Goal: Task Accomplishment & Management: Complete application form

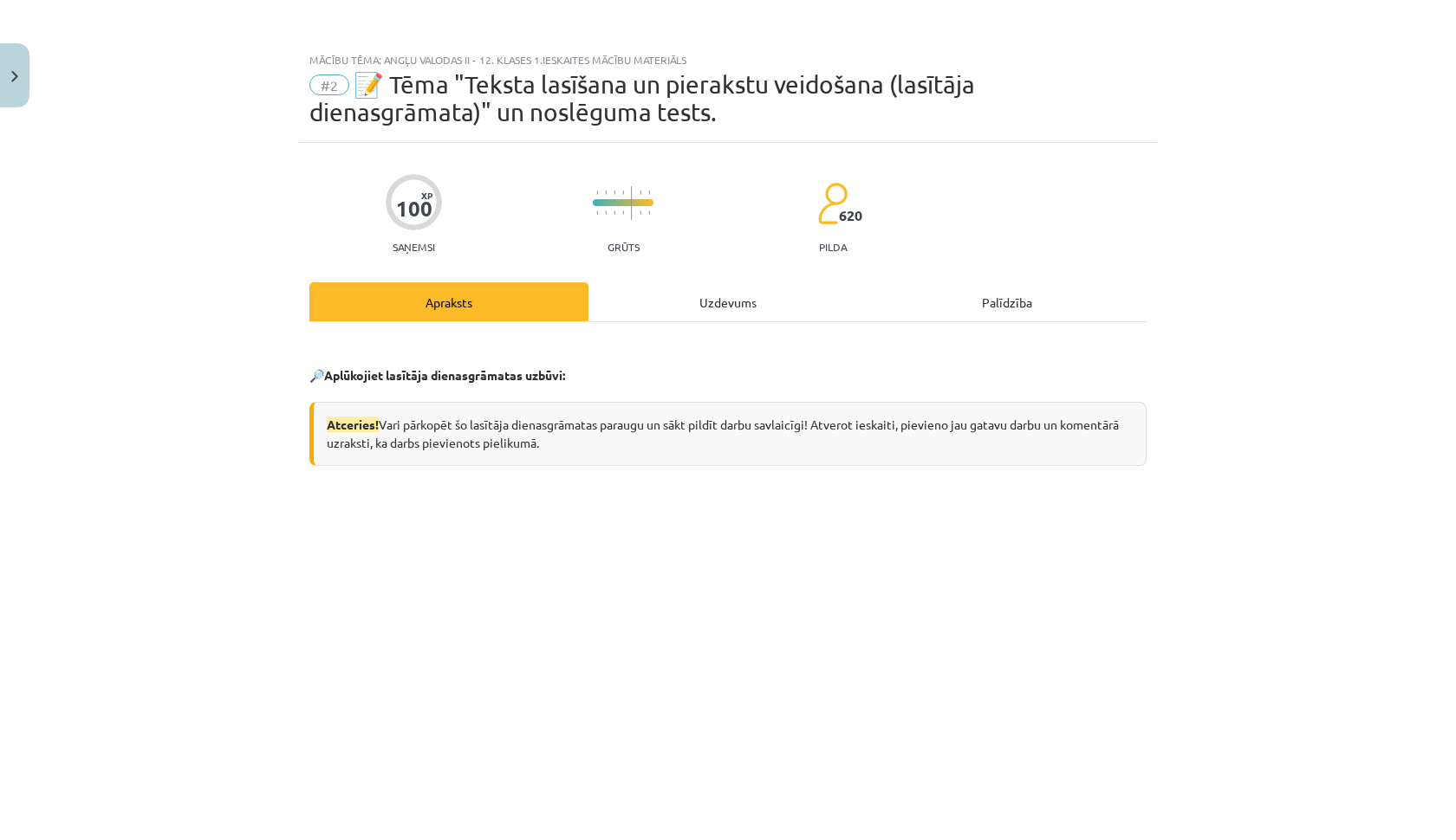
scroll to position [370, 0]
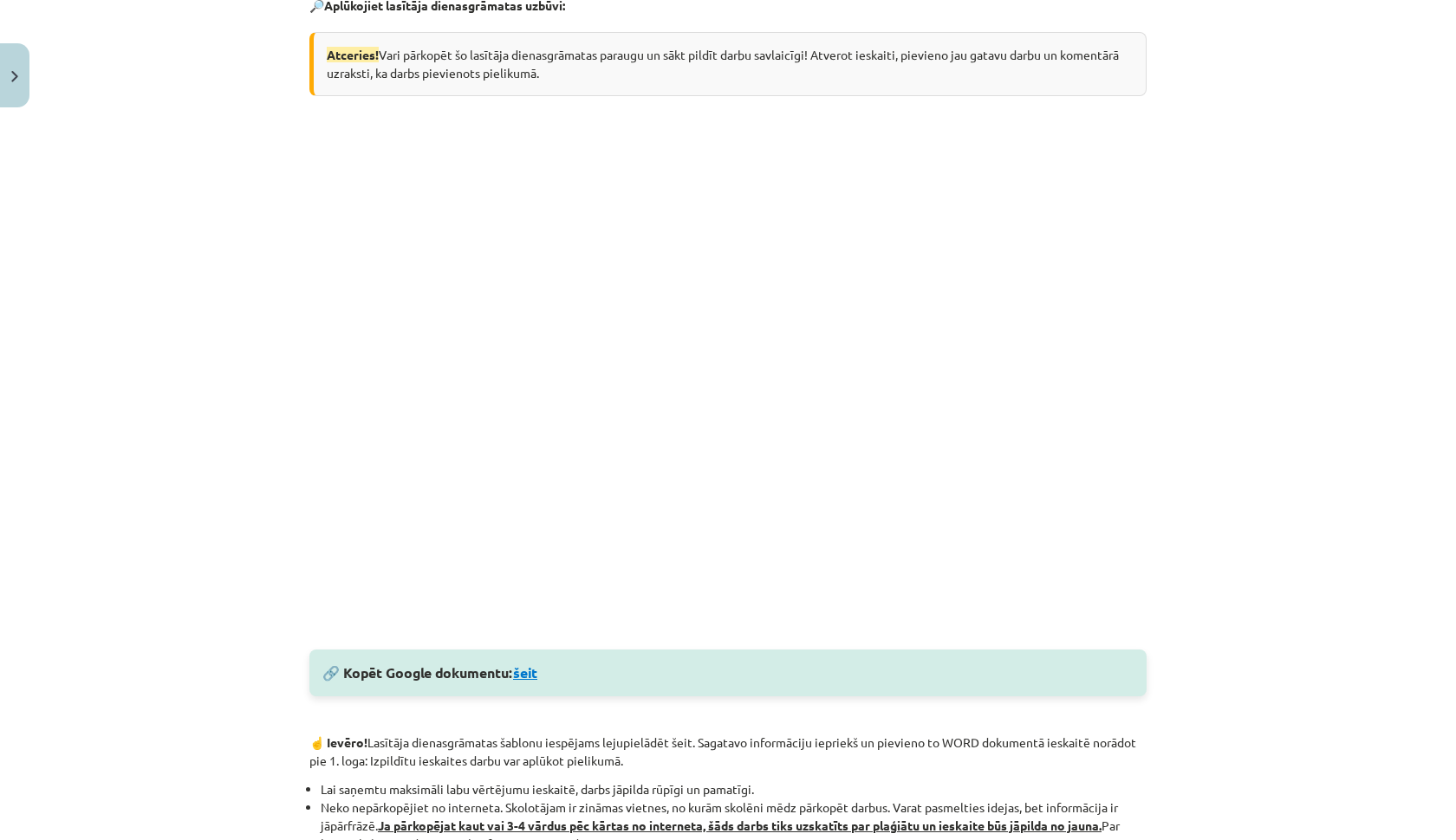
click at [530, 677] on link "šeit" at bounding box center [525, 673] width 24 height 18
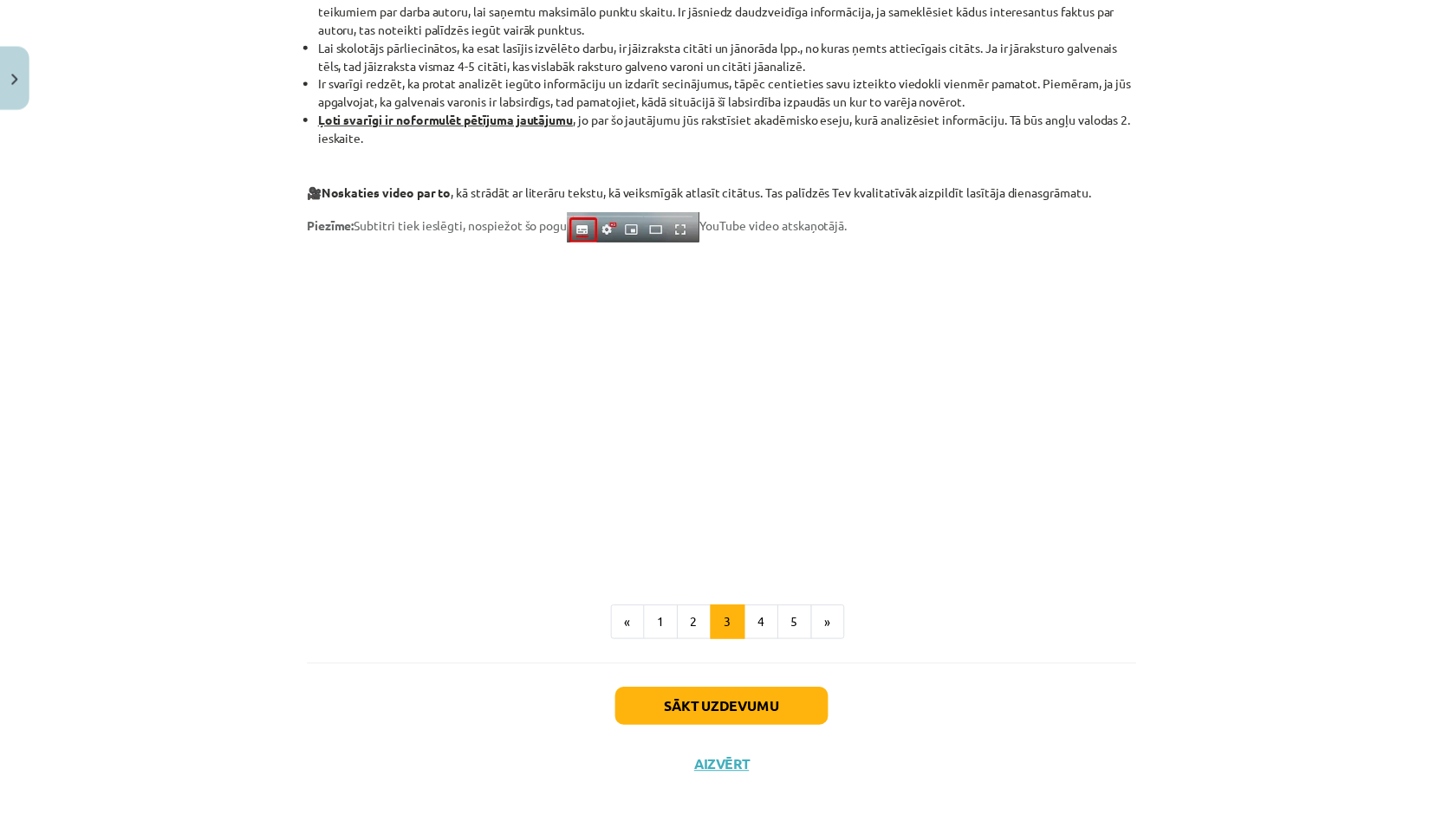
scroll to position [1246, 0]
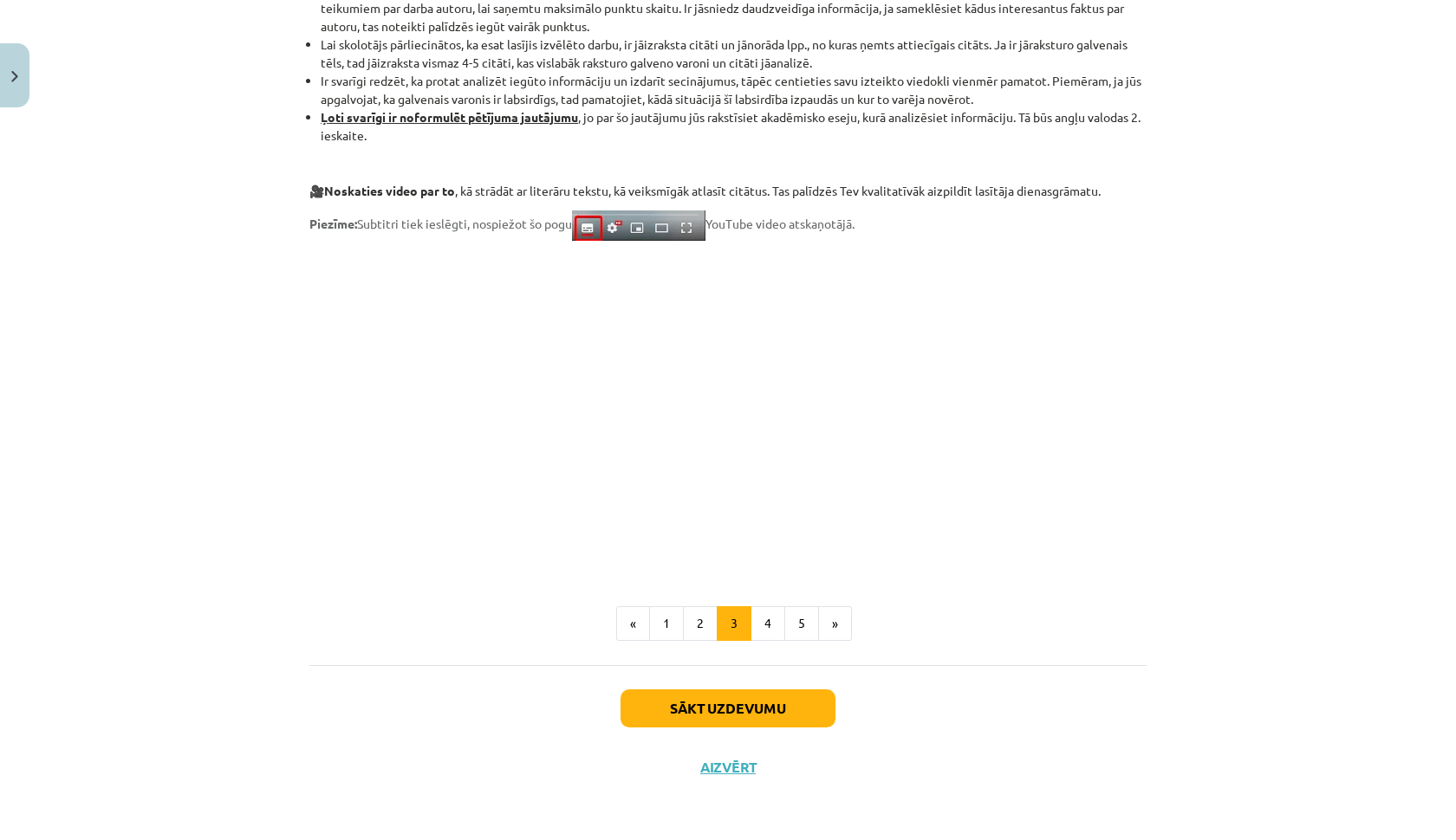
click at [722, 771] on button "Aizvērt" at bounding box center [728, 768] width 66 height 17
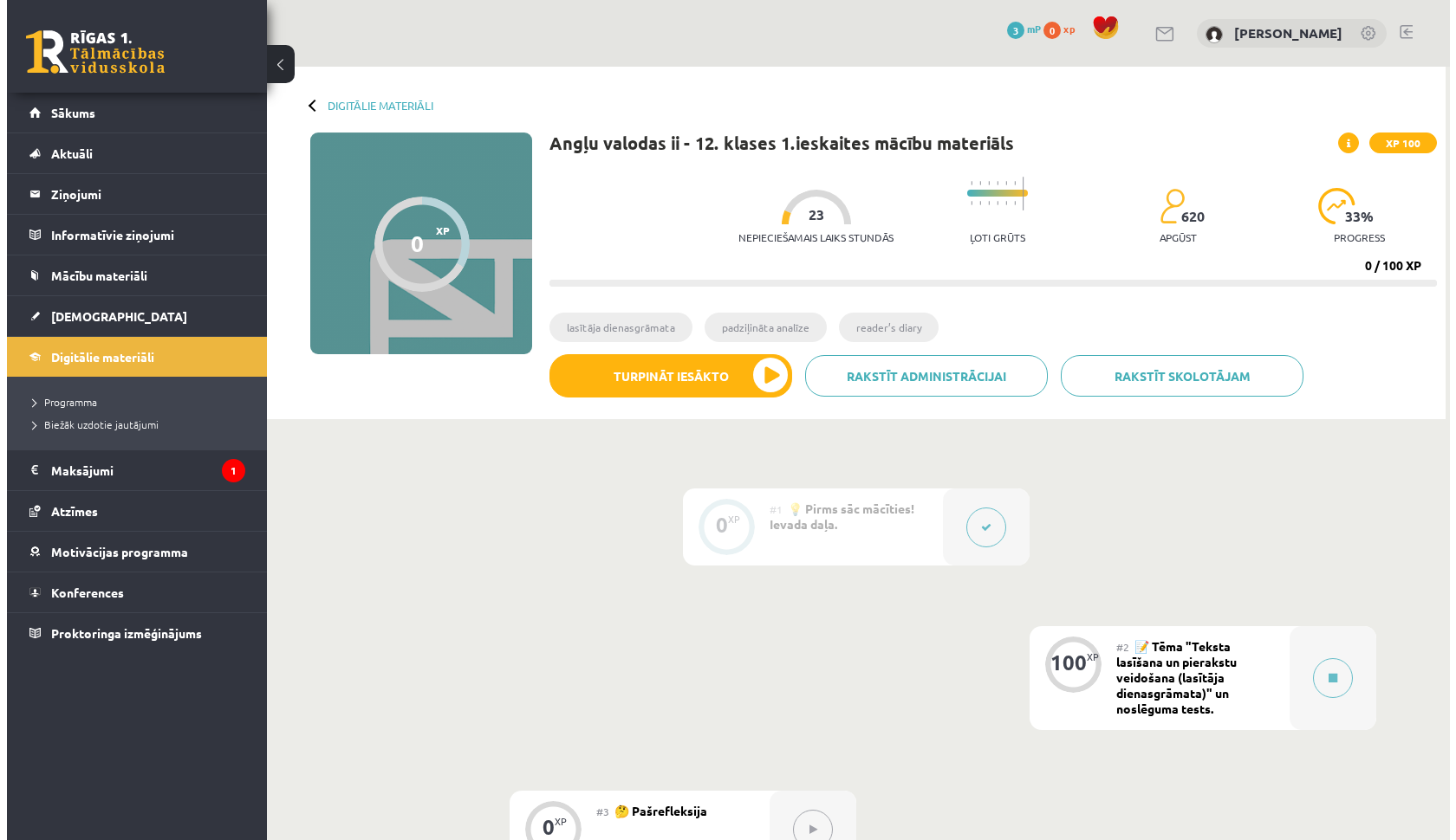
scroll to position [0, 0]
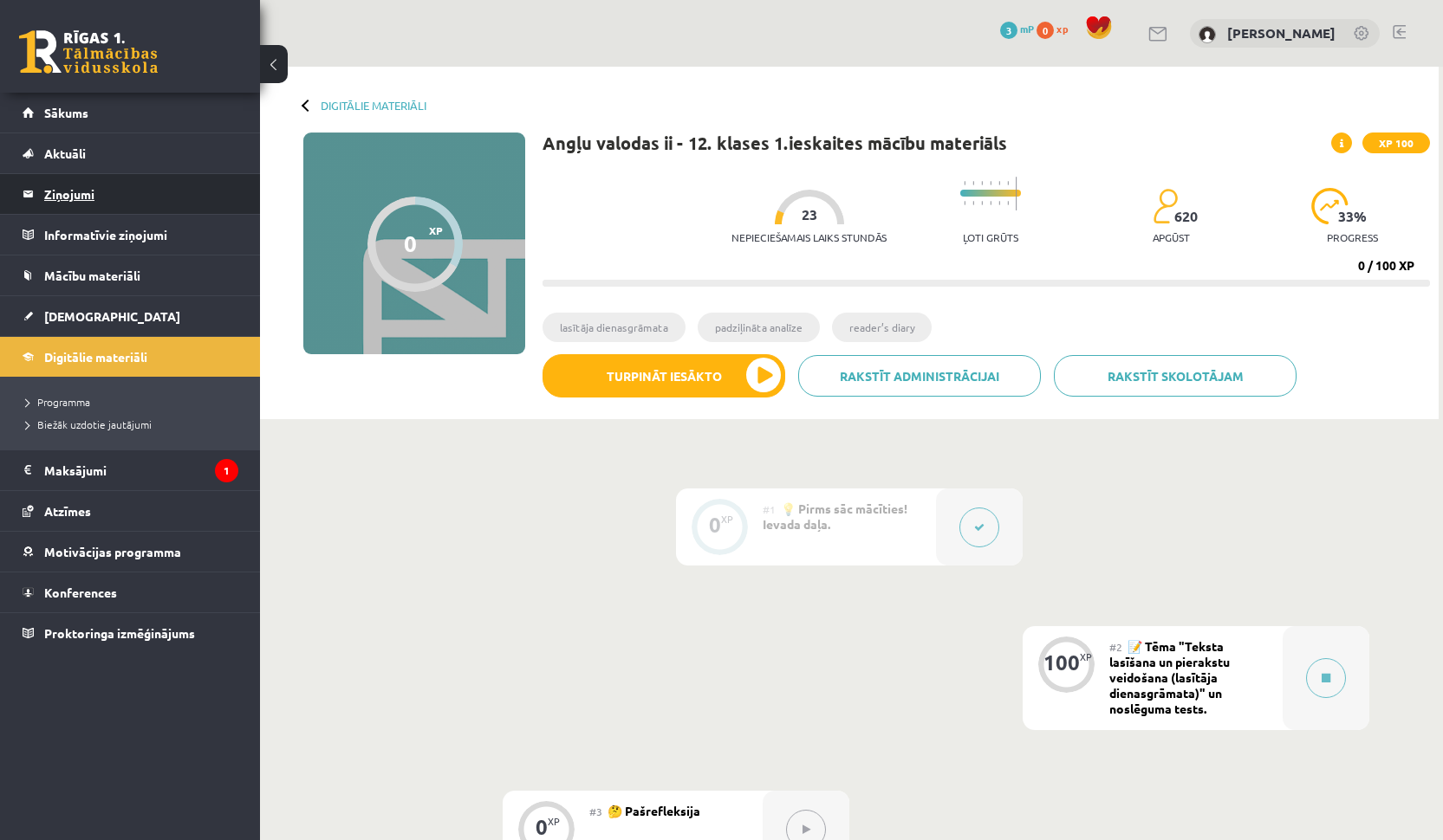
click at [83, 195] on legend "Ziņojumi 0" at bounding box center [142, 194] width 194 height 40
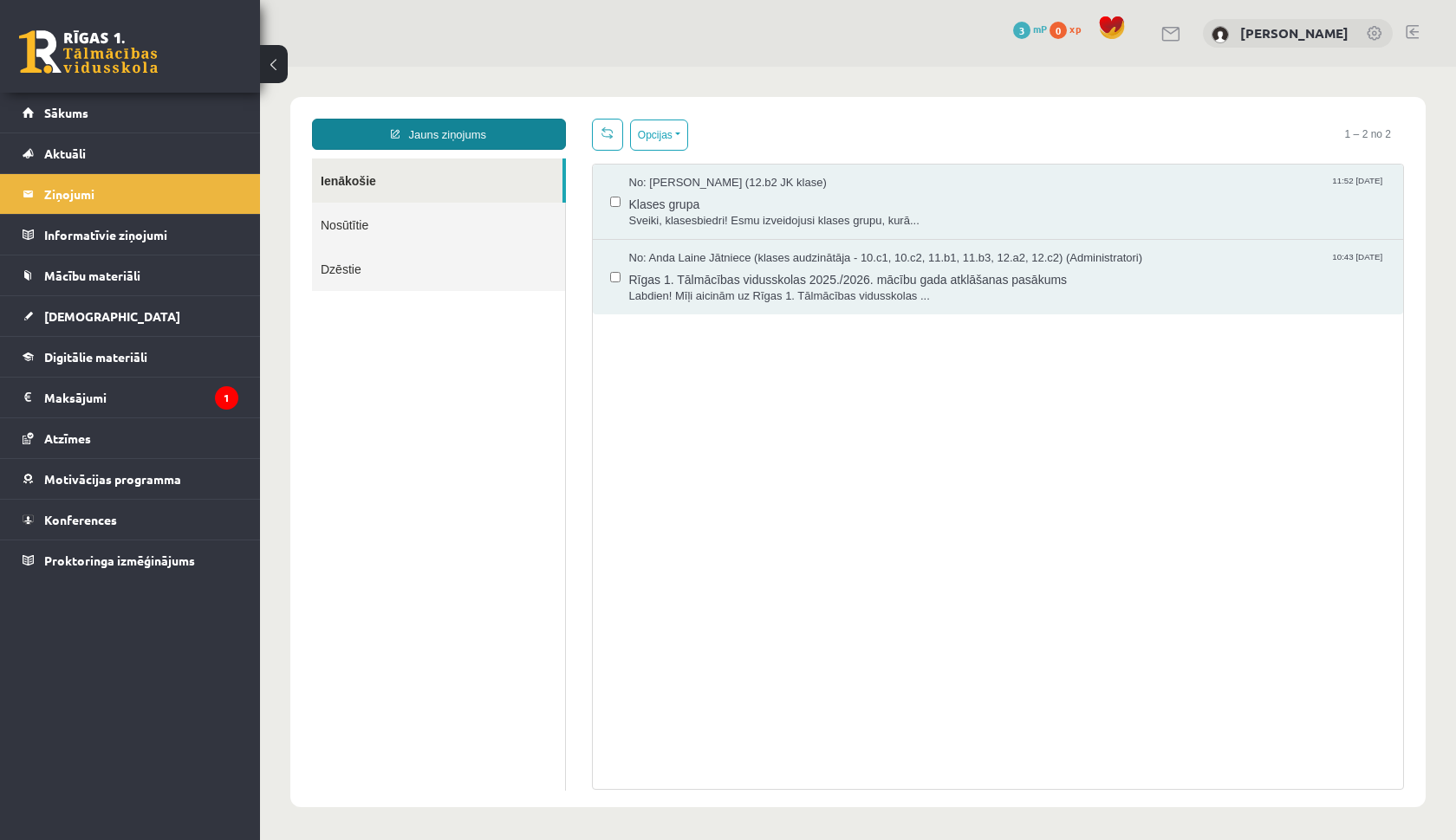
click at [492, 128] on link "Jauns ziņojums" at bounding box center [438, 135] width 254 height 31
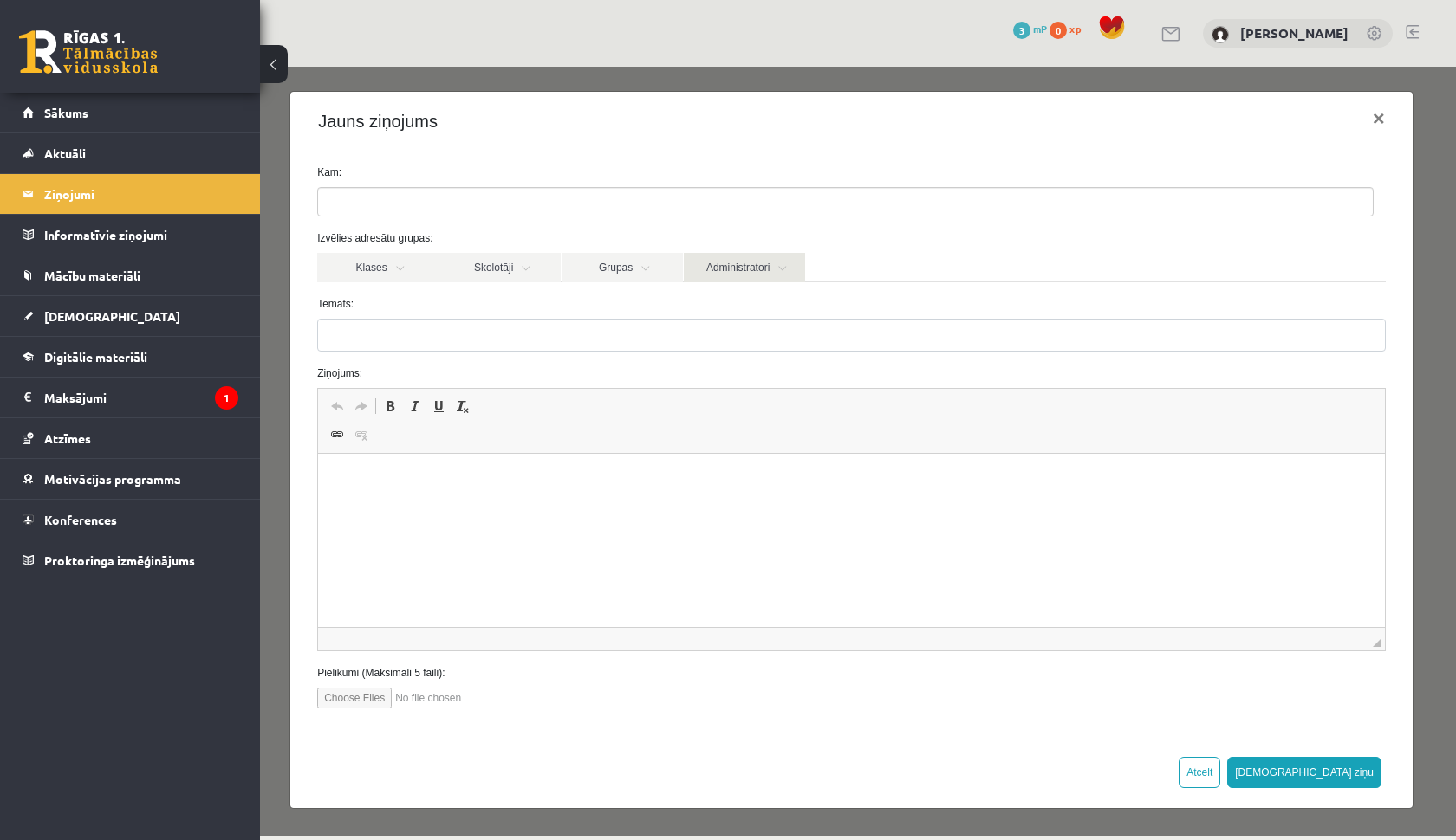
click at [787, 272] on link "Administratori" at bounding box center [745, 268] width 122 height 30
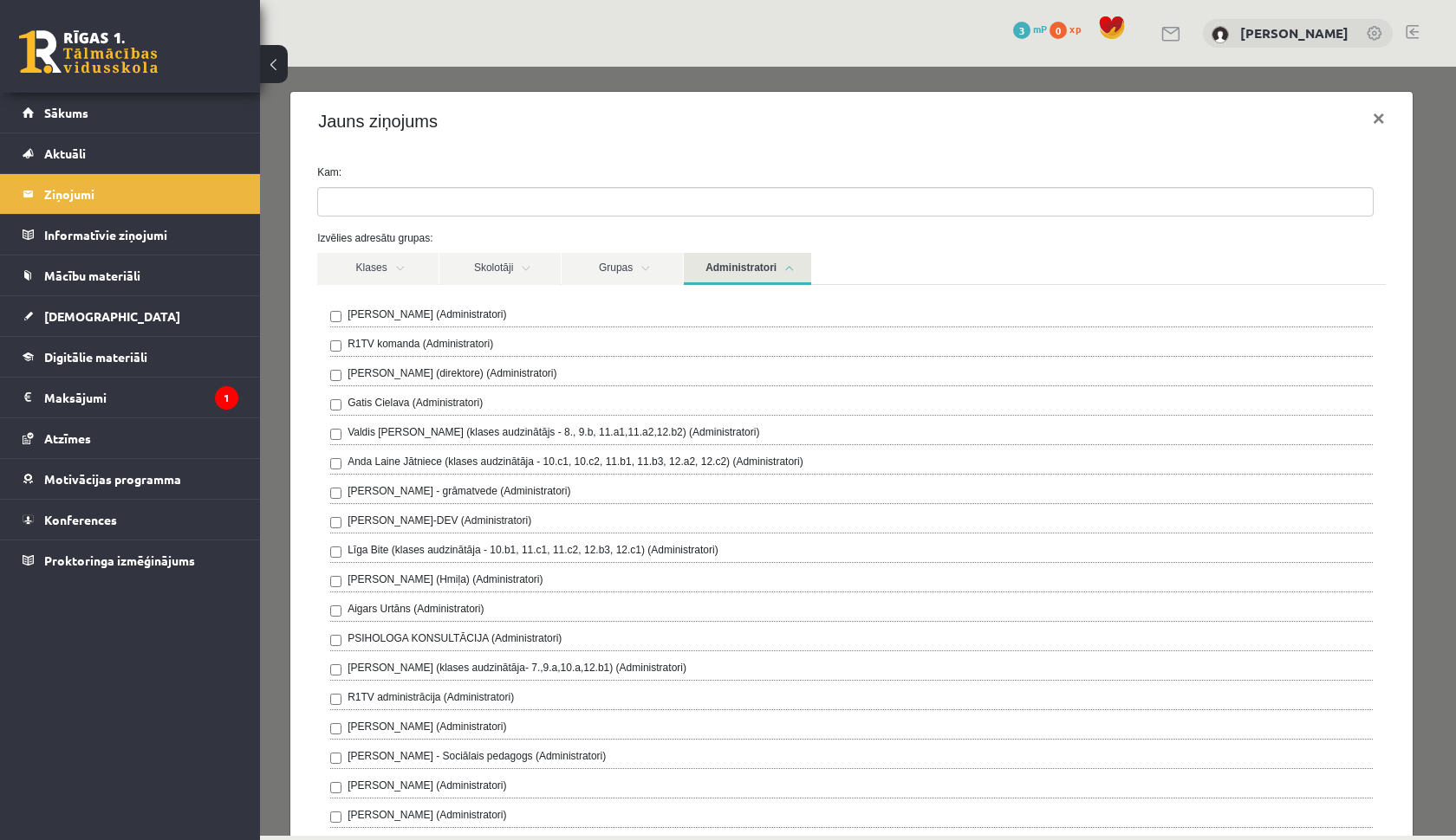
click at [787, 272] on link "Administratori" at bounding box center [748, 269] width 128 height 32
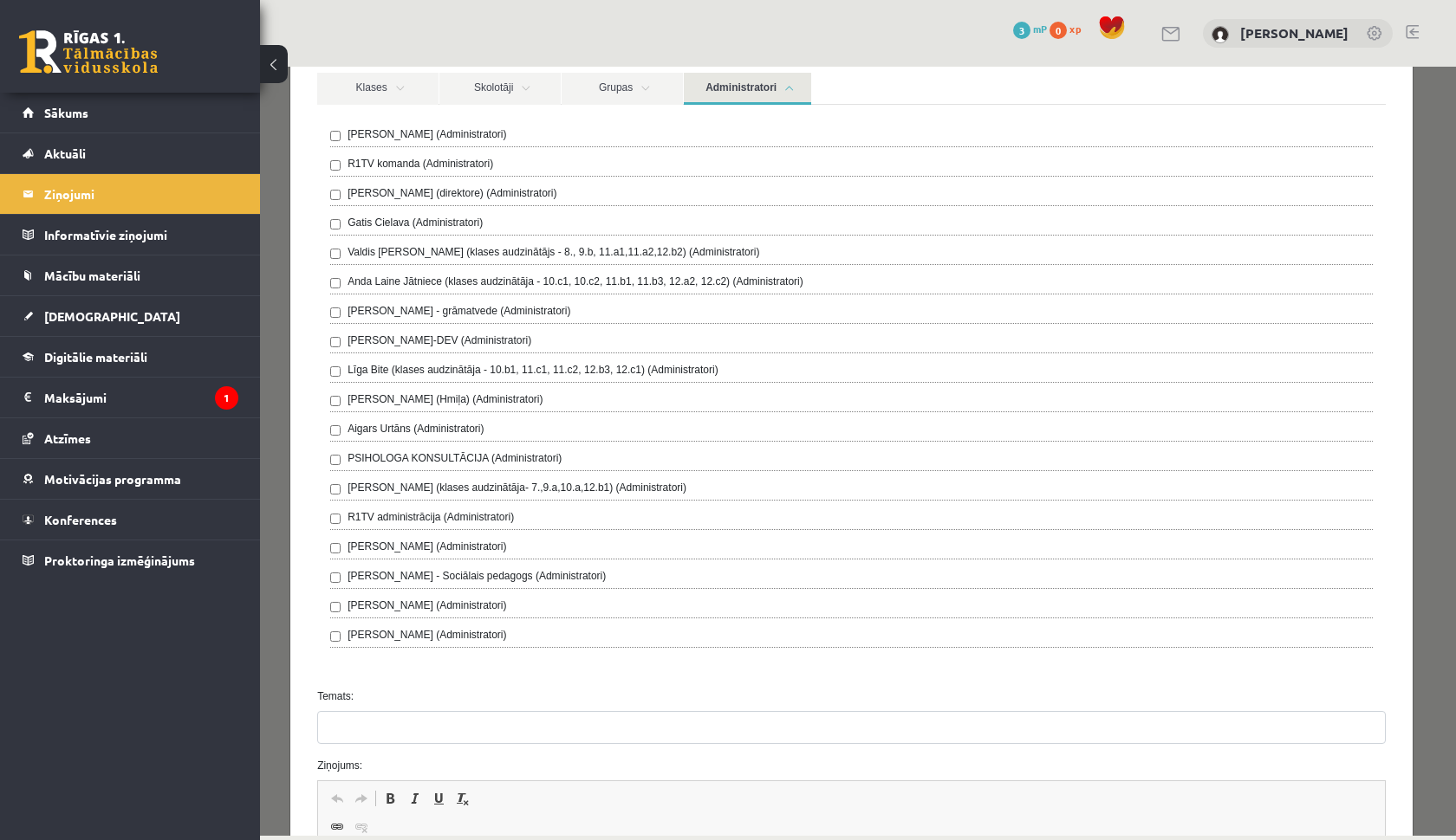
scroll to position [174, 0]
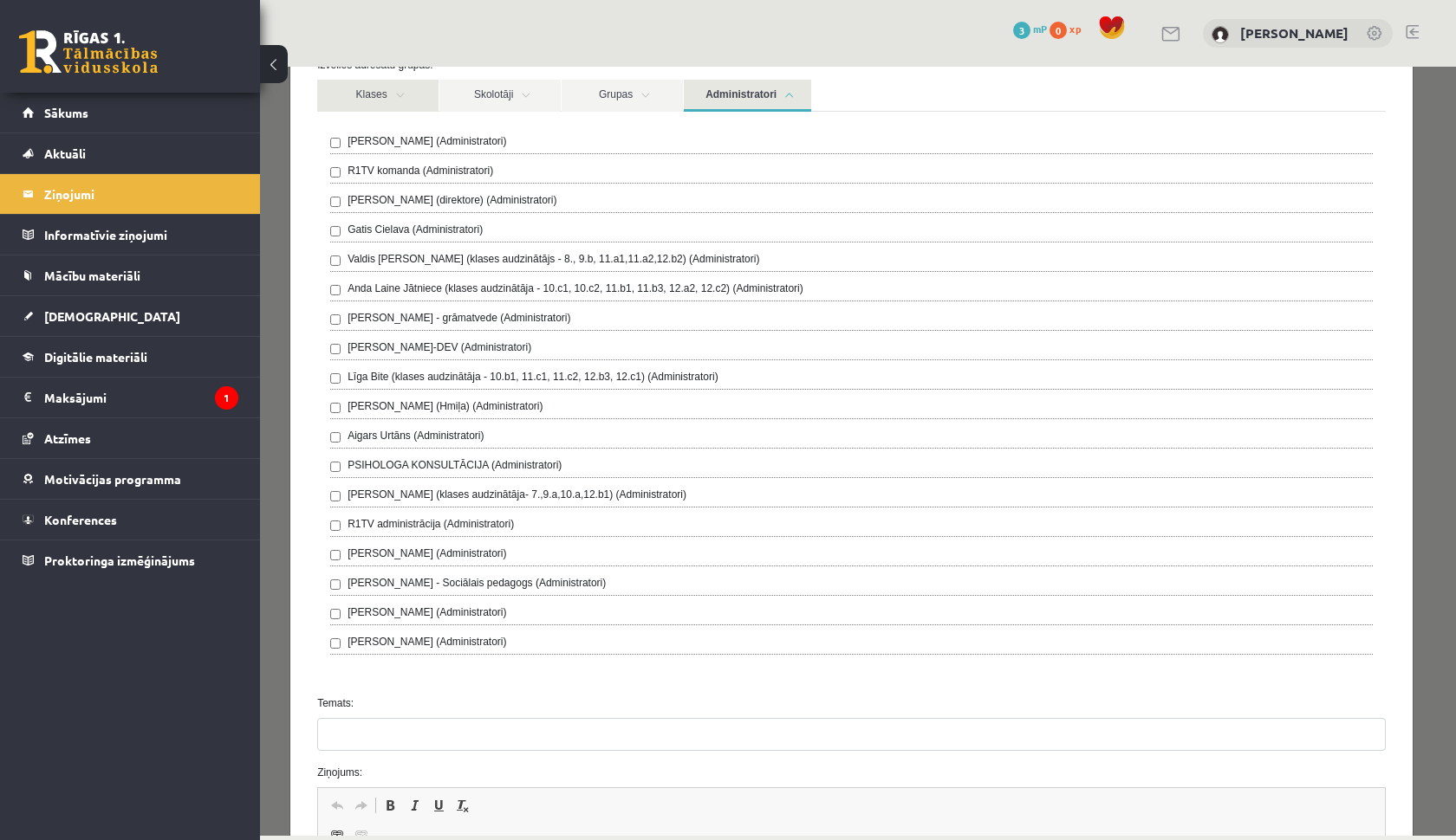
click at [396, 93] on link "Klases" at bounding box center [378, 95] width 122 height 32
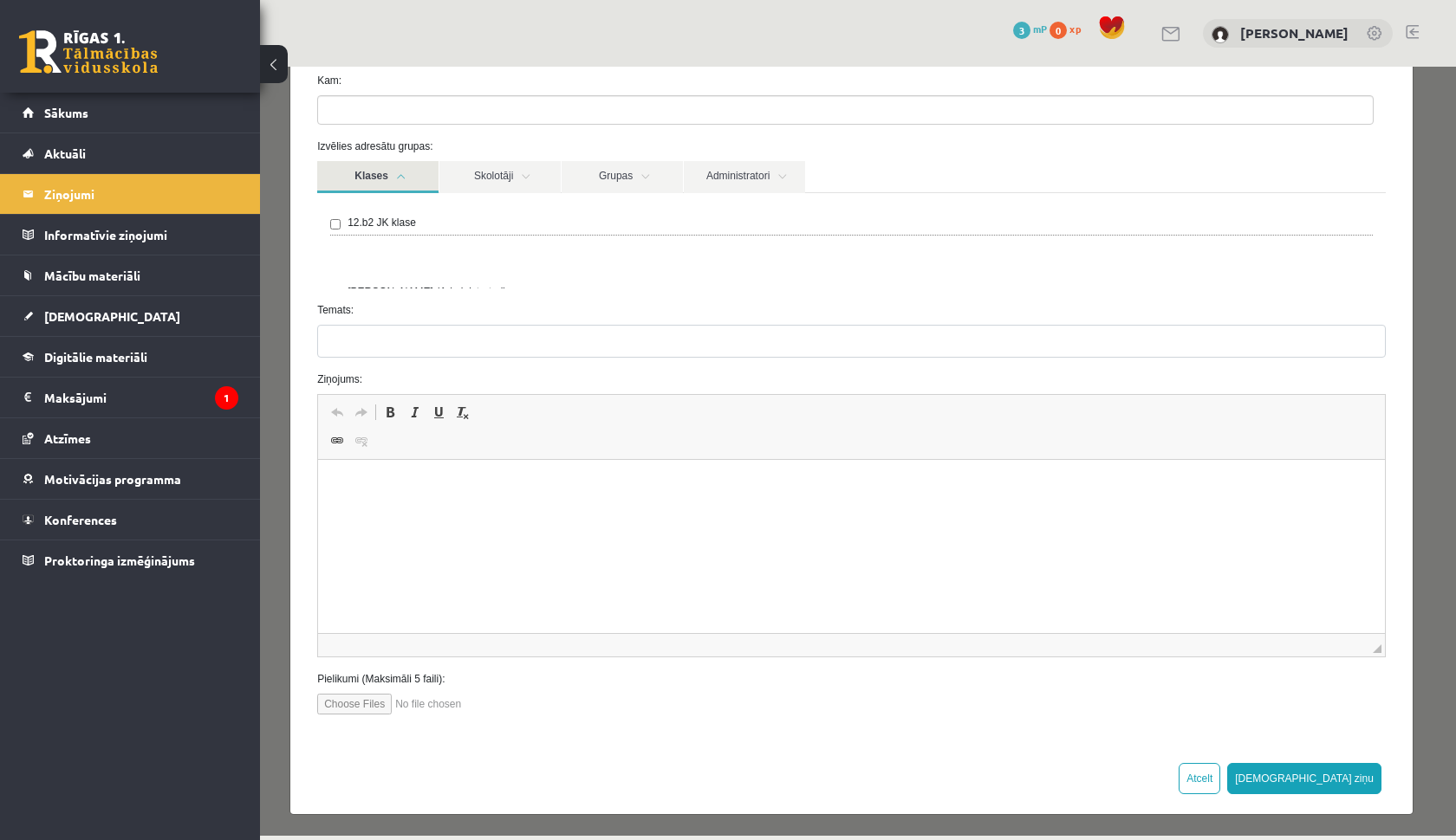
scroll to position [69, 0]
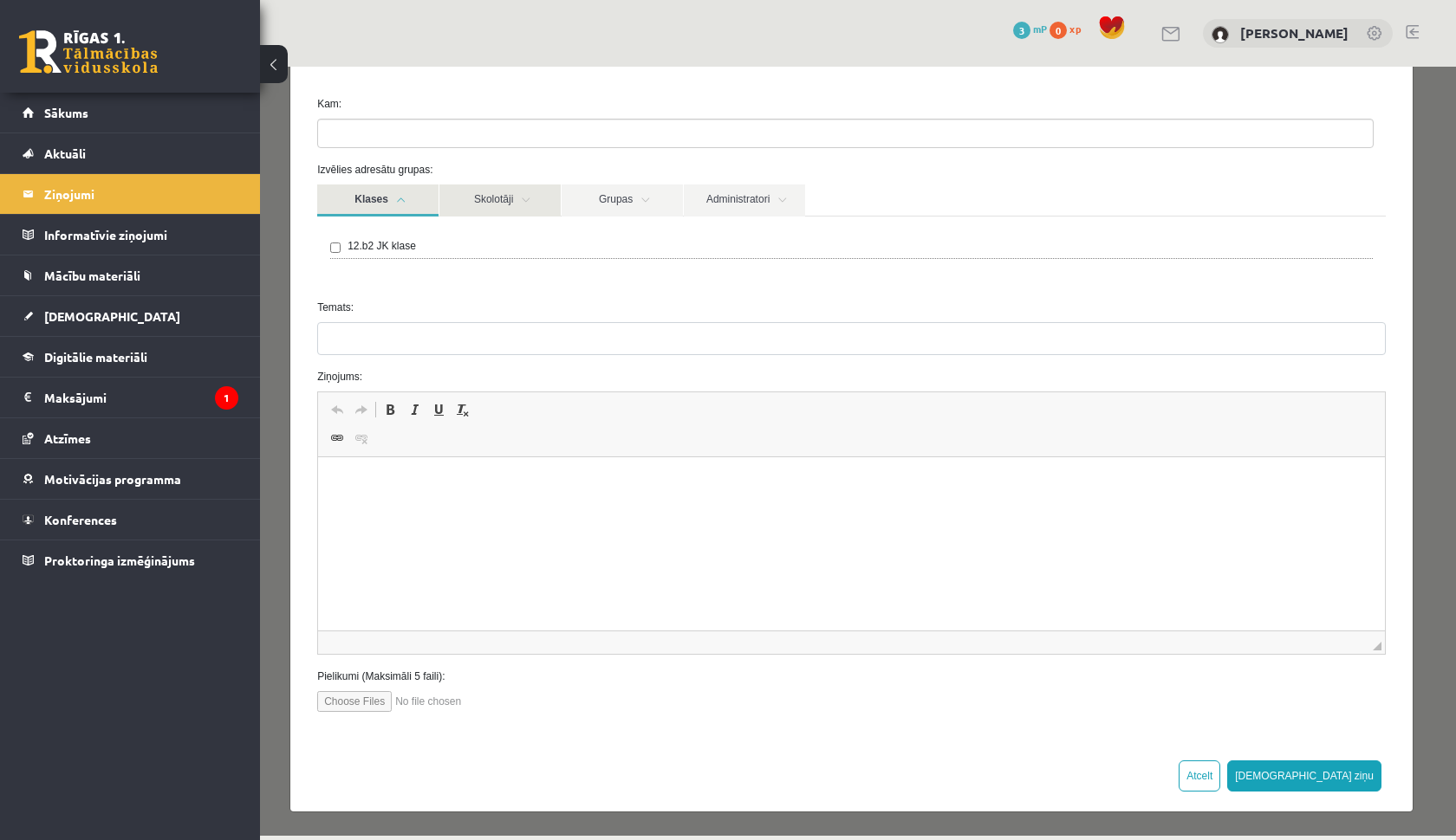
click at [511, 197] on link "Skolotāji" at bounding box center [500, 200] width 122 height 32
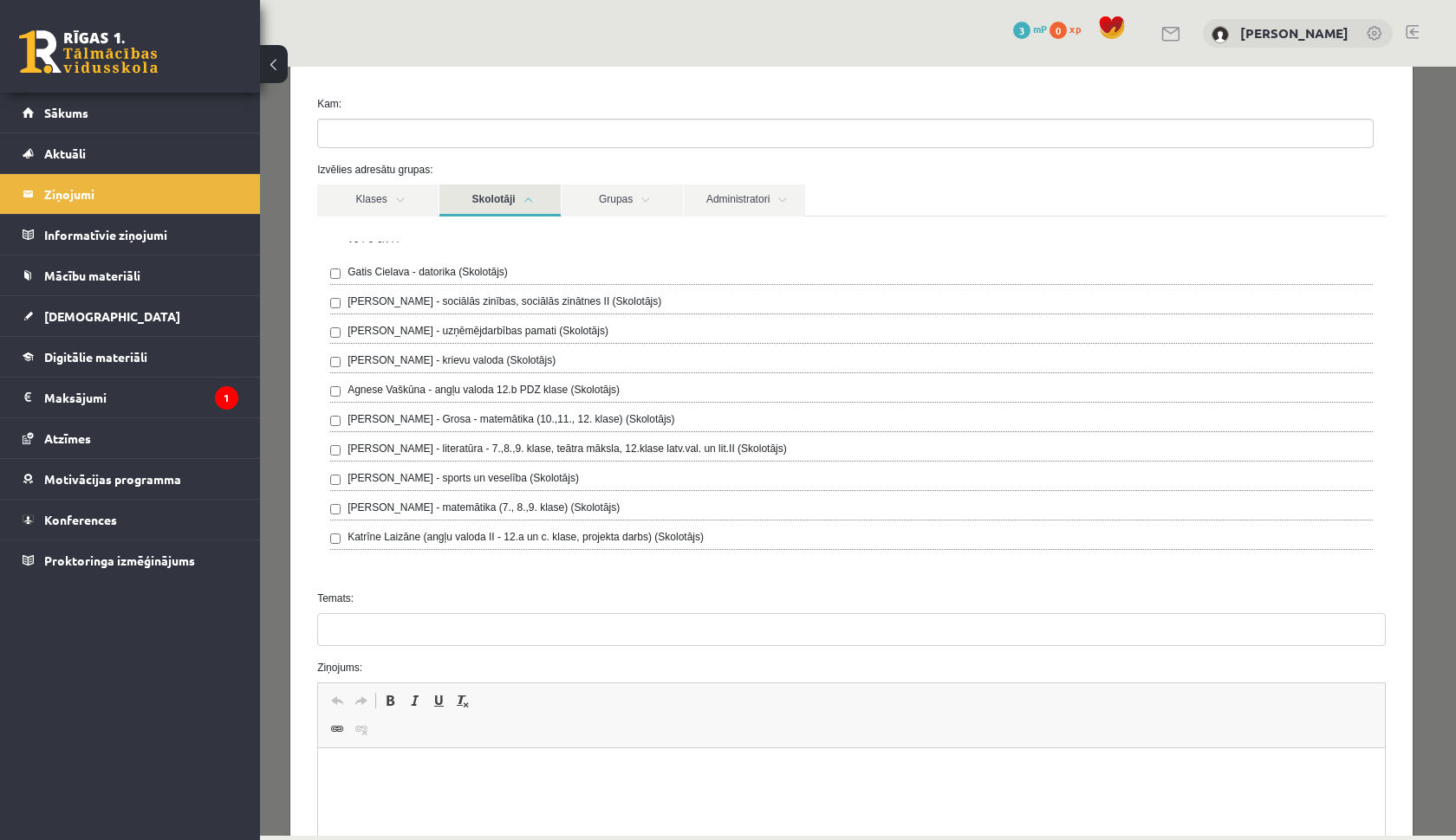
scroll to position [66, 0]
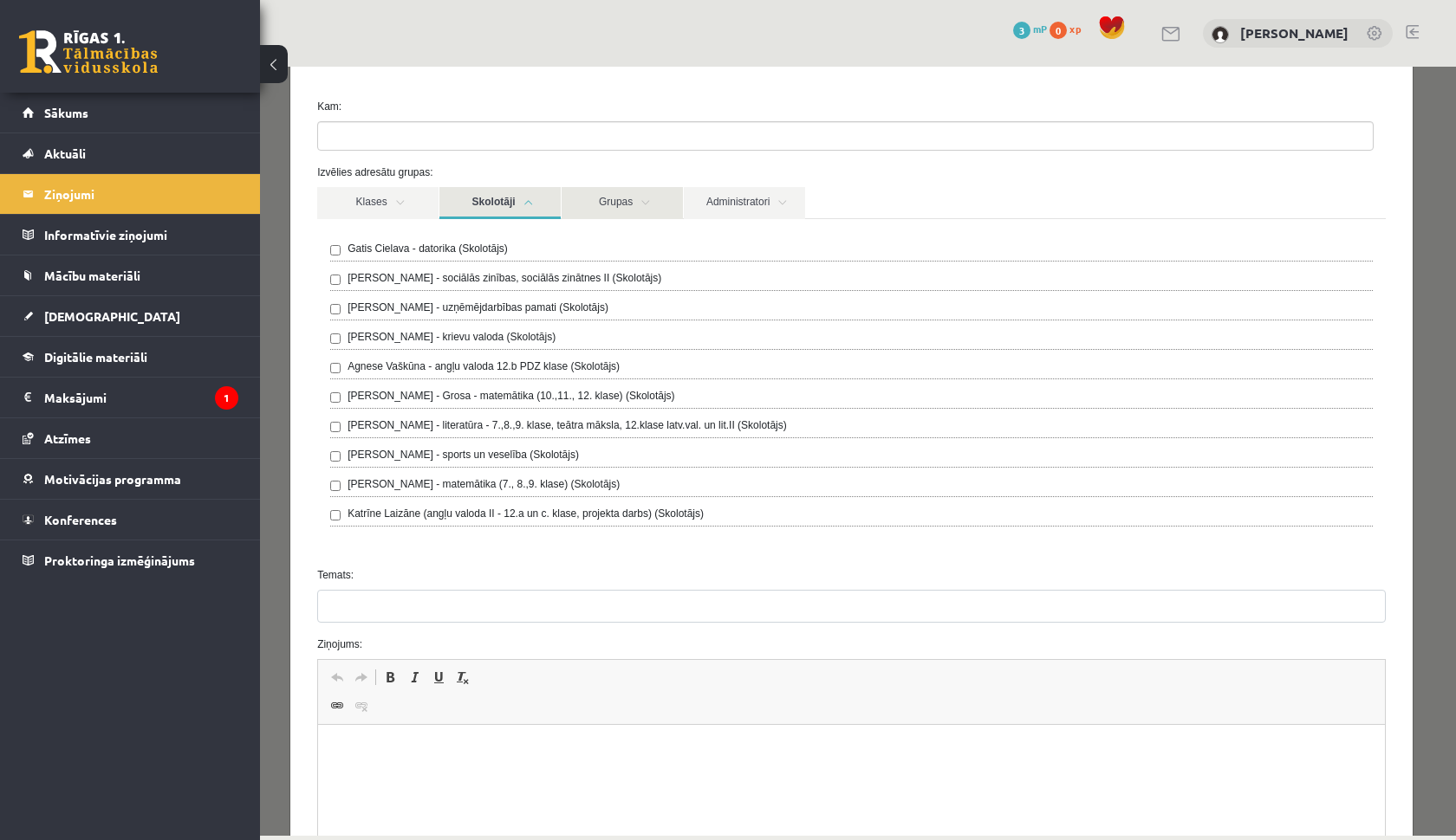
click at [618, 205] on link "Grupas" at bounding box center [623, 203] width 122 height 32
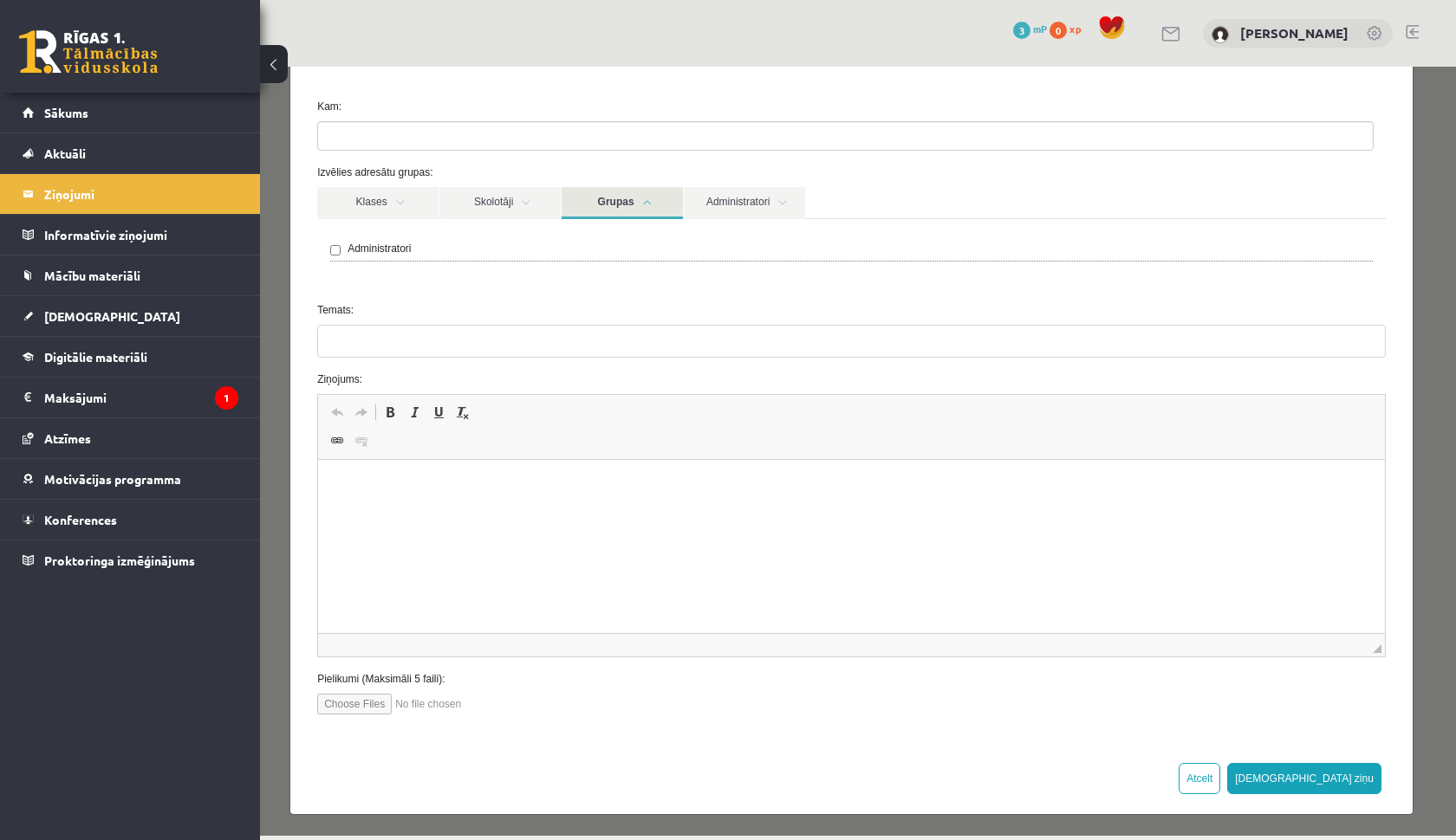
click at [341, 247] on div "Administratori" at bounding box center [851, 252] width 1043 height 21
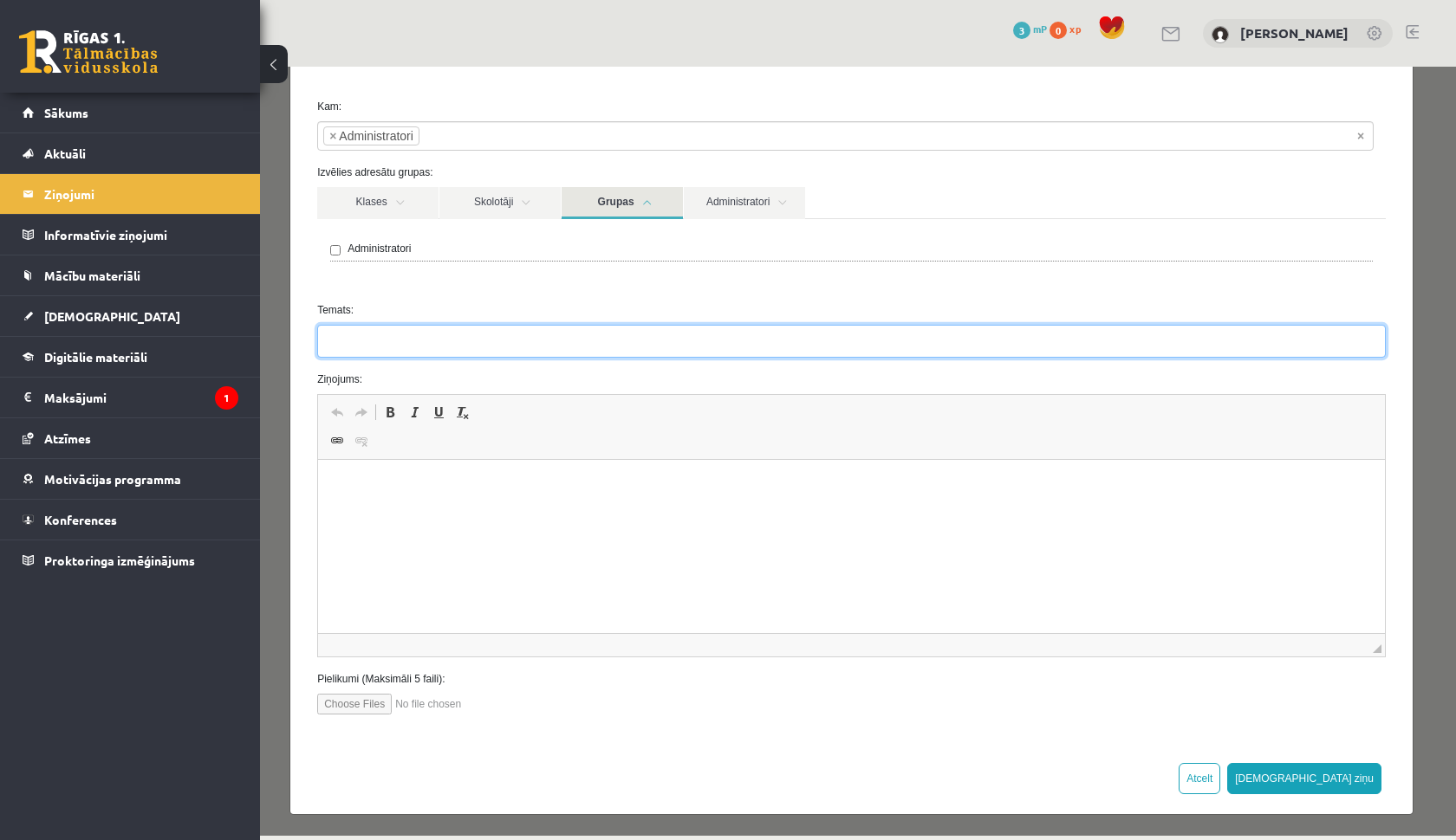
click at [426, 341] on input "Temats:" at bounding box center [851, 341] width 1069 height 33
click at [369, 345] on input "**********" at bounding box center [851, 341] width 1069 height 33
drag, startPoint x: 529, startPoint y: 342, endPoint x: 446, endPoint y: 345, distance: 83.1
click at [446, 345] on input "**********" at bounding box center [851, 341] width 1069 height 33
type input "**********"
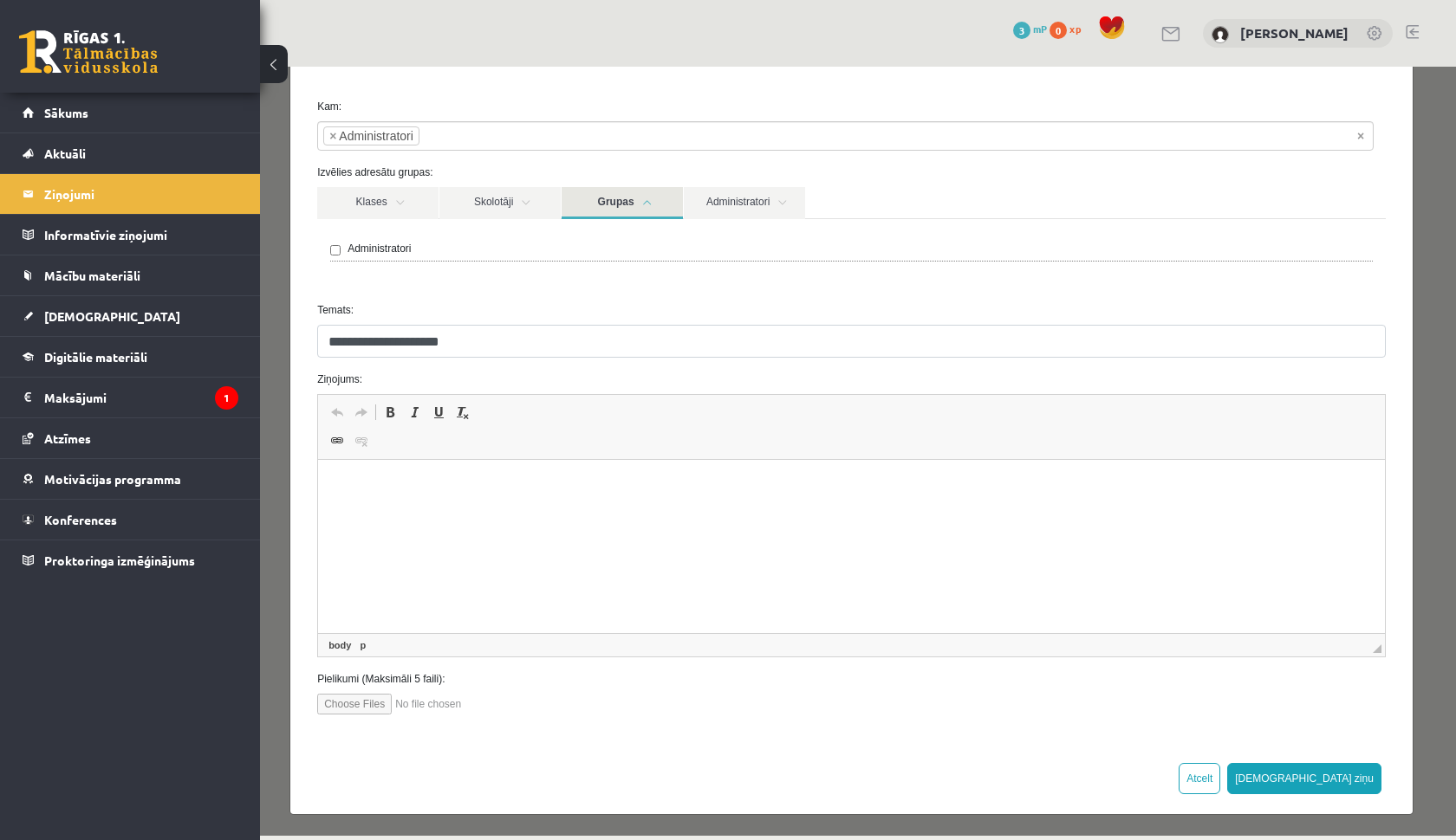
click at [460, 495] on html at bounding box center [851, 486] width 1067 height 53
click at [509, 487] on p "**********" at bounding box center [845, 486] width 1020 height 17
click at [666, 487] on p "**********" at bounding box center [845, 486] width 1020 height 17
click at [690, 489] on p "**********" at bounding box center [845, 486] width 1020 height 17
click at [589, 489] on p "**********" at bounding box center [845, 486] width 1020 height 17
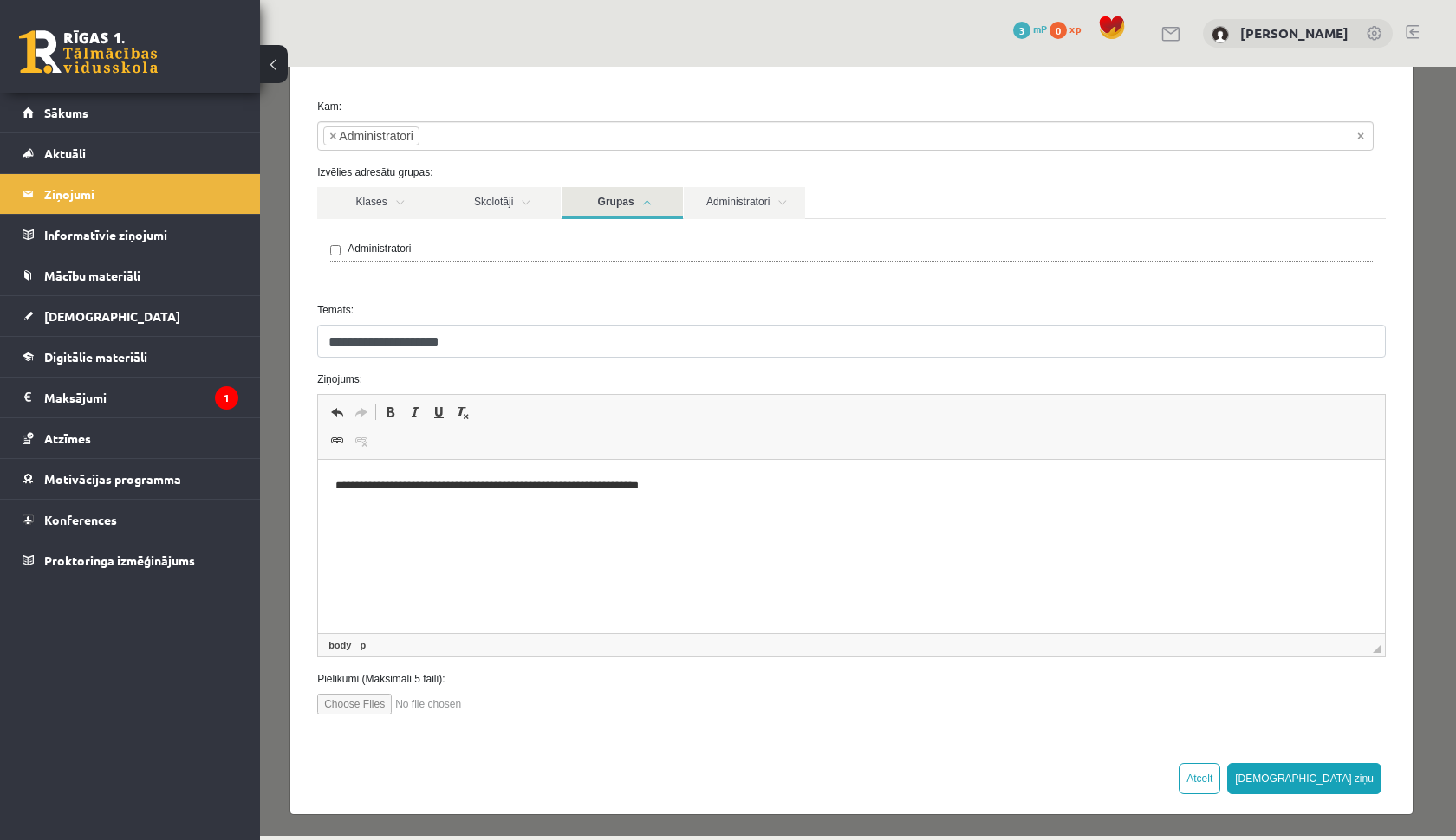
click at [710, 498] on html "**********" at bounding box center [851, 486] width 1067 height 52
click at [590, 488] on p "**********" at bounding box center [845, 486] width 1020 height 17
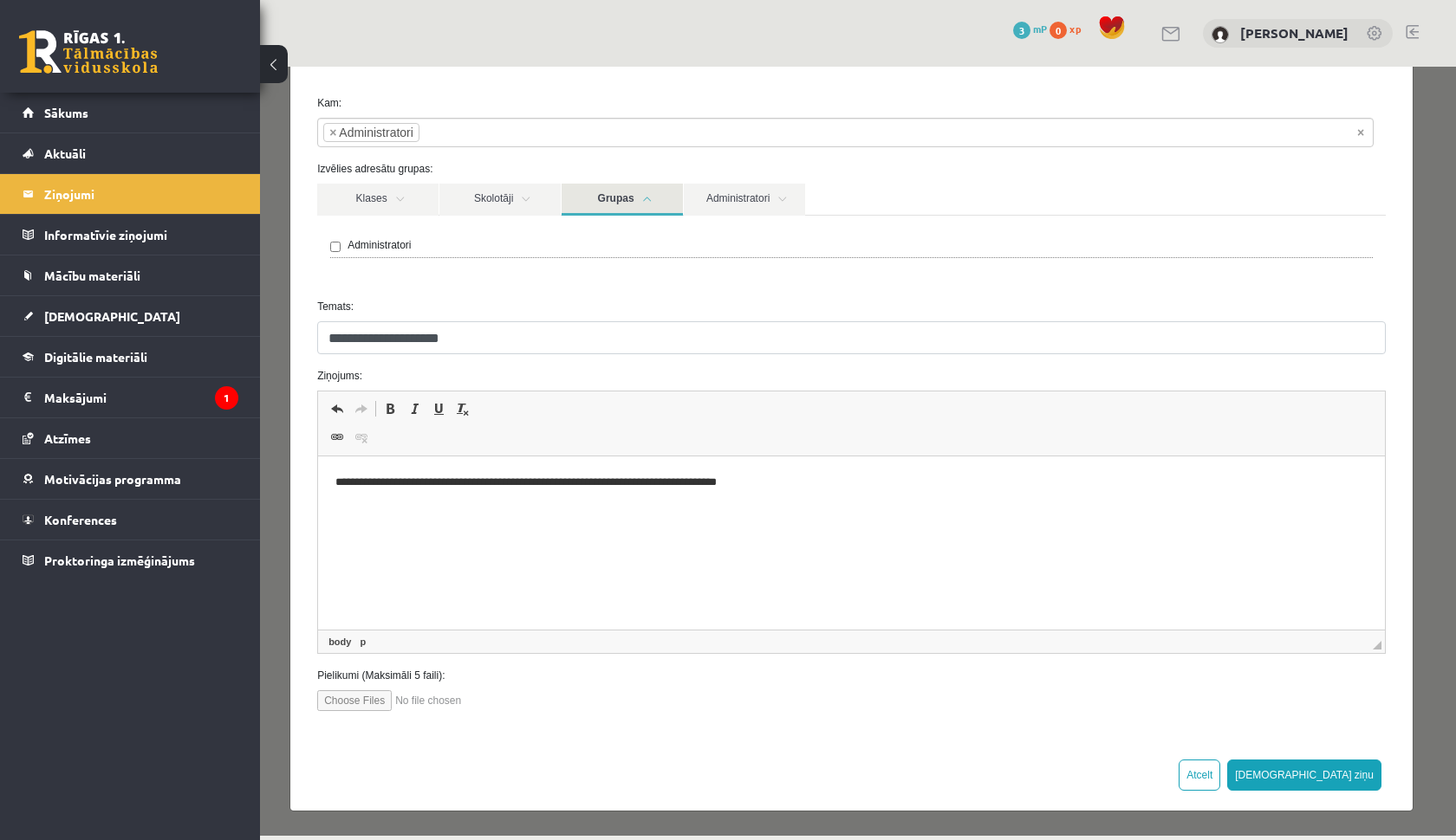
scroll to position [69, 0]
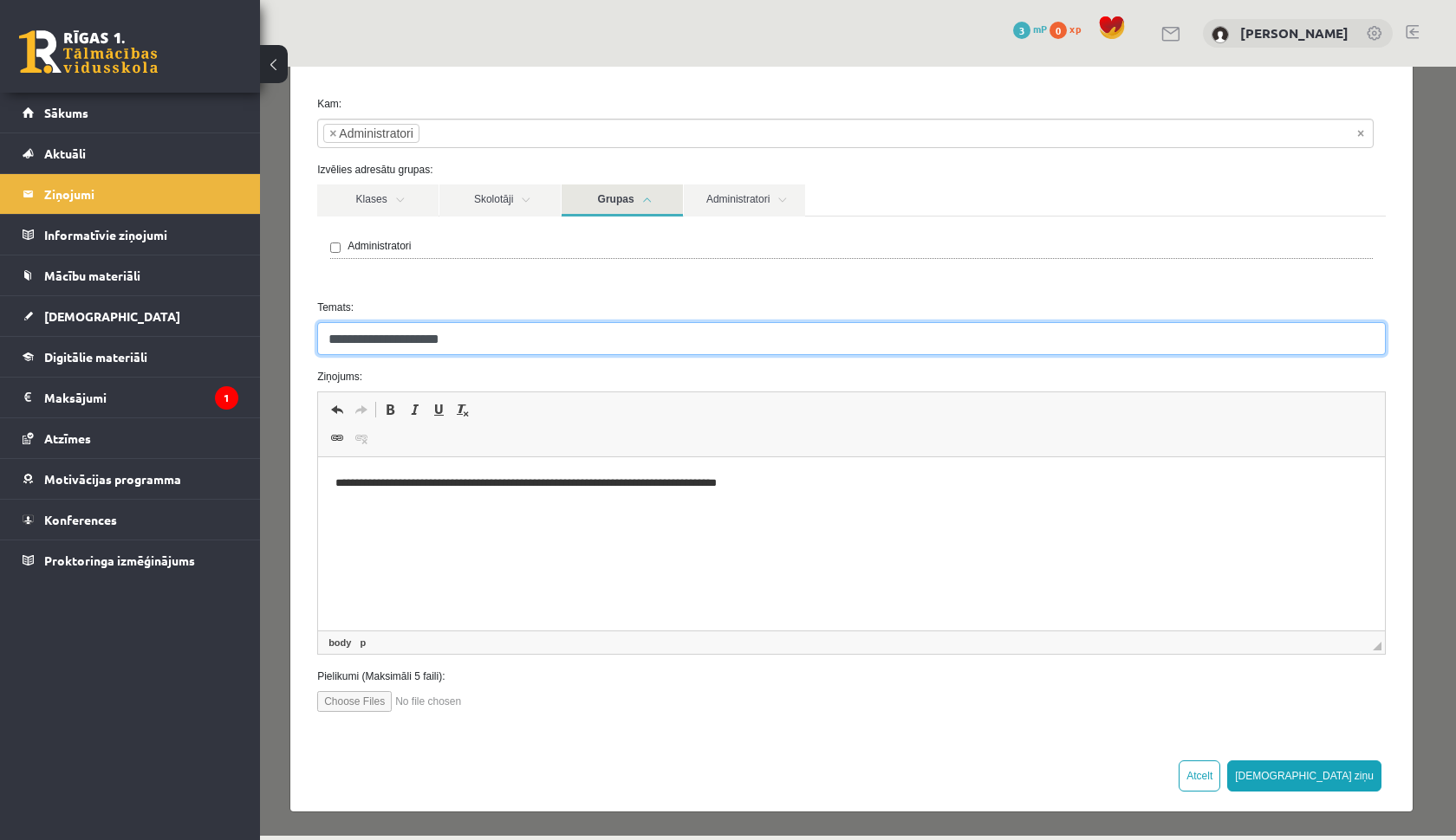
drag, startPoint x: 467, startPoint y: 343, endPoint x: 326, endPoint y: 342, distance: 141.0
click at [326, 342] on input "**********" at bounding box center [851, 338] width 1069 height 33
type input "**********"
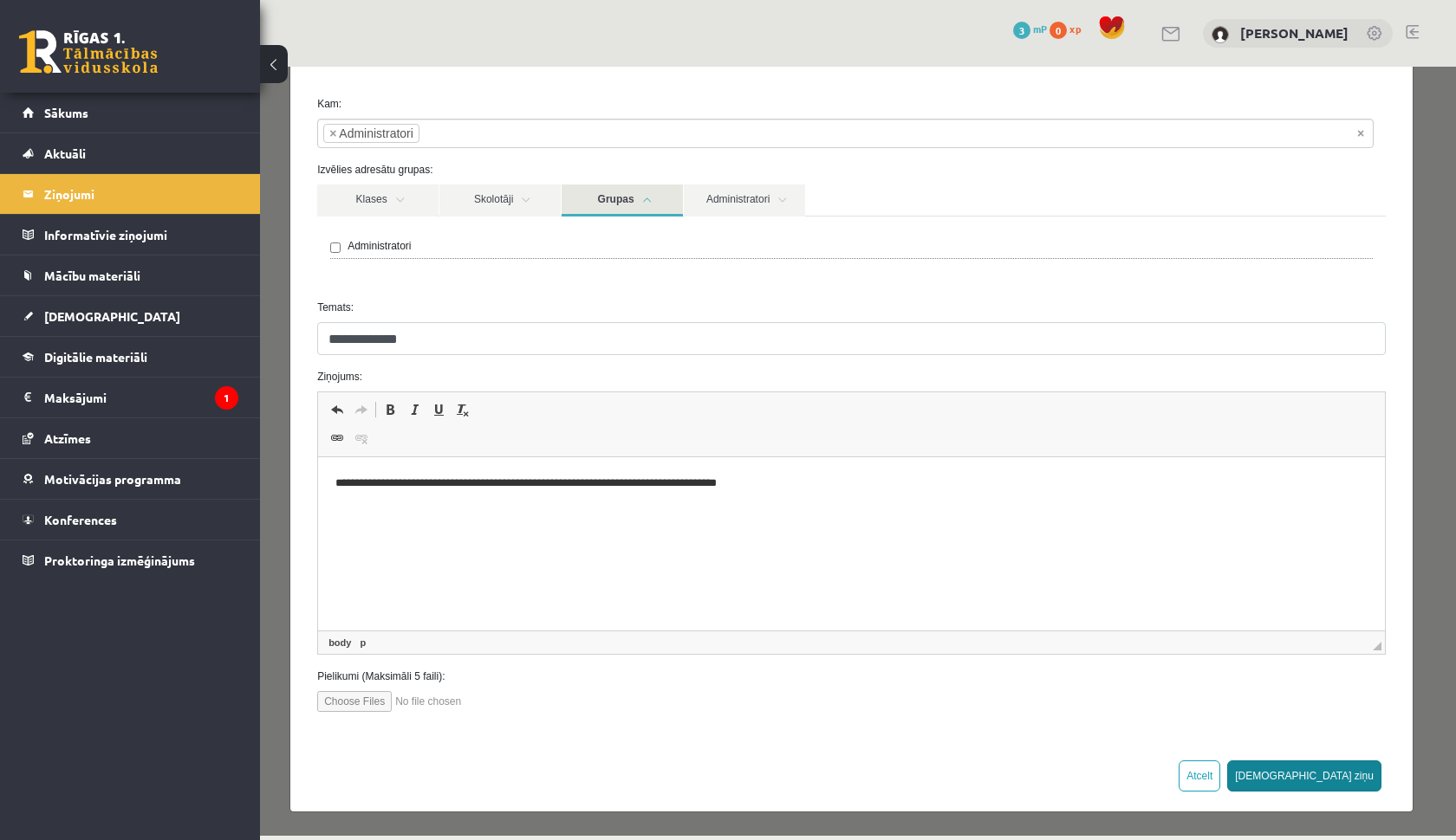
click at [1334, 778] on button "Sūtīt ziņu" at bounding box center [1305, 777] width 155 height 31
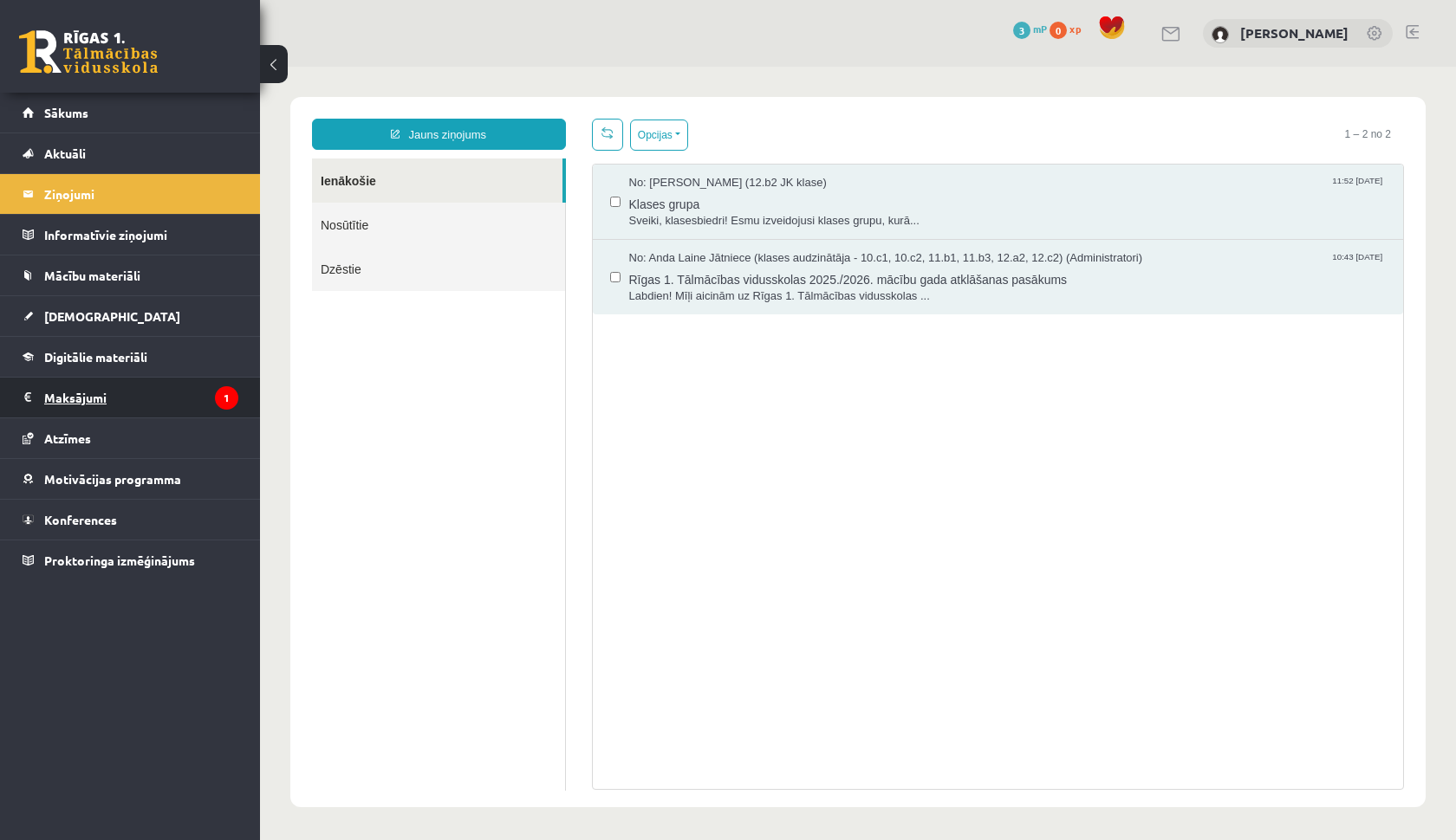
click at [147, 405] on legend "Maksājumi 1" at bounding box center [142, 397] width 194 height 40
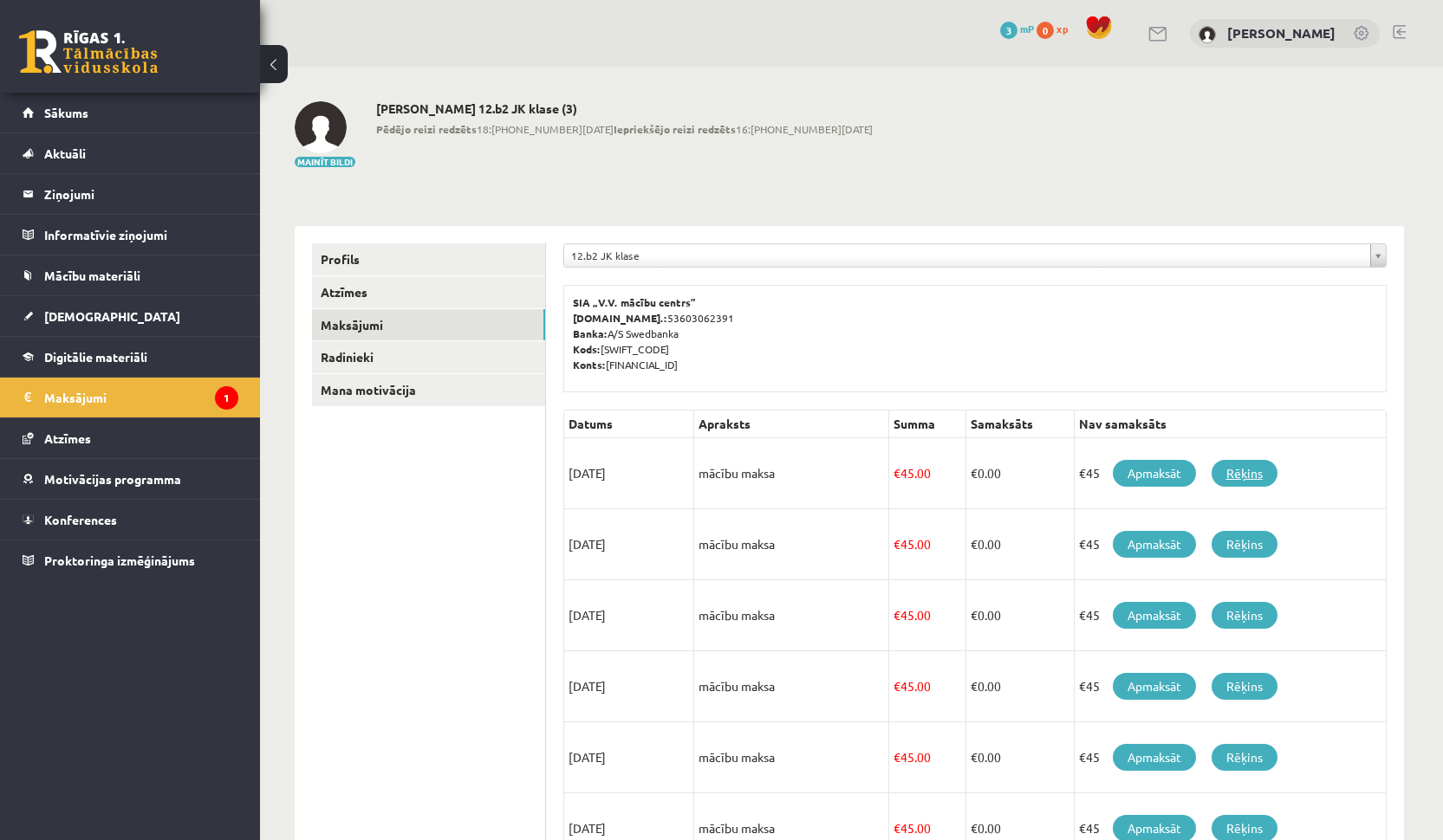
click at [1241, 470] on link "Rēķins" at bounding box center [1245, 473] width 66 height 27
click at [108, 354] on span "Digitālie materiāli" at bounding box center [96, 357] width 103 height 16
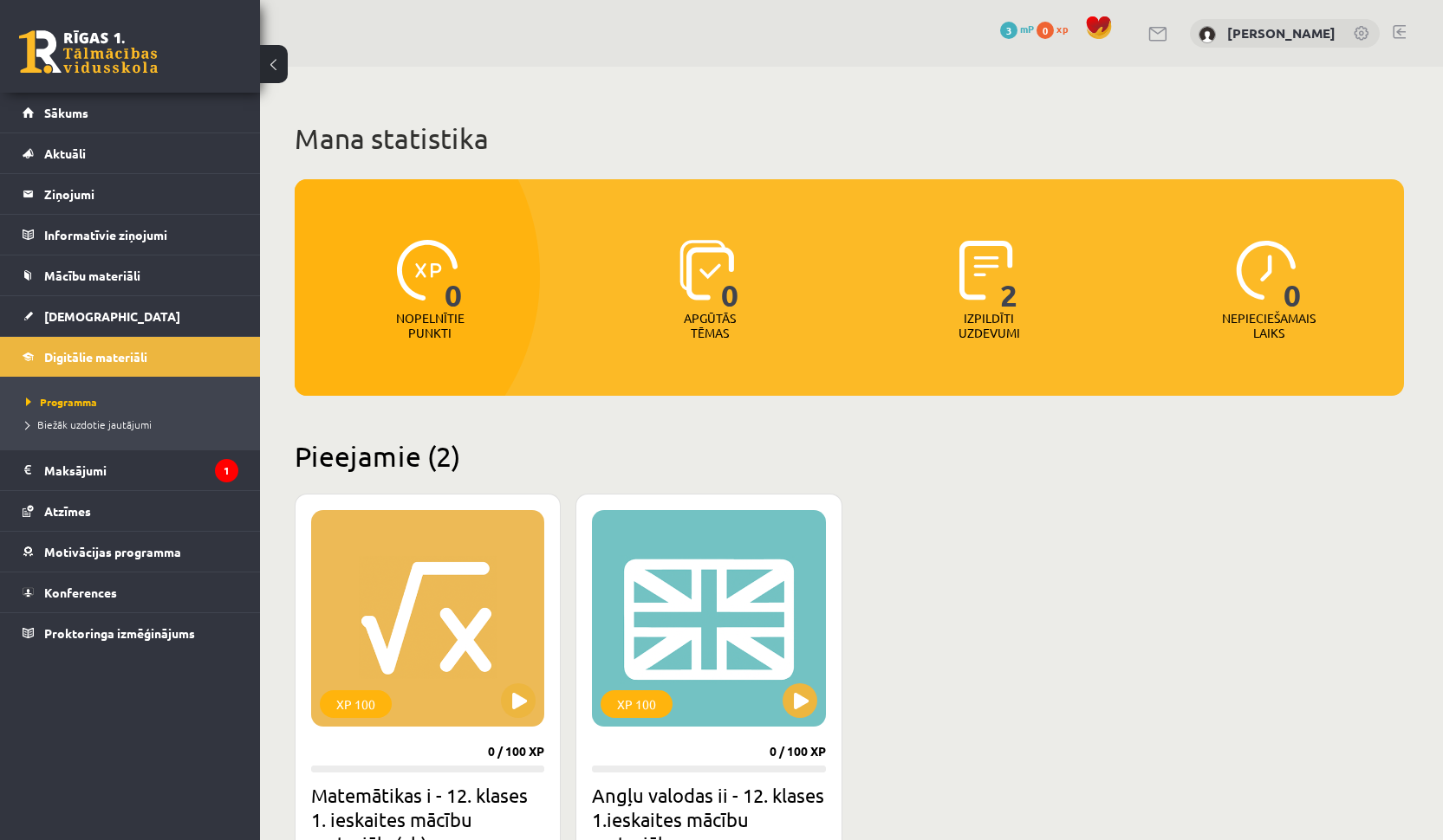
scroll to position [234, 0]
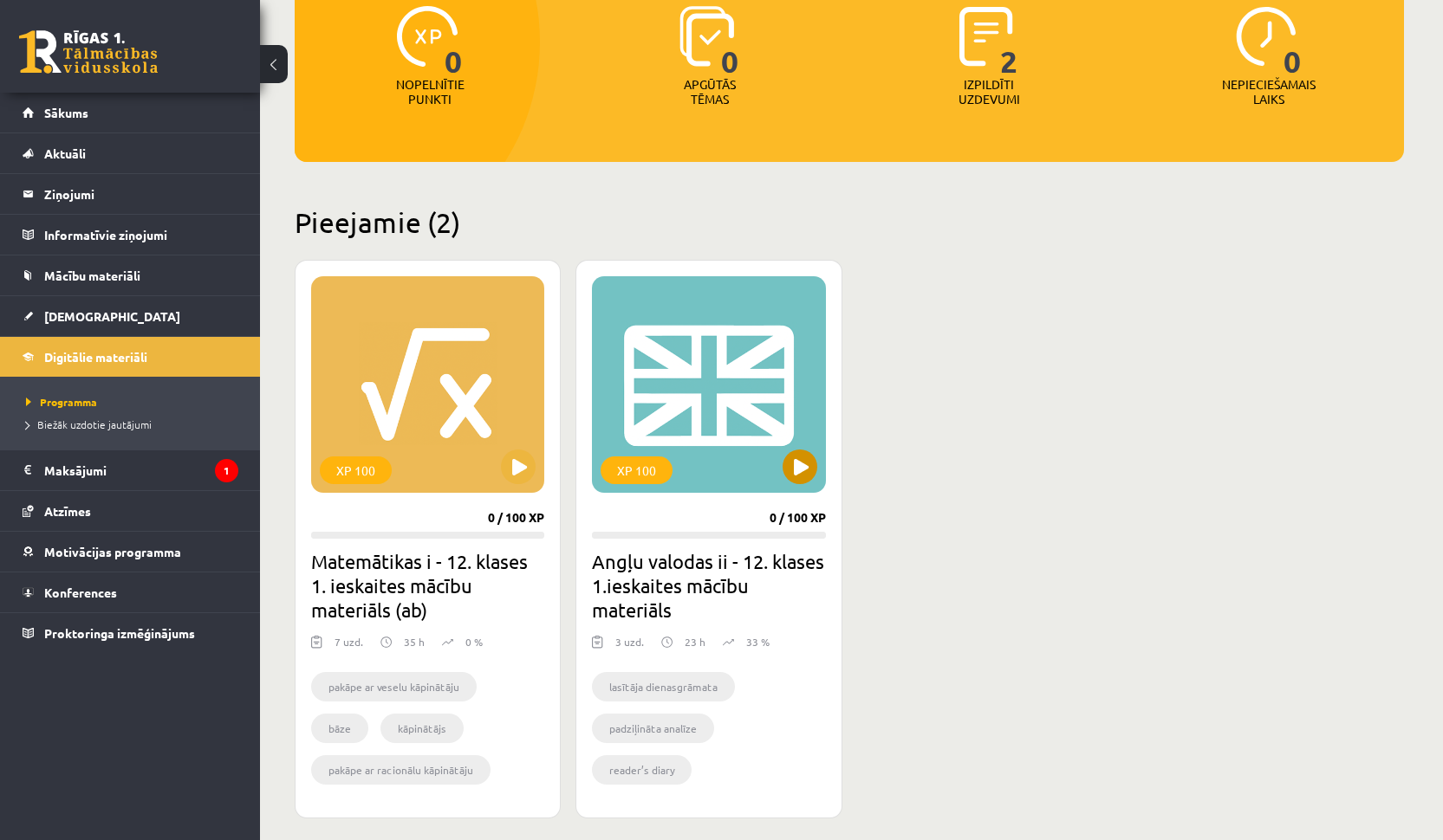
click at [805, 456] on button at bounding box center [801, 467] width 35 height 35
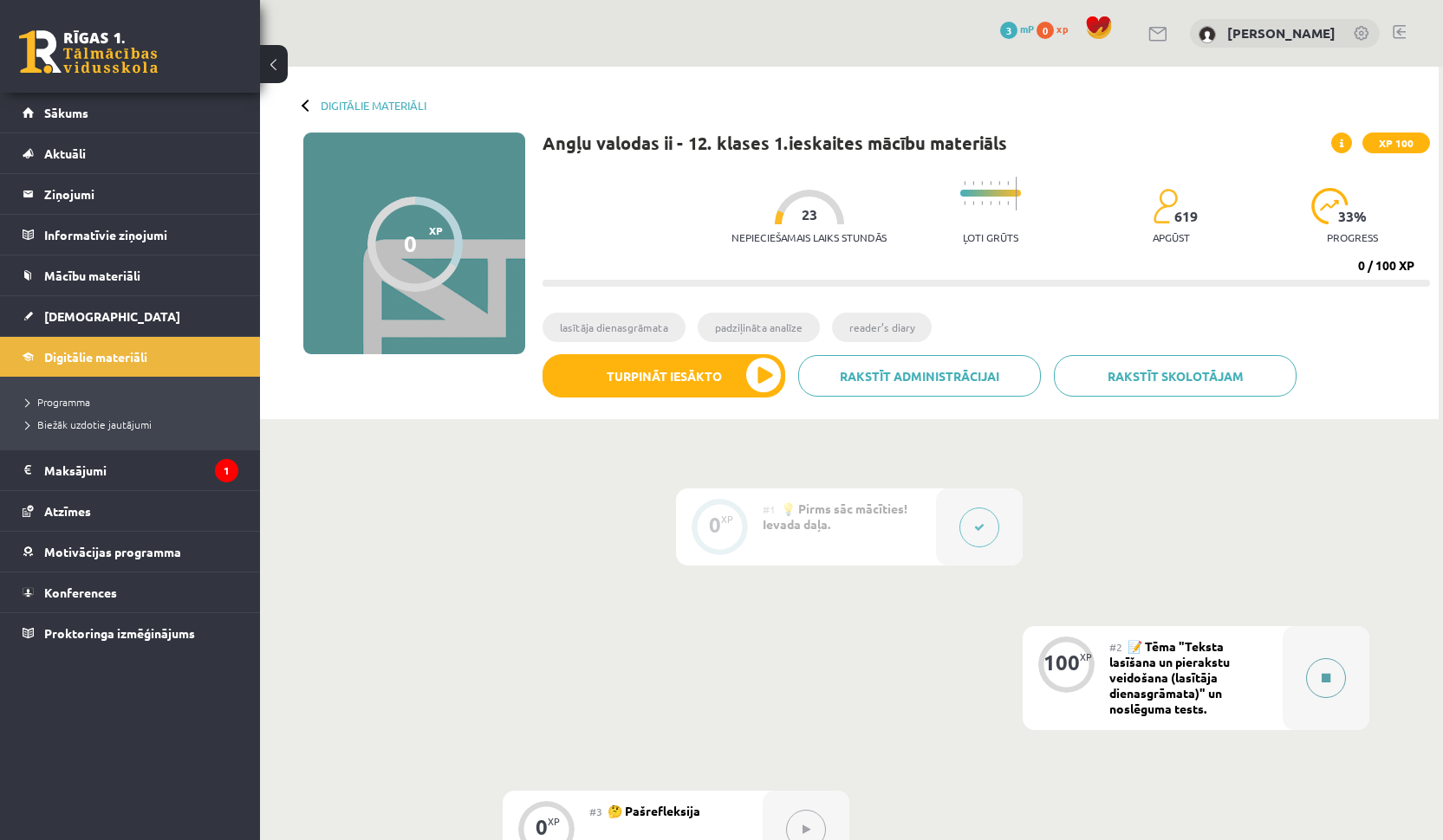
click at [1336, 686] on button at bounding box center [1327, 679] width 40 height 40
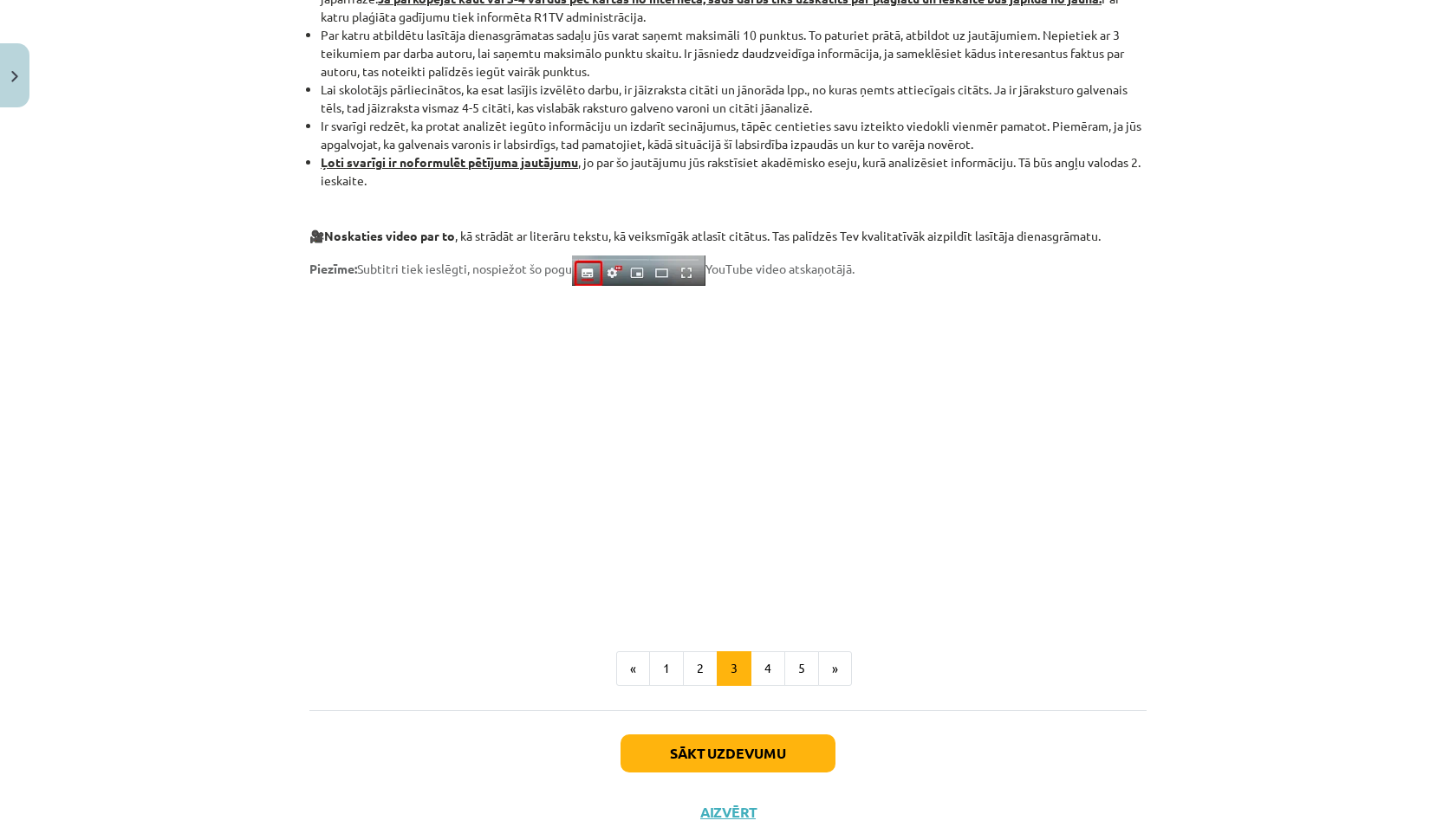
scroll to position [1246, 0]
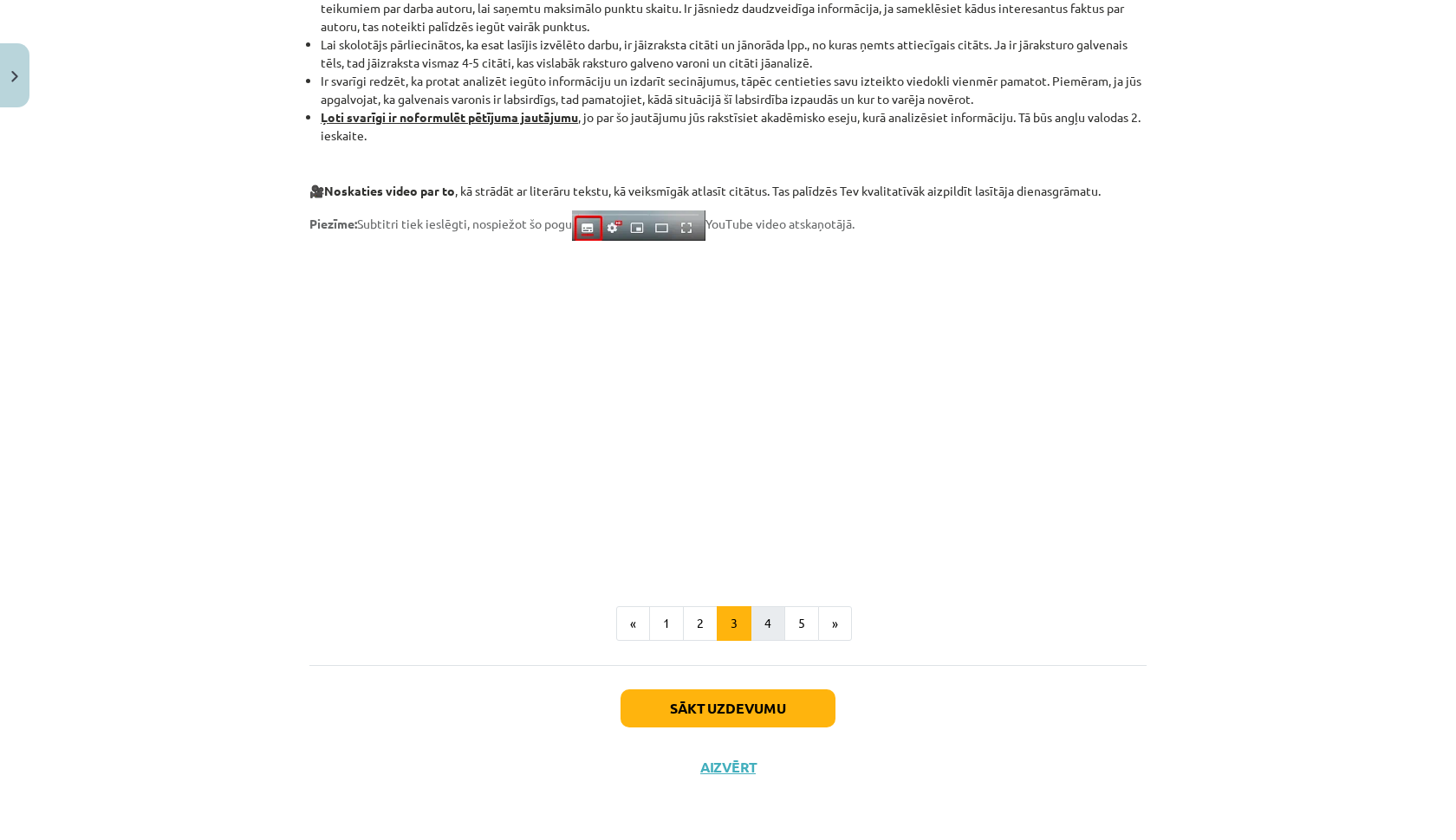
click at [762, 620] on button "4" at bounding box center [768, 624] width 35 height 35
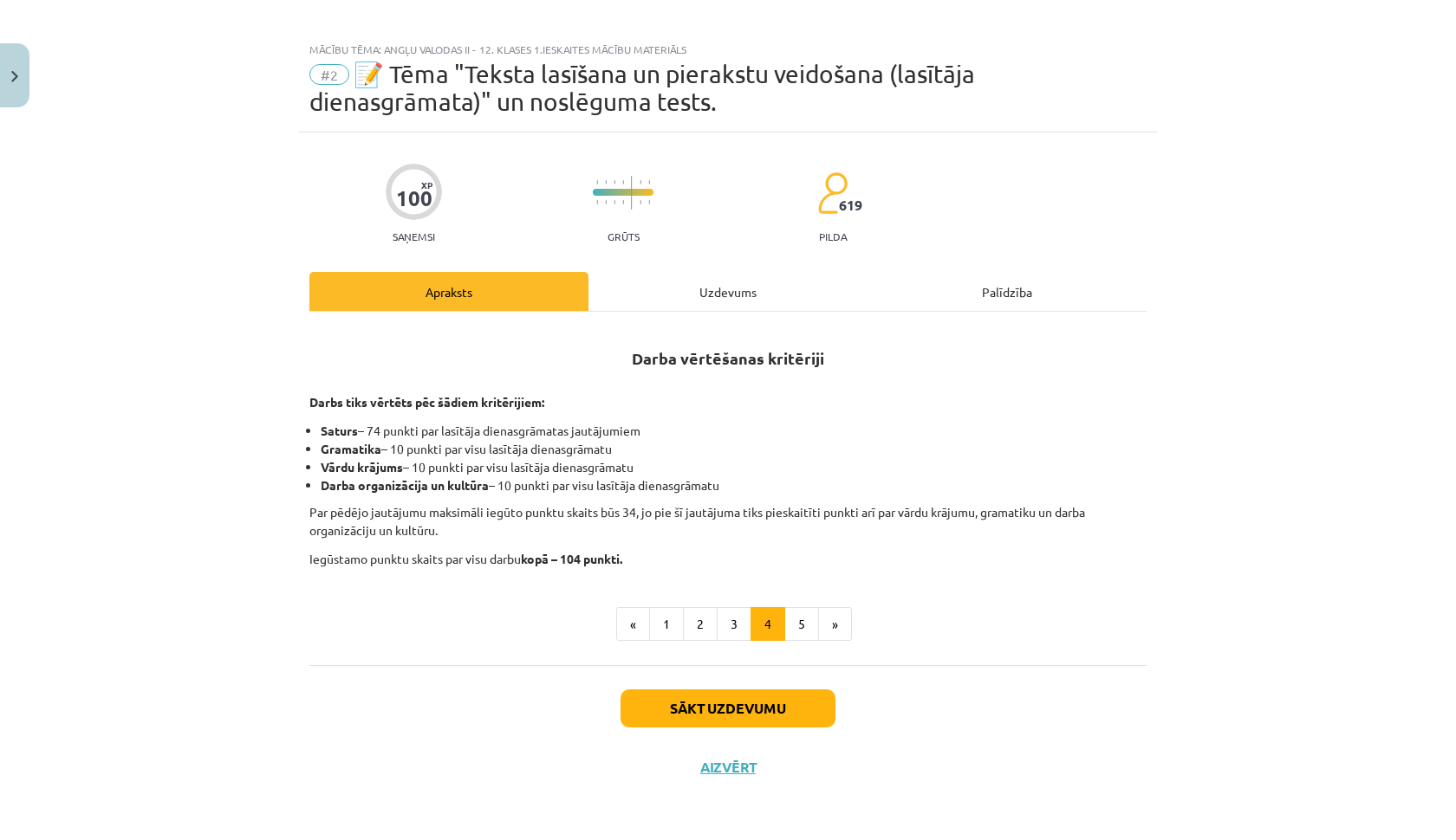
scroll to position [12, 0]
click at [803, 627] on button "5" at bounding box center [802, 625] width 35 height 35
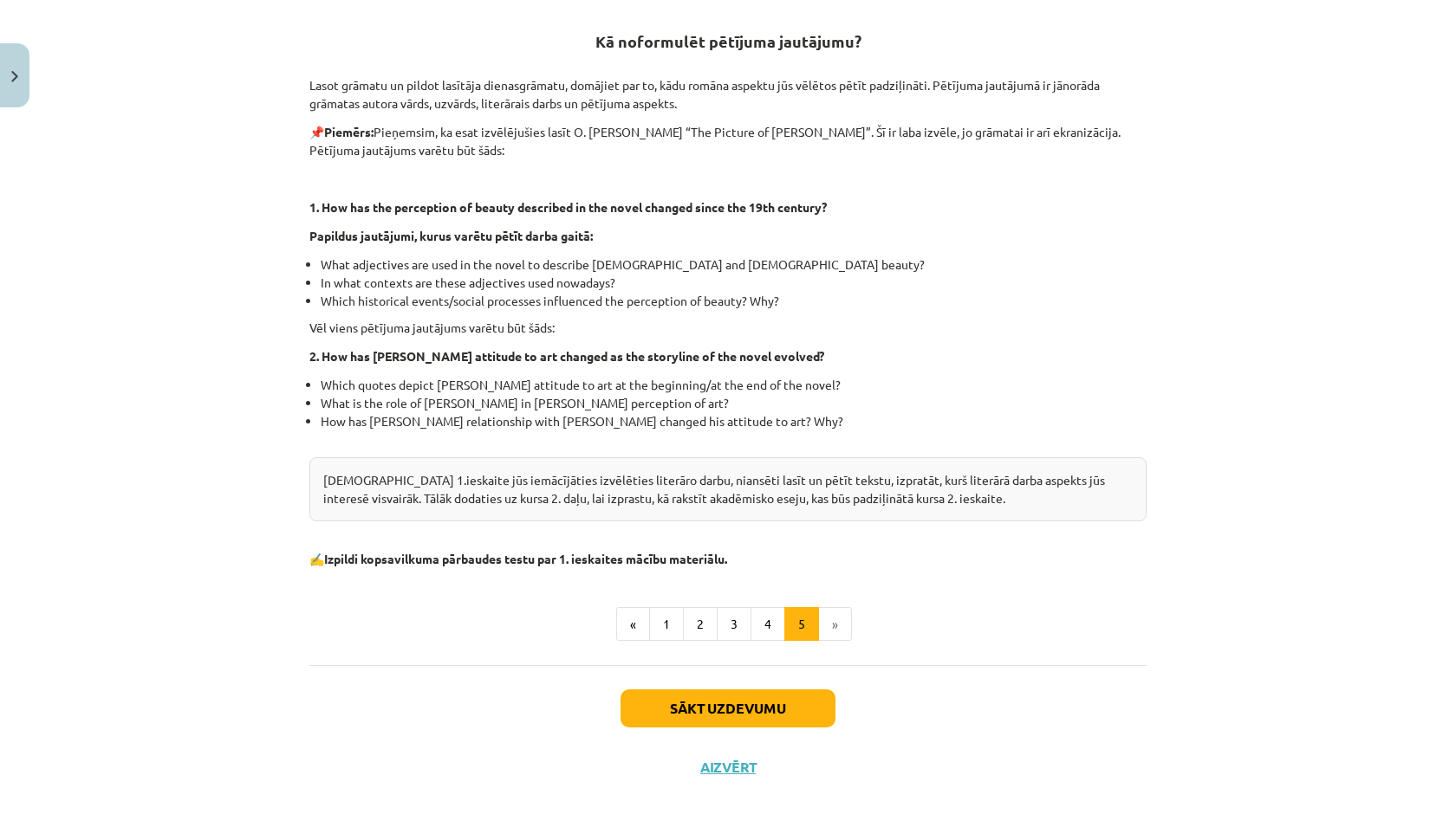
scroll to position [329, 0]
click at [833, 620] on li "»" at bounding box center [836, 625] width 33 height 35
click at [768, 714] on button "Sākt uzdevumu" at bounding box center [728, 709] width 215 height 38
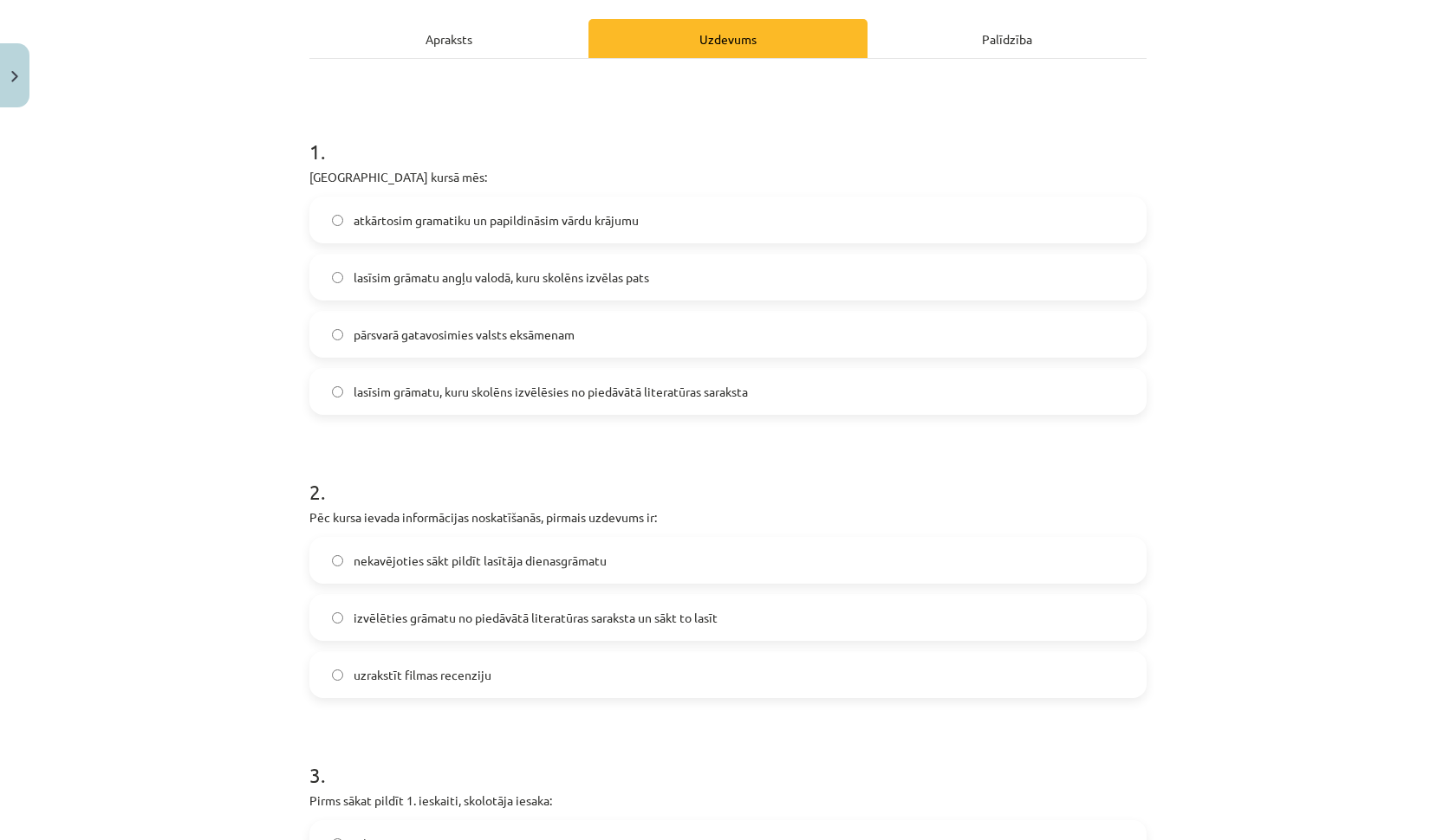
scroll to position [273, 0]
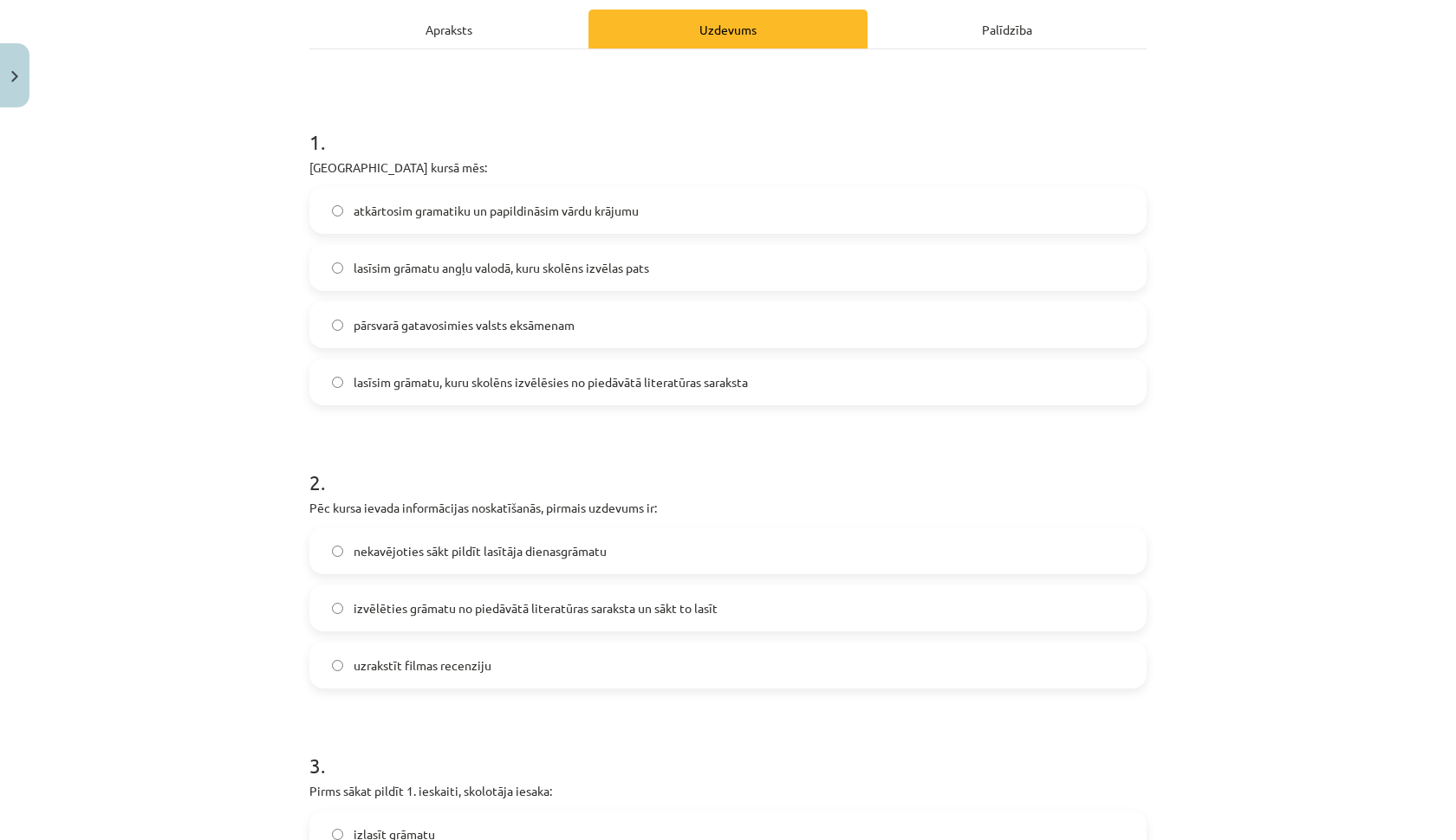
click at [478, 392] on label "lasīsim grāmatu, kuru skolēns izvēlēsies no piedāvātā literatūras saraksta" at bounding box center [728, 382] width 833 height 43
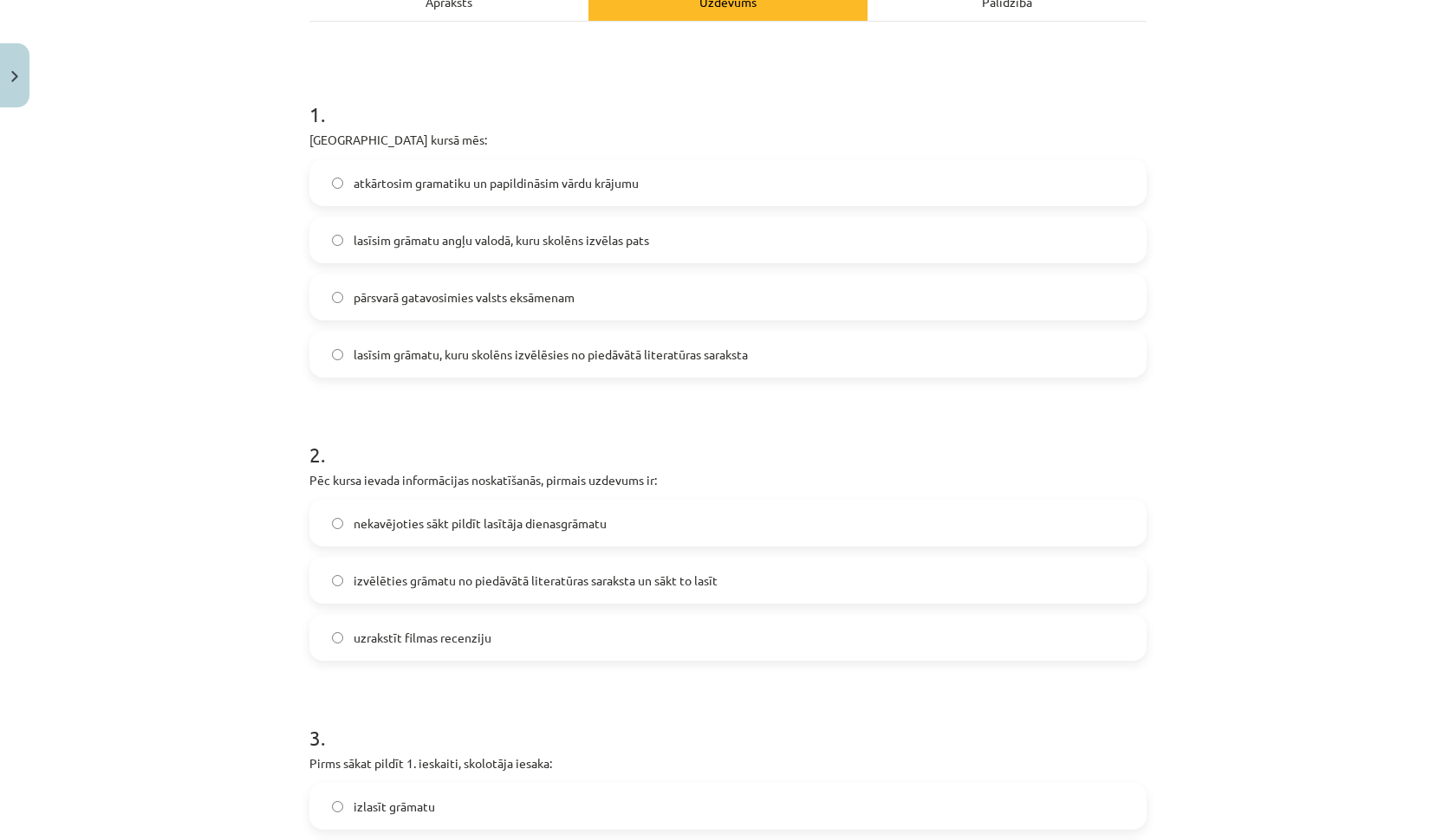
scroll to position [311, 0]
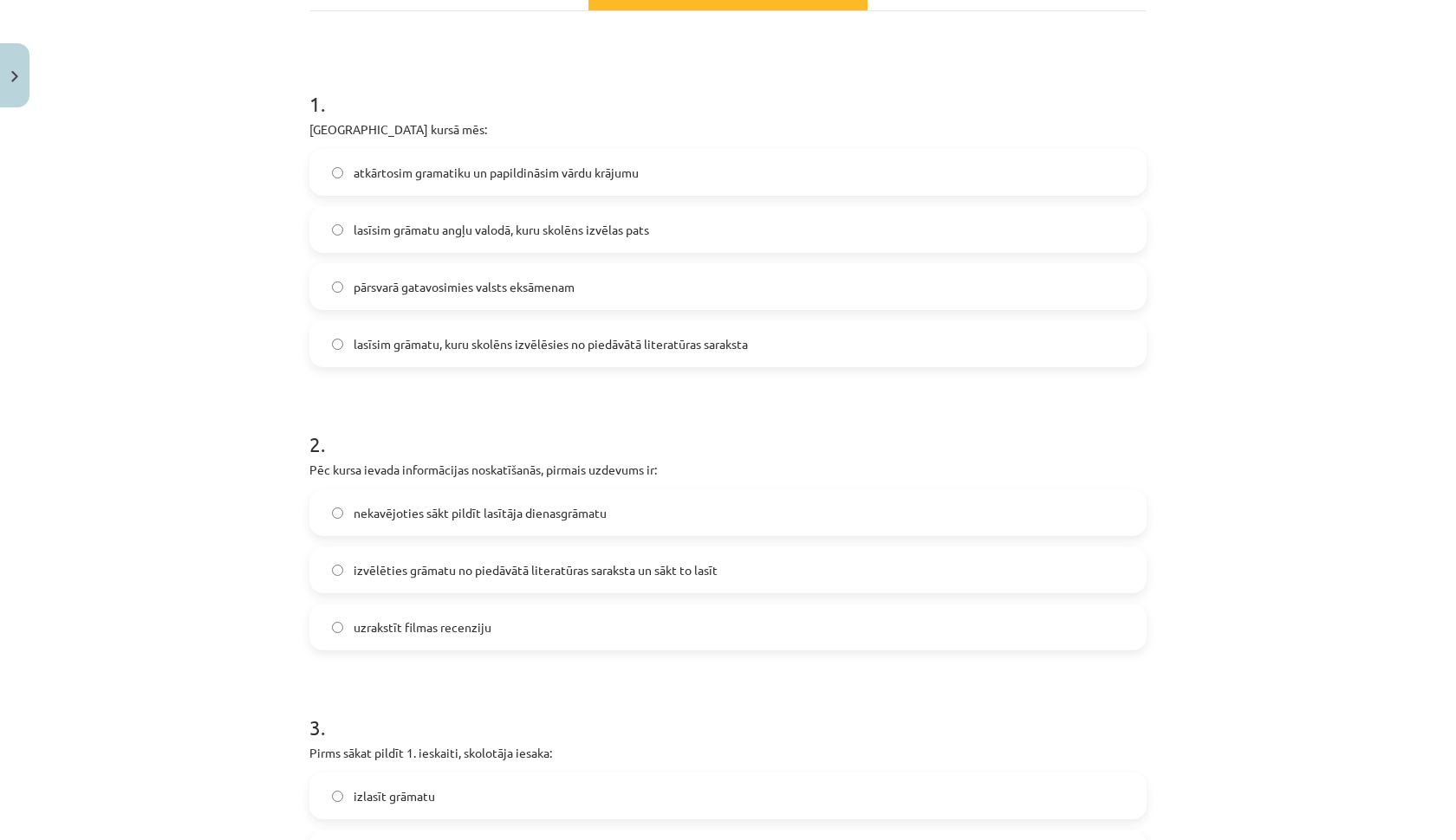
click at [608, 294] on label "pārsvarā gatavosimies valsts eksāmenam" at bounding box center [728, 287] width 833 height 43
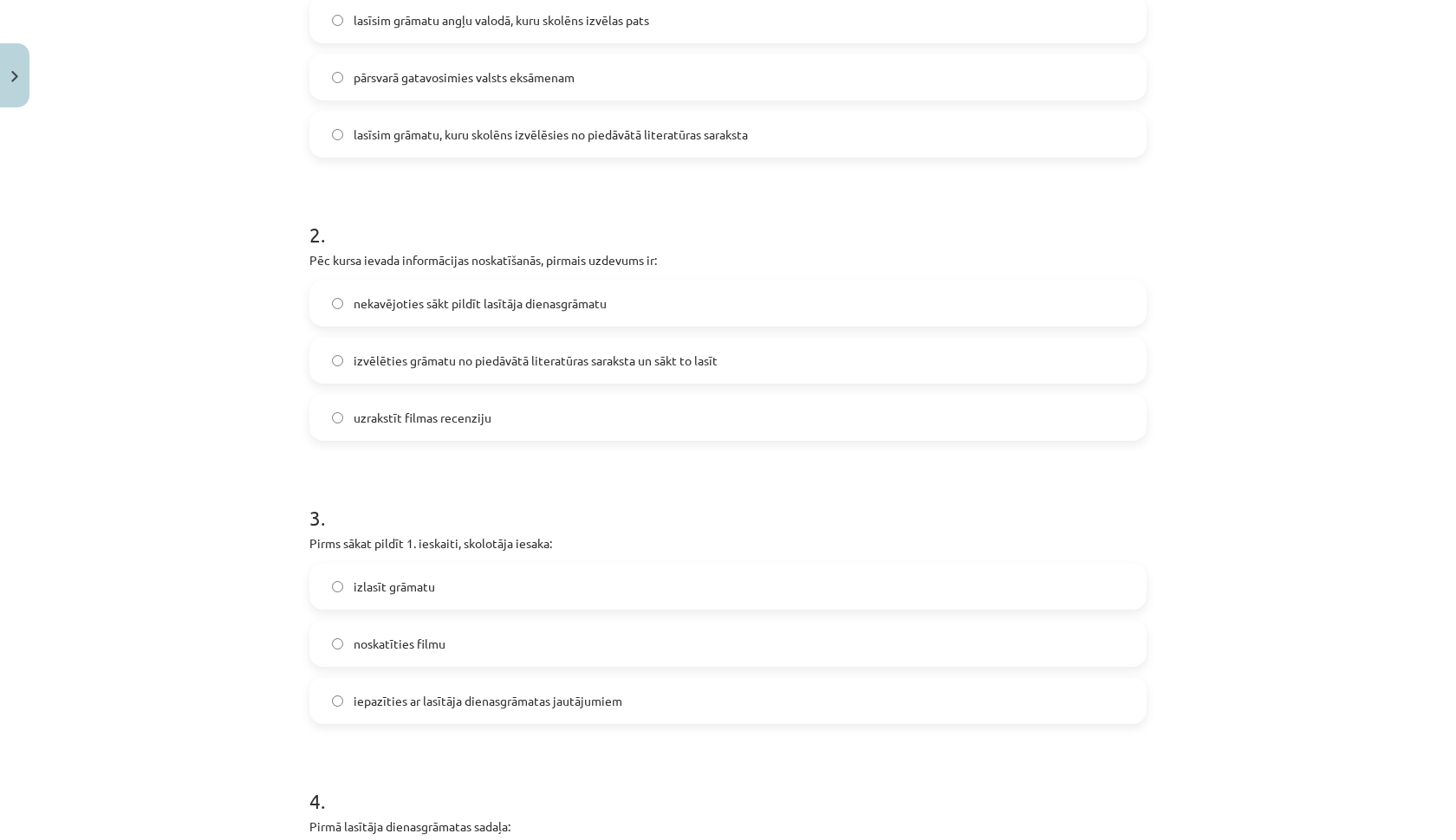
scroll to position [523, 0]
click at [479, 363] on span "izvēlēties grāmatu no piedāvātā literatūras saraksta un sākt to lasīt" at bounding box center [535, 358] width 364 height 18
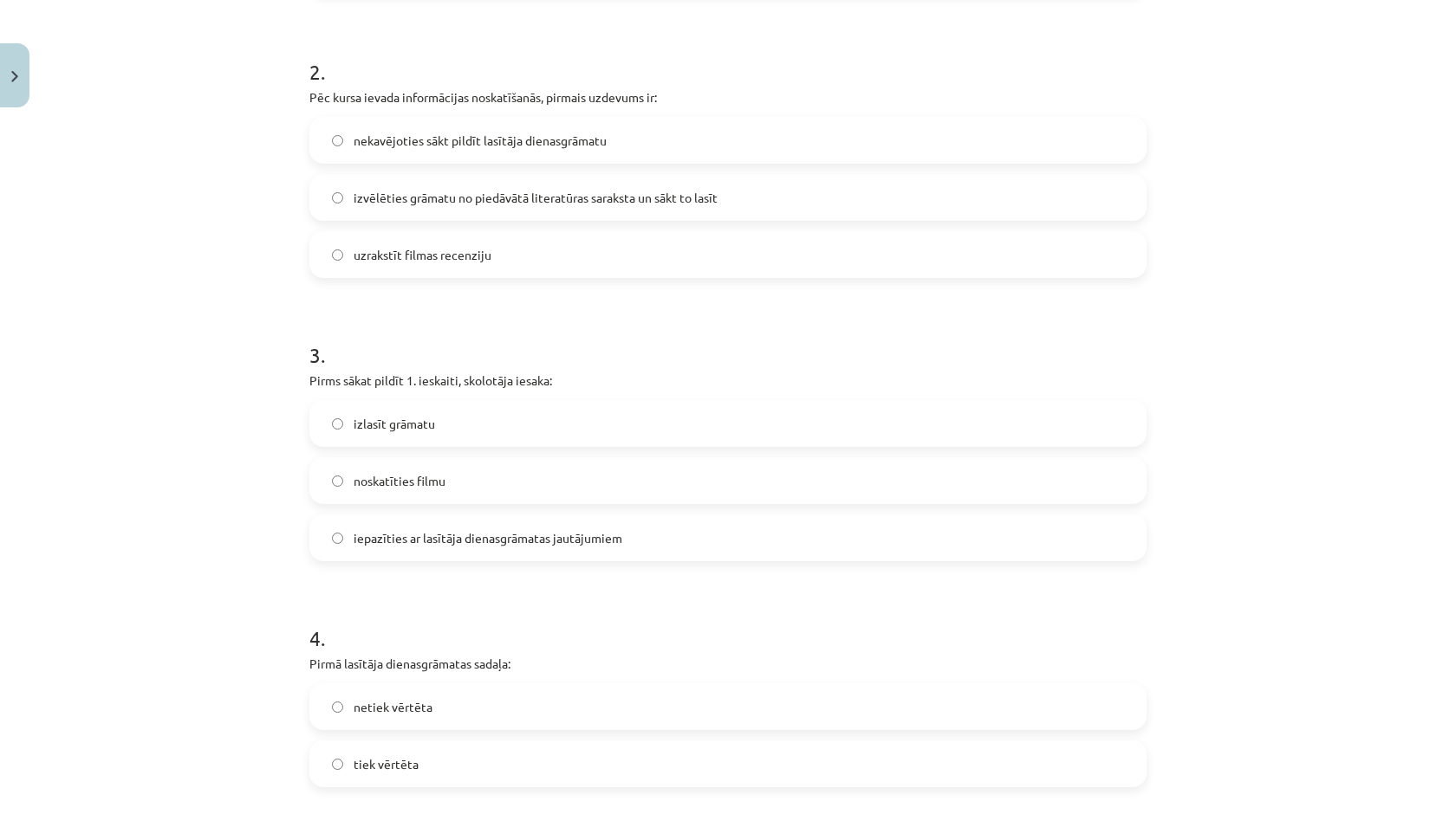
scroll to position [751, 0]
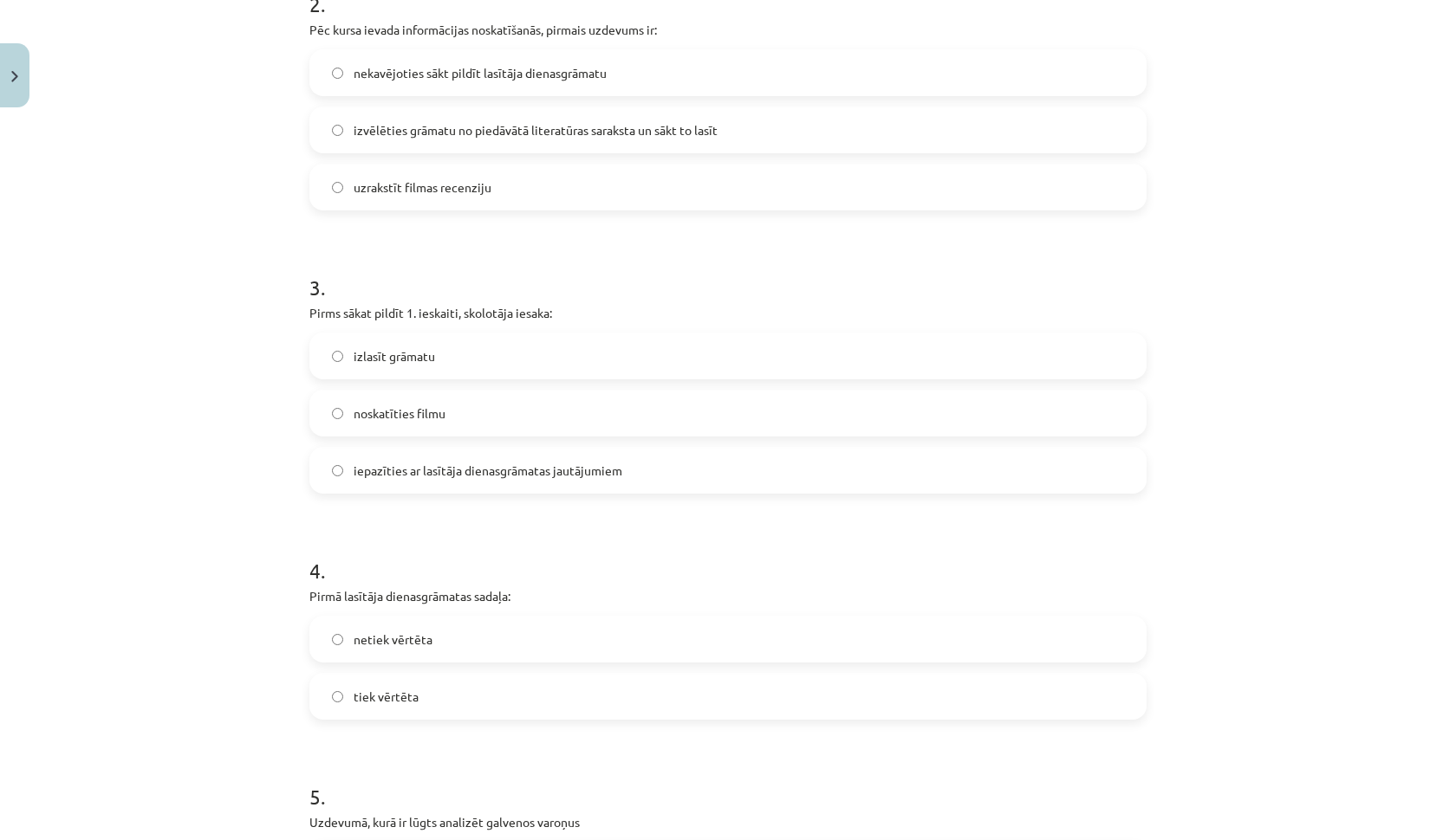
click at [491, 469] on span "iepazīties ar lasītāja dienasgrāmatas jautājumiem" at bounding box center [488, 470] width 269 height 18
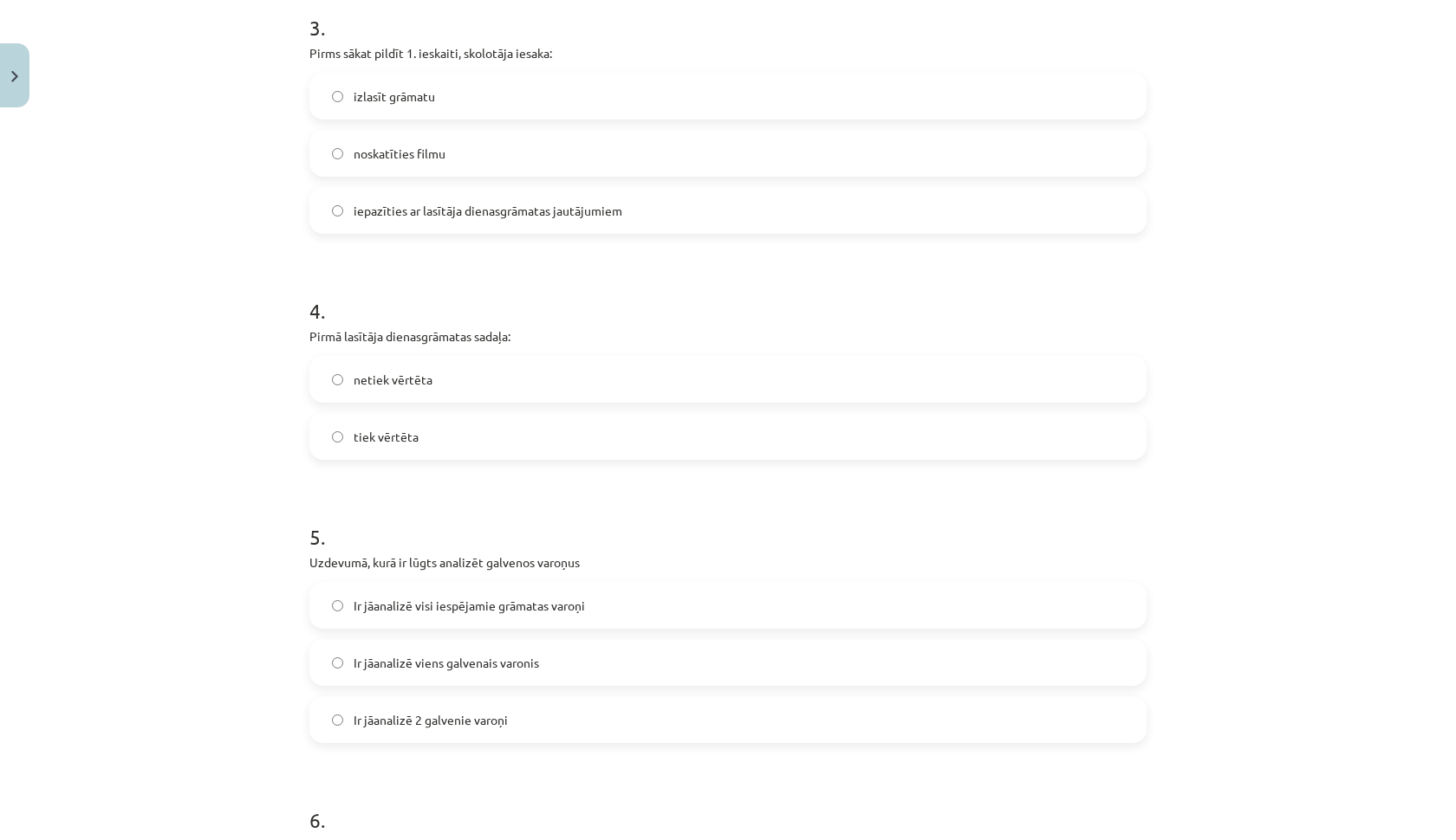
scroll to position [1014, 0]
click at [434, 434] on label "tiek vērtēta" at bounding box center [728, 434] width 833 height 43
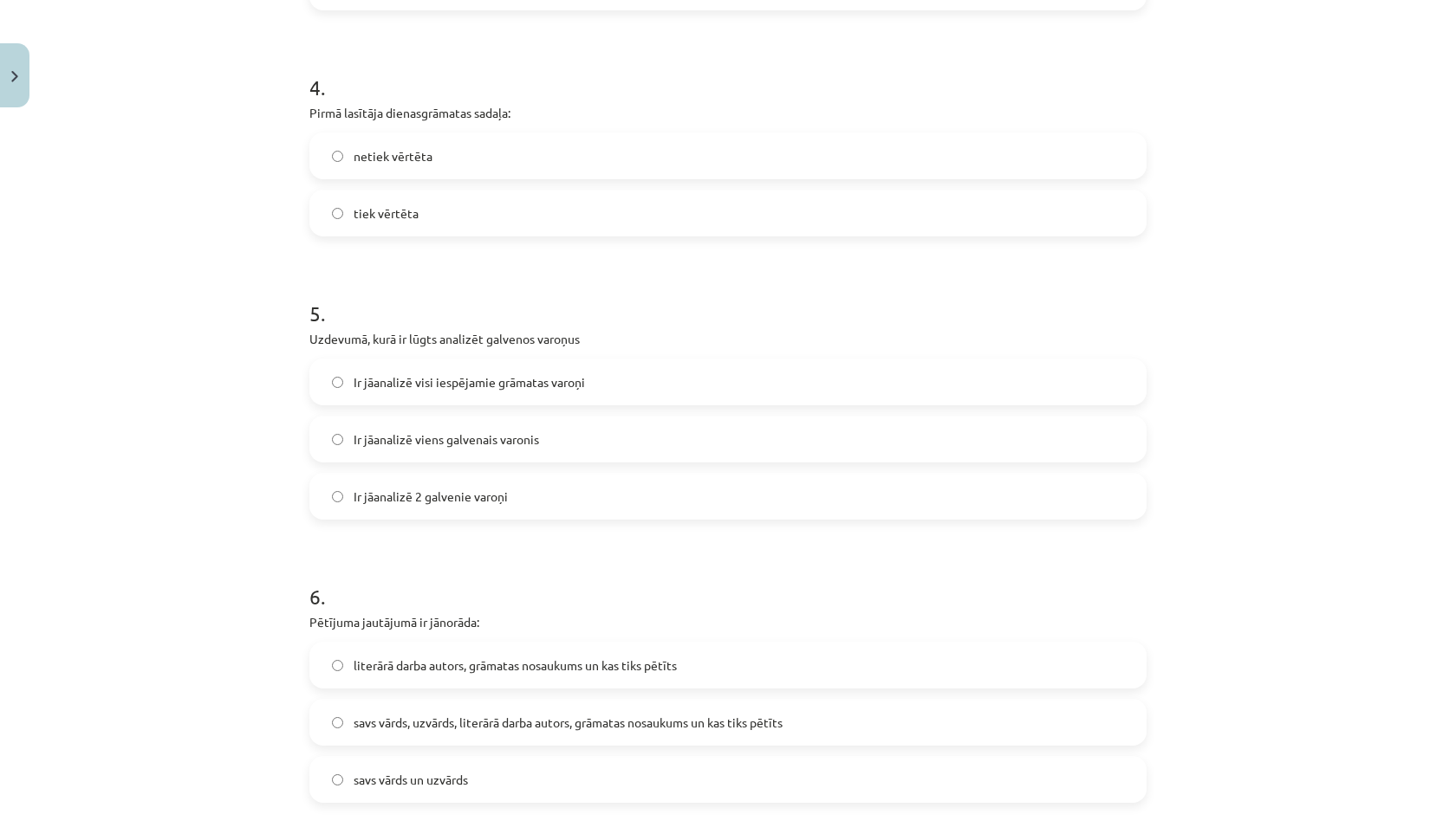
scroll to position [1237, 0]
click at [445, 476] on label "Ir jāanalizē 2 galvenie varoņi" at bounding box center [728, 495] width 833 height 43
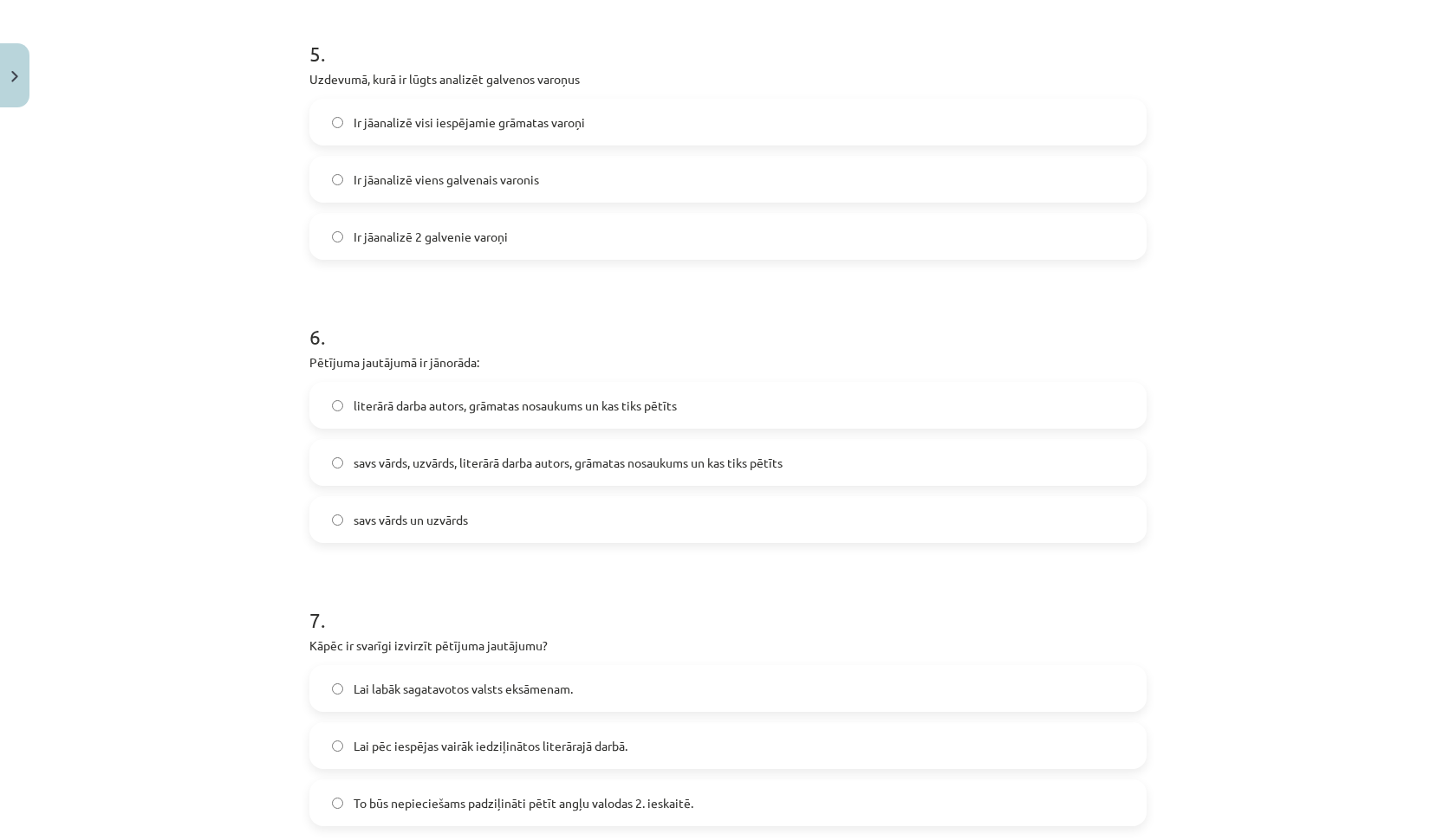
scroll to position [1520, 0]
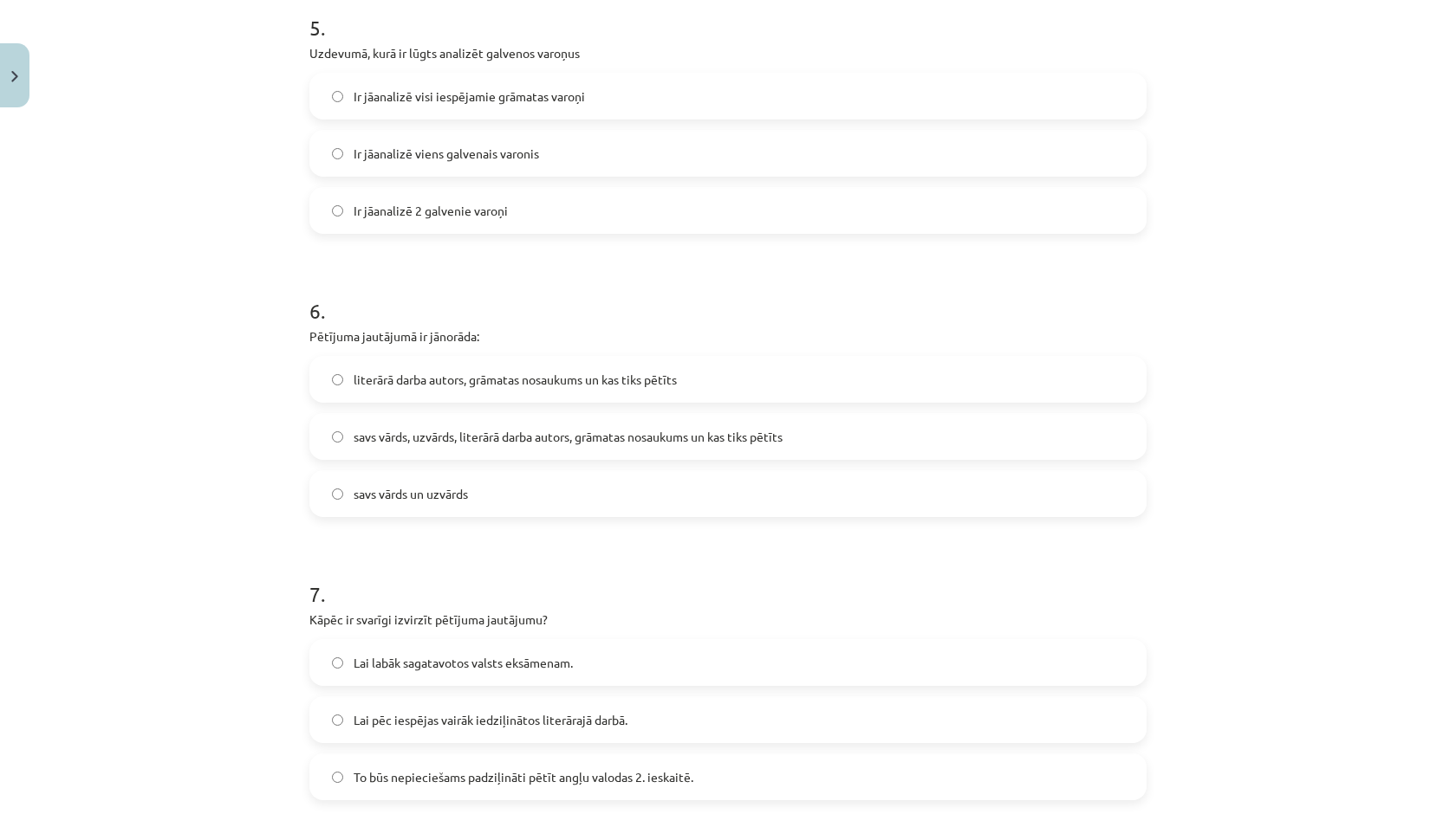
click at [516, 436] on span "savs vārds, uzvārds, literārā darba autors, grāmatas nosaukums un kas tiks pētī…" at bounding box center [568, 436] width 429 height 18
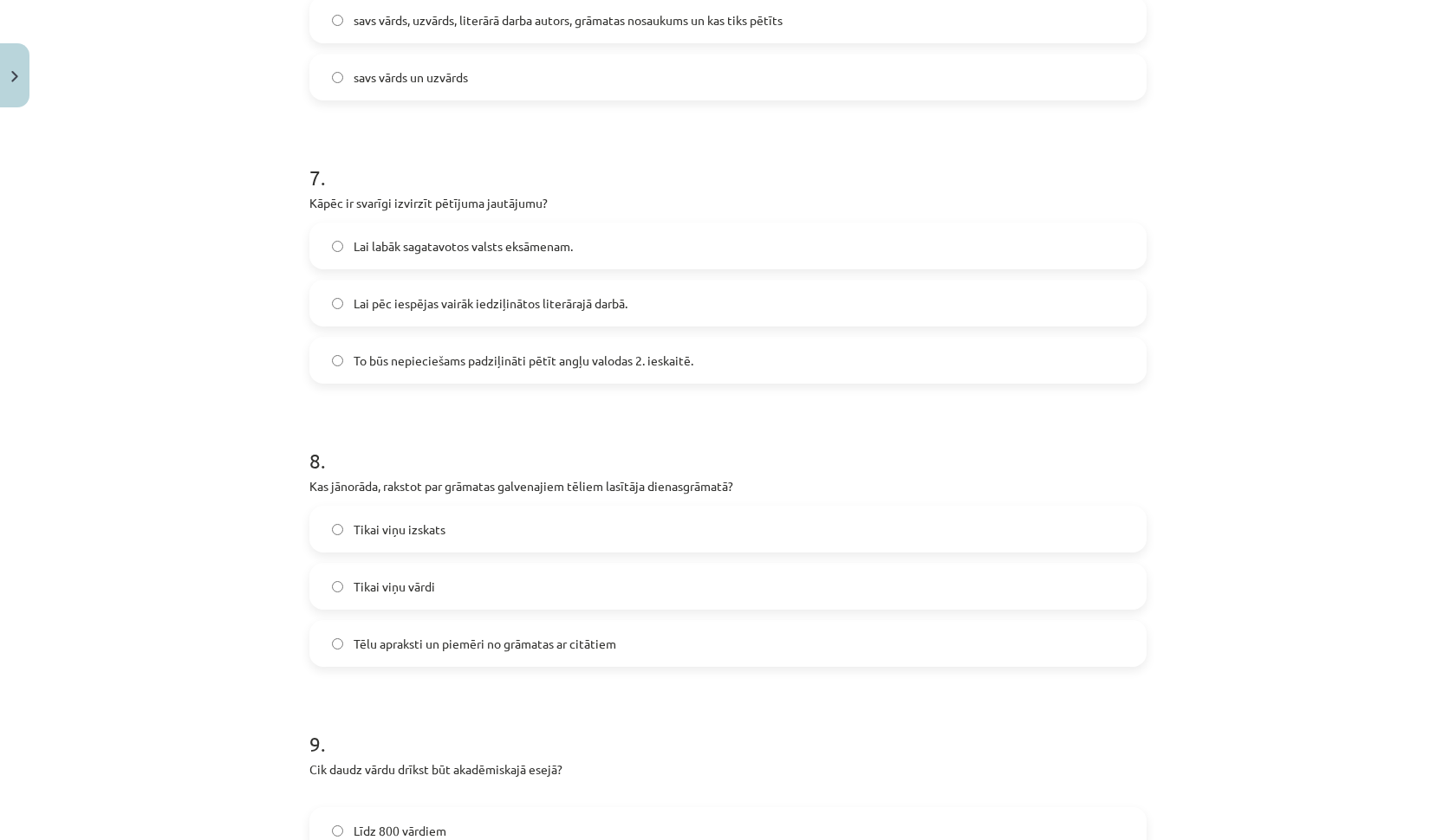
scroll to position [1966, 0]
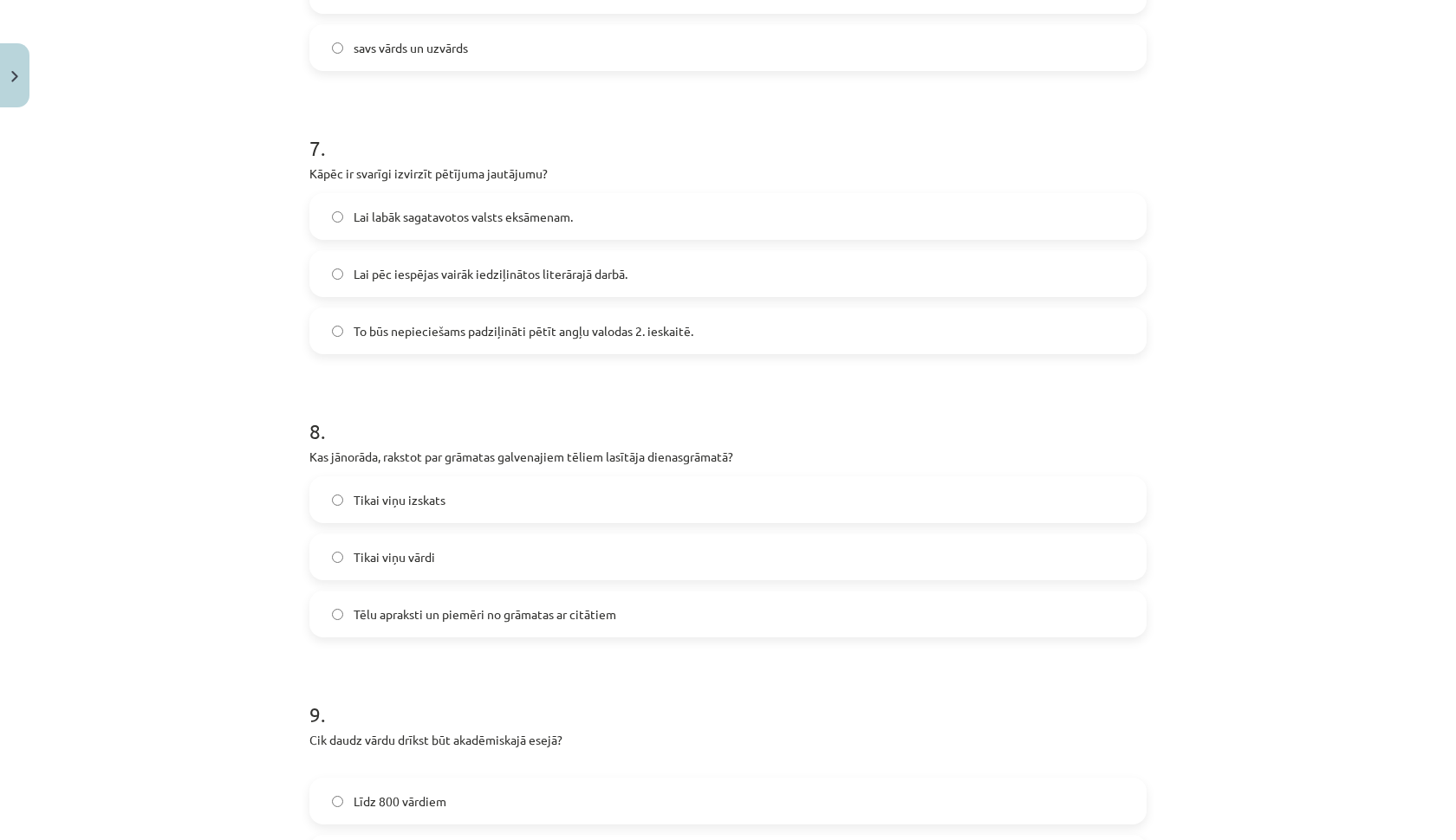
click at [517, 284] on label "Lai pēc iespējas vairāk iedziļinātos literārajā darbā." at bounding box center [728, 274] width 833 height 43
click at [470, 328] on span "To būs nepieciešams padziļināti pētīt angļu valodas 2. ieskaitē." at bounding box center [523, 331] width 339 height 18
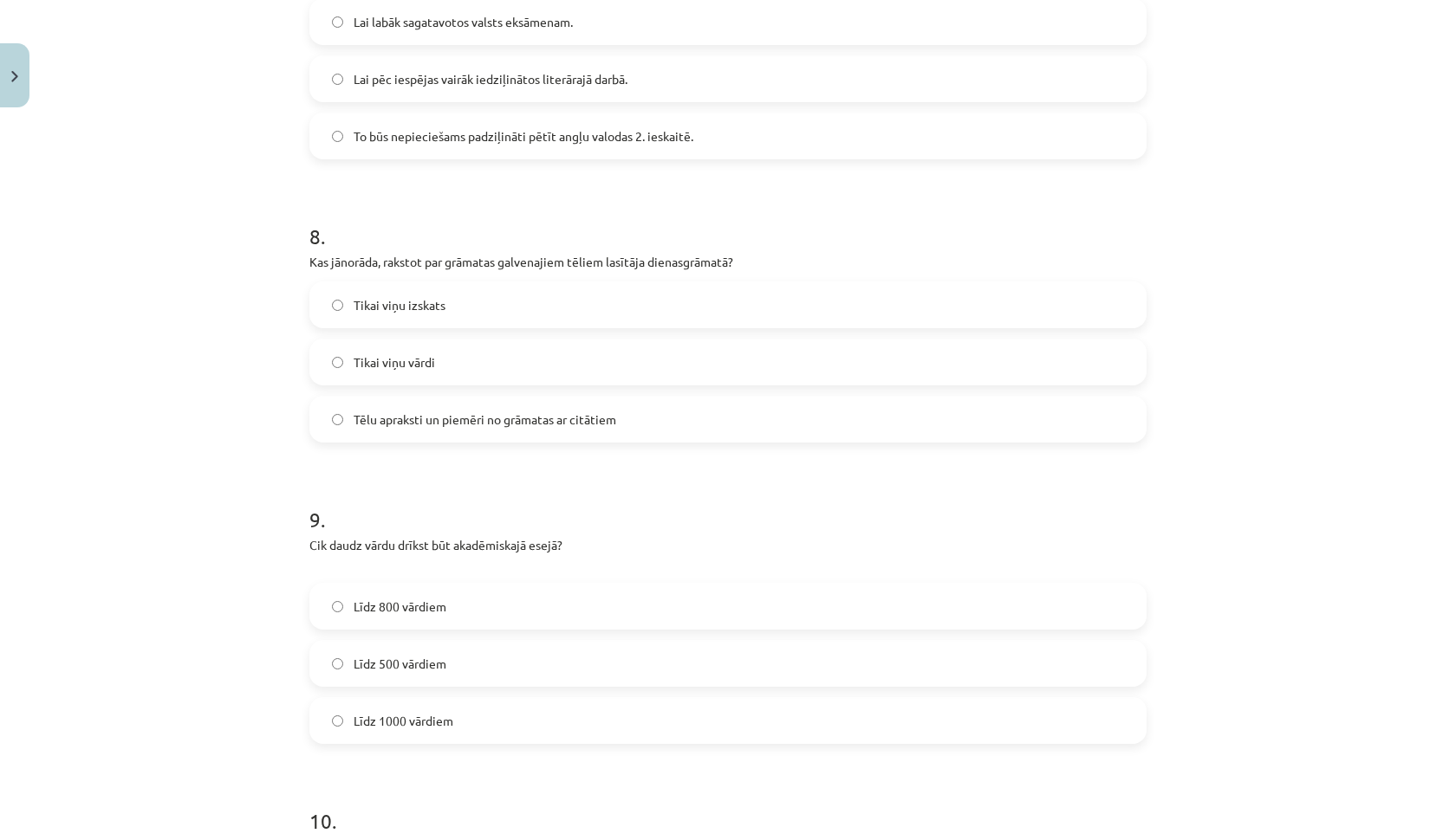
scroll to position [2164, 0]
click at [532, 424] on span "Tēlu apraksti un piemēri no grāmatas ar citātiem" at bounding box center [484, 417] width 263 height 18
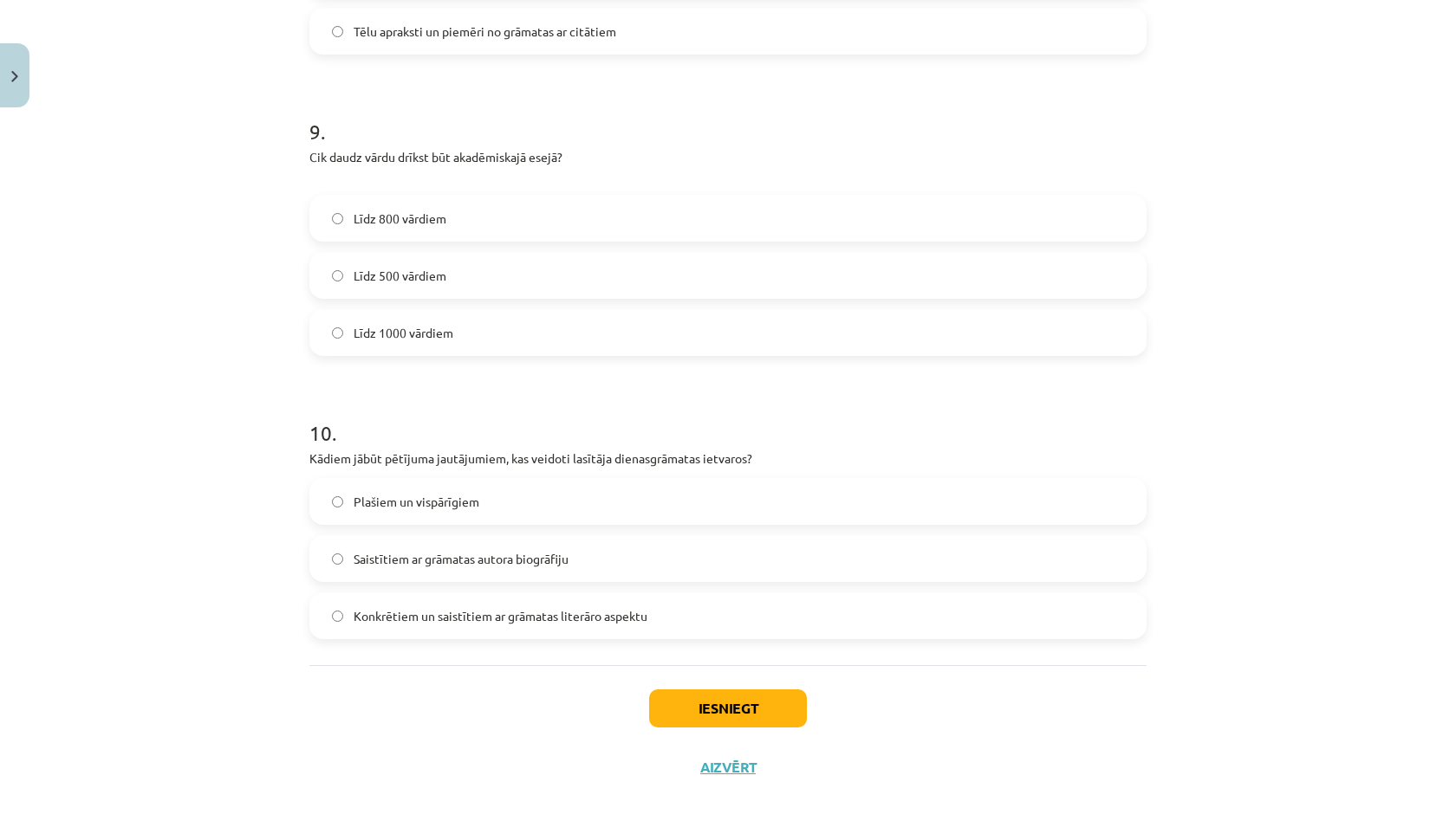
scroll to position [2552, 0]
click at [532, 233] on label "Līdz 800 vārdiem" at bounding box center [728, 219] width 833 height 43
click at [677, 613] on label "Konkrētiem un saistītiem ar grāmatas literāro aspektu" at bounding box center [728, 616] width 833 height 43
click at [730, 701] on button "Iesniegt" at bounding box center [728, 709] width 158 height 38
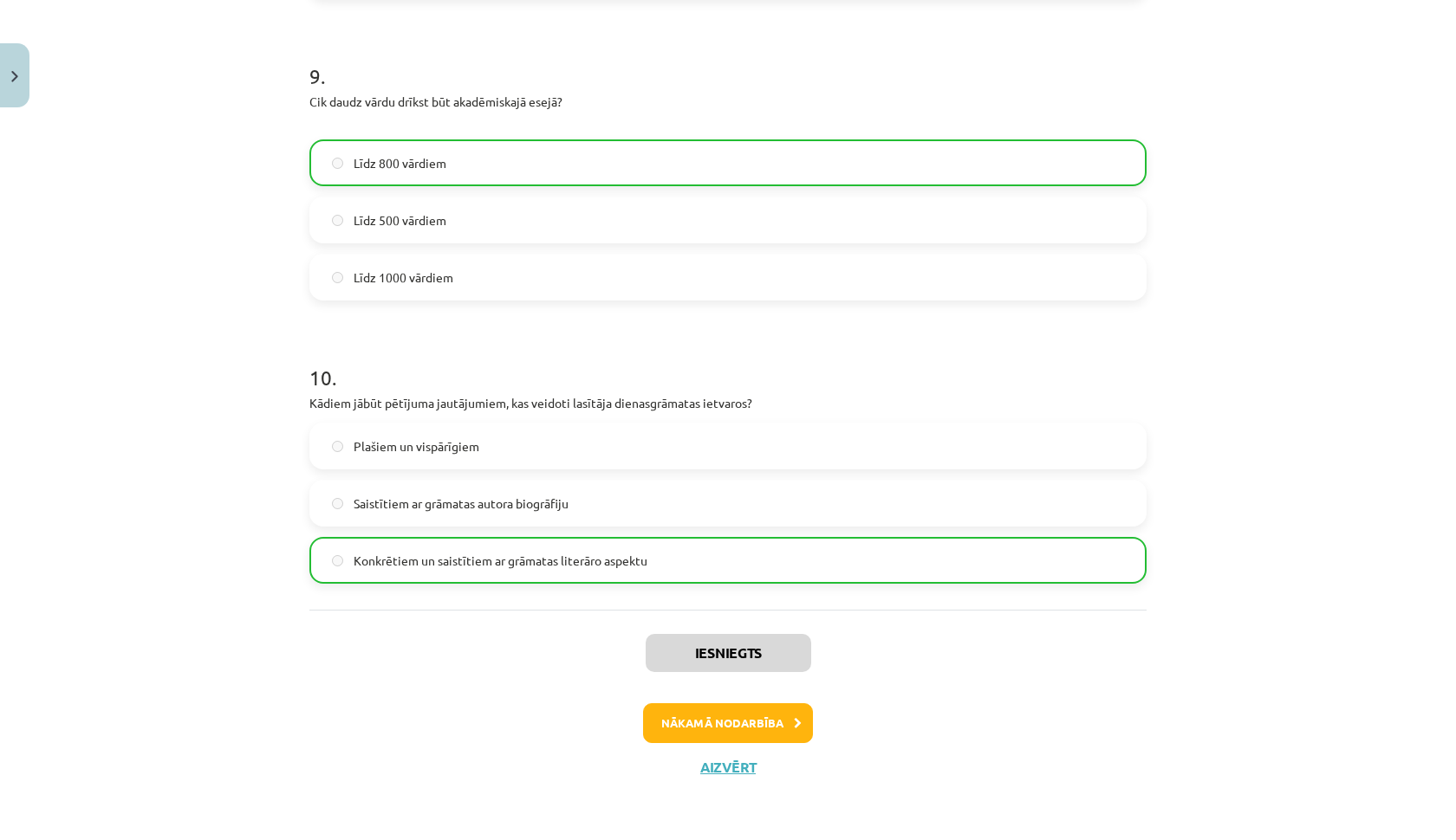
scroll to position [2607, 0]
click at [741, 723] on button "Nākamā nodarbība" at bounding box center [728, 724] width 170 height 40
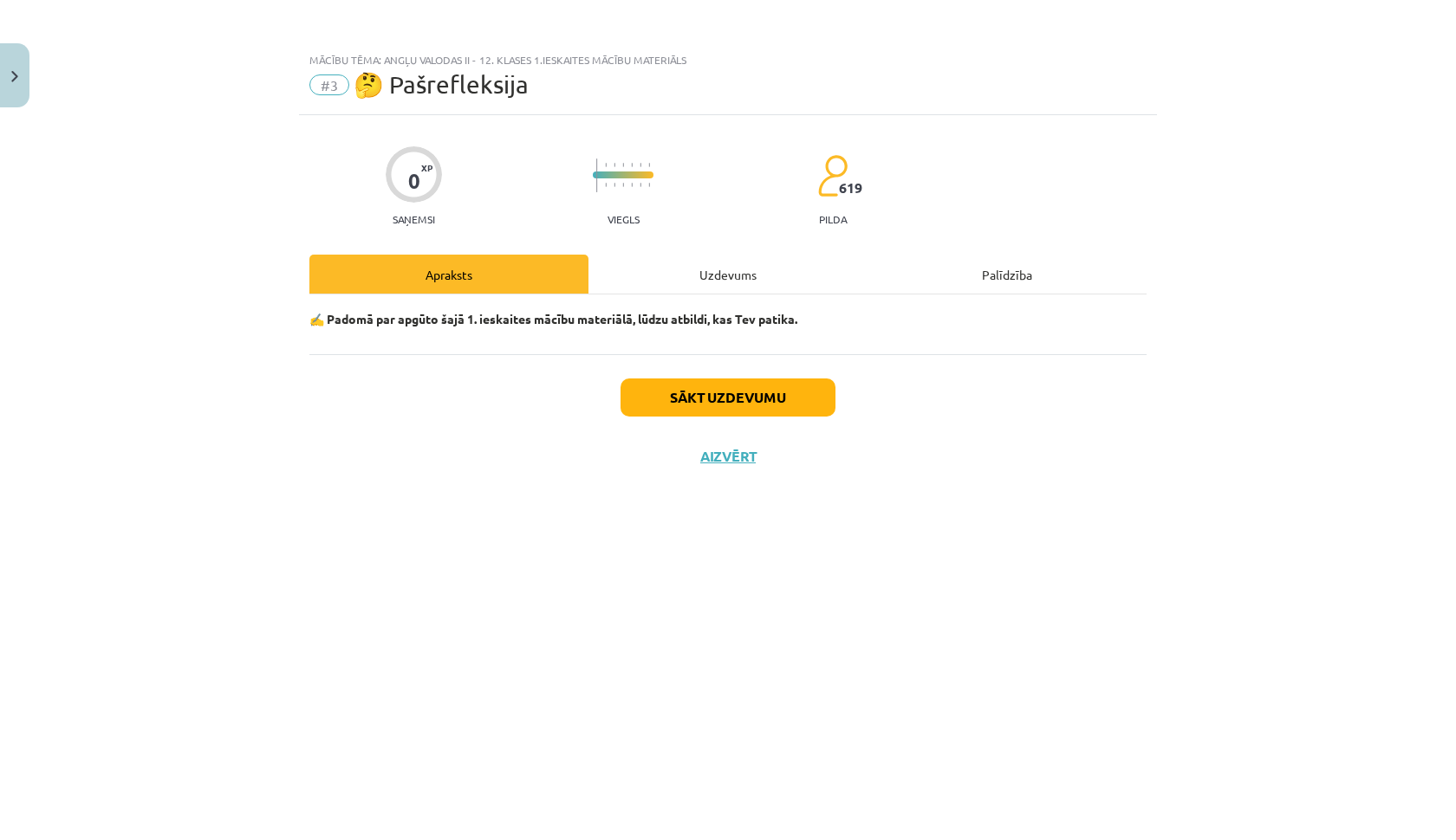
scroll to position [0, 0]
click at [756, 390] on button "Sākt uzdevumu" at bounding box center [728, 397] width 215 height 38
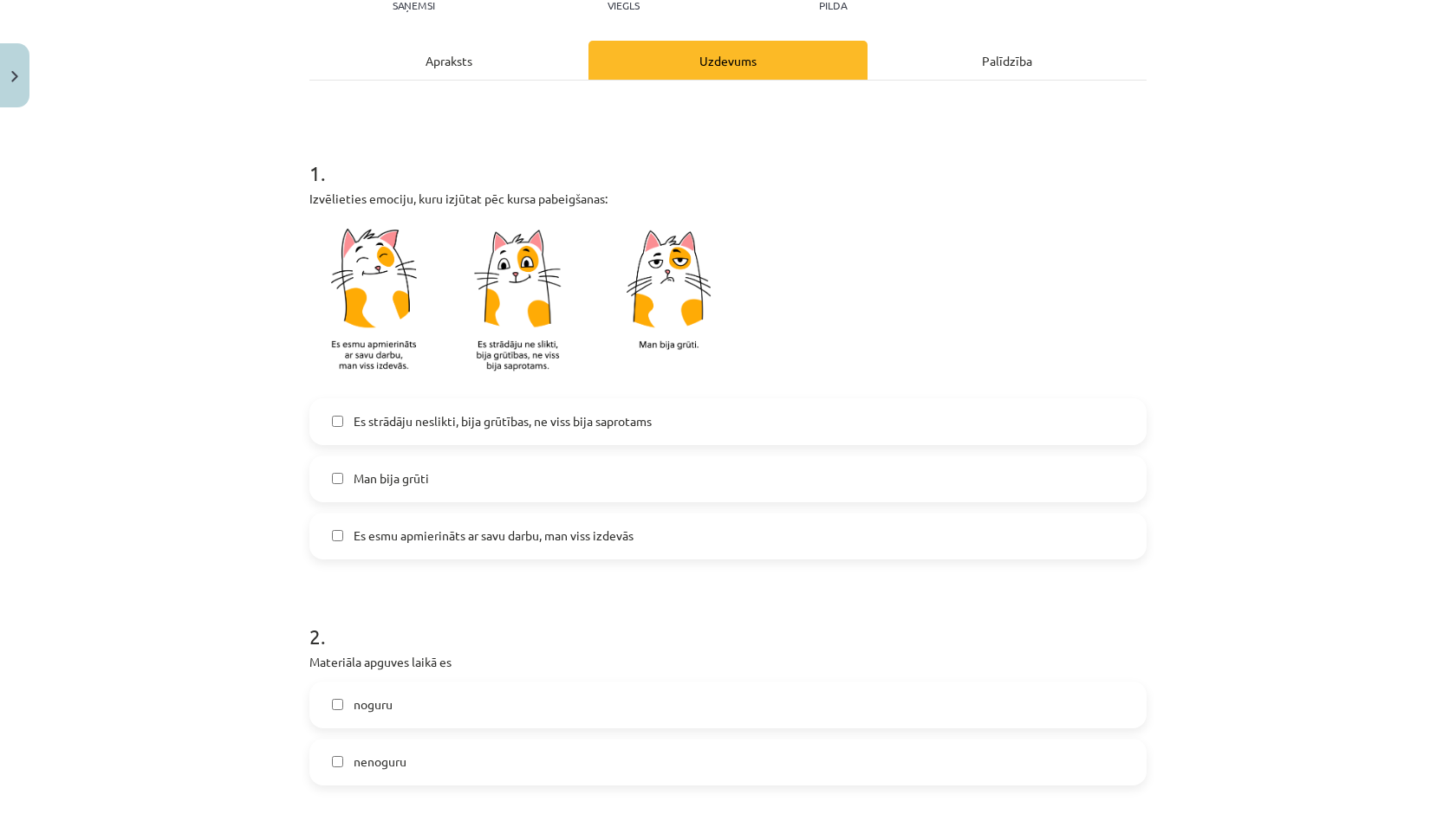
scroll to position [213, 0]
click at [508, 542] on span "Es esmu apmierināts ar savu darbu, man viss izdevās" at bounding box center [493, 536] width 280 height 18
click at [436, 421] on span "Es strādāju neslikti, bija grūtības, ne viss bija saprotams" at bounding box center [502, 422] width 298 height 18
click at [476, 423] on span "Es strādāju neslikti, bija grūtības, ne viss bija saprotams" at bounding box center [502, 422] width 298 height 18
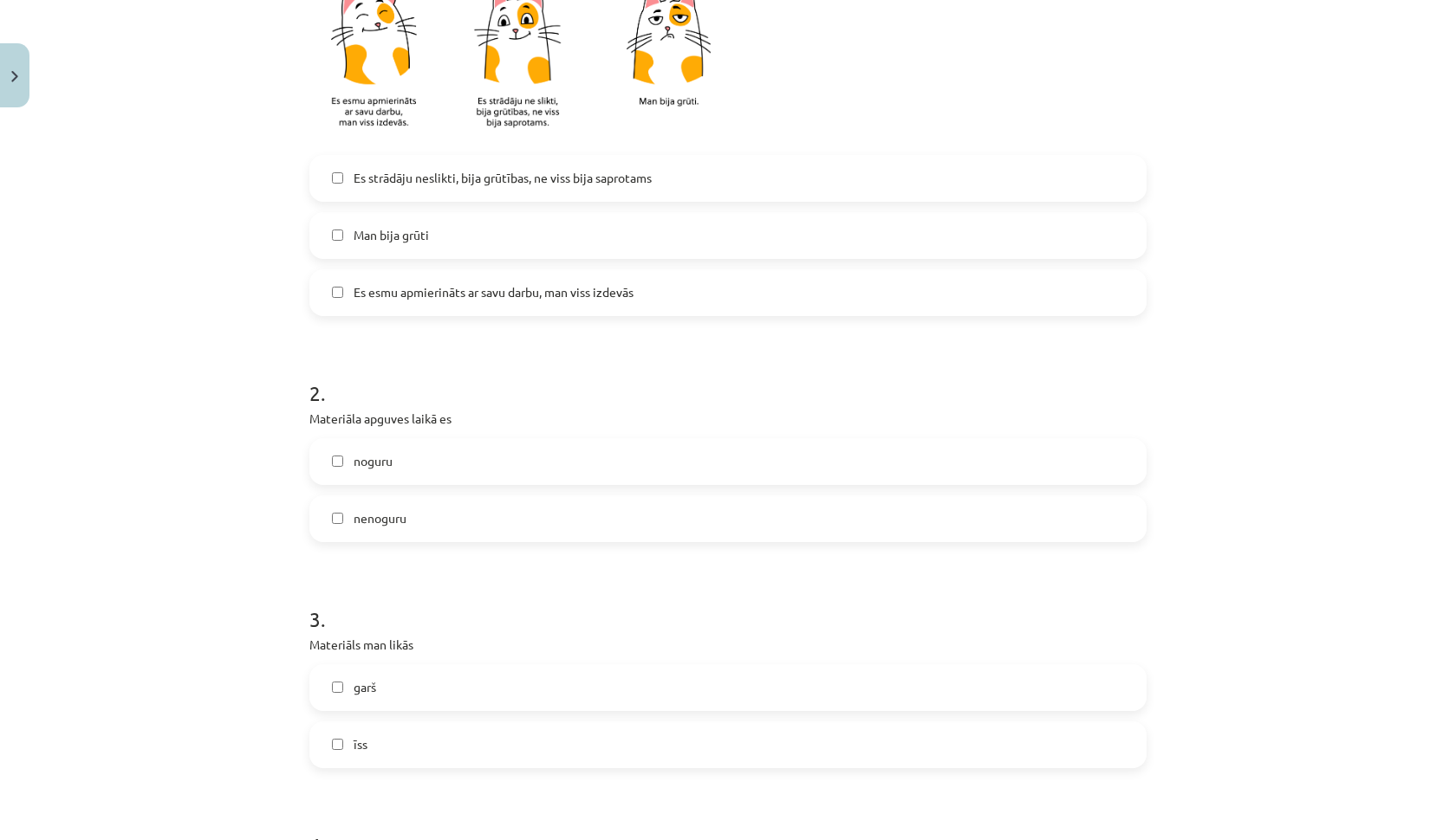
scroll to position [459, 0]
click at [446, 509] on label "nenoguru" at bounding box center [728, 517] width 833 height 43
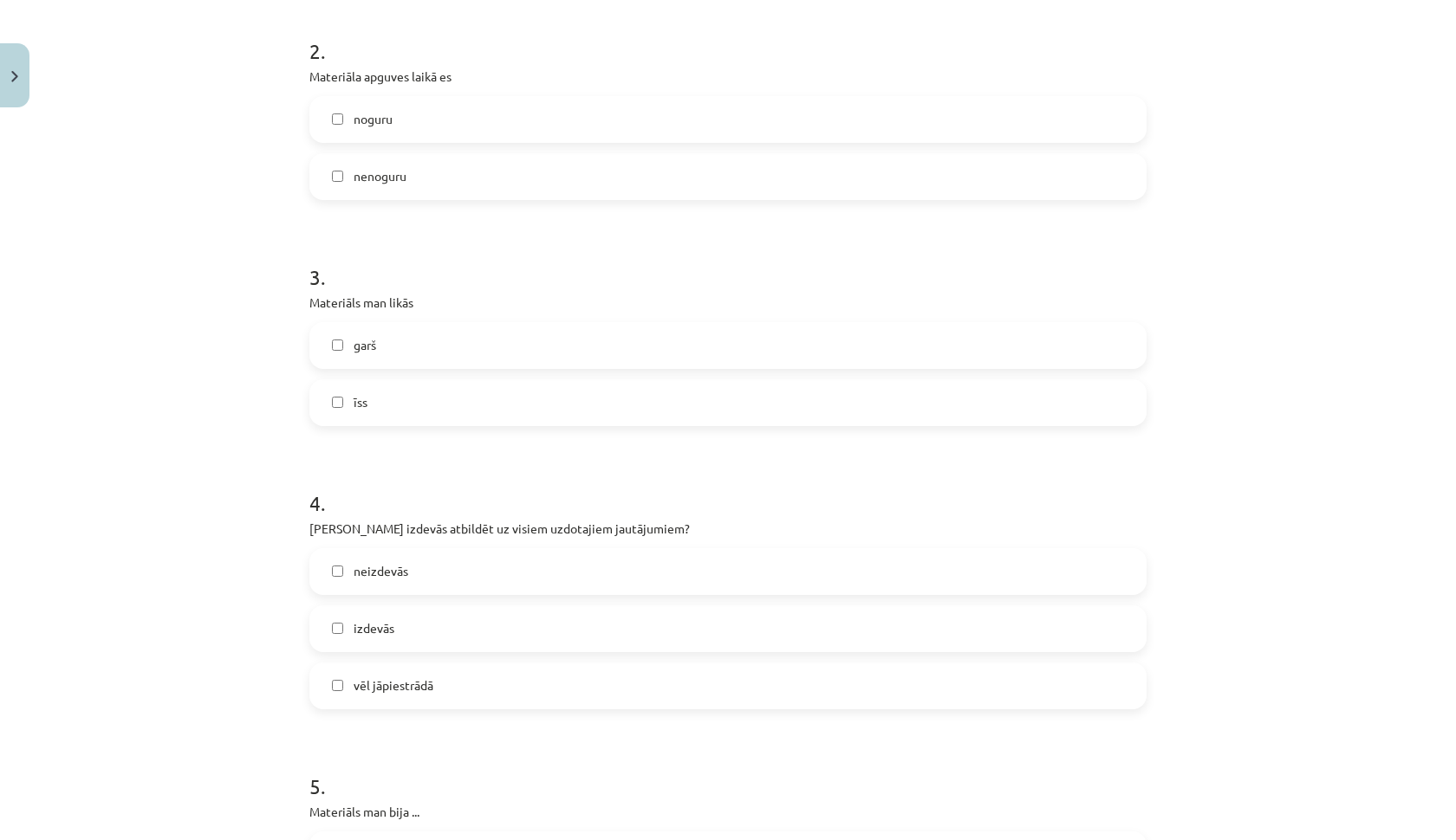
scroll to position [811, 0]
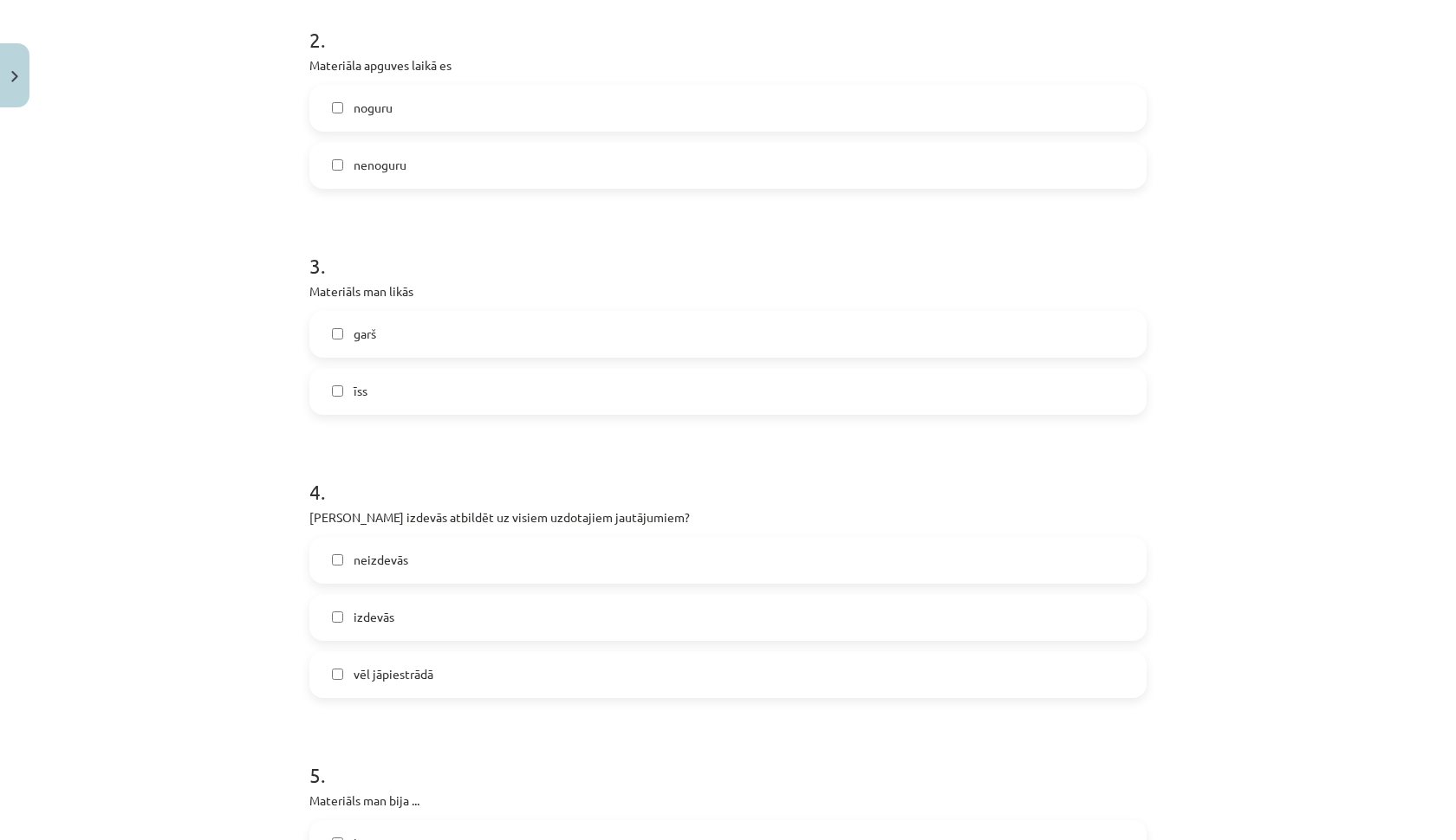
click at [398, 399] on label "īss" at bounding box center [728, 391] width 833 height 43
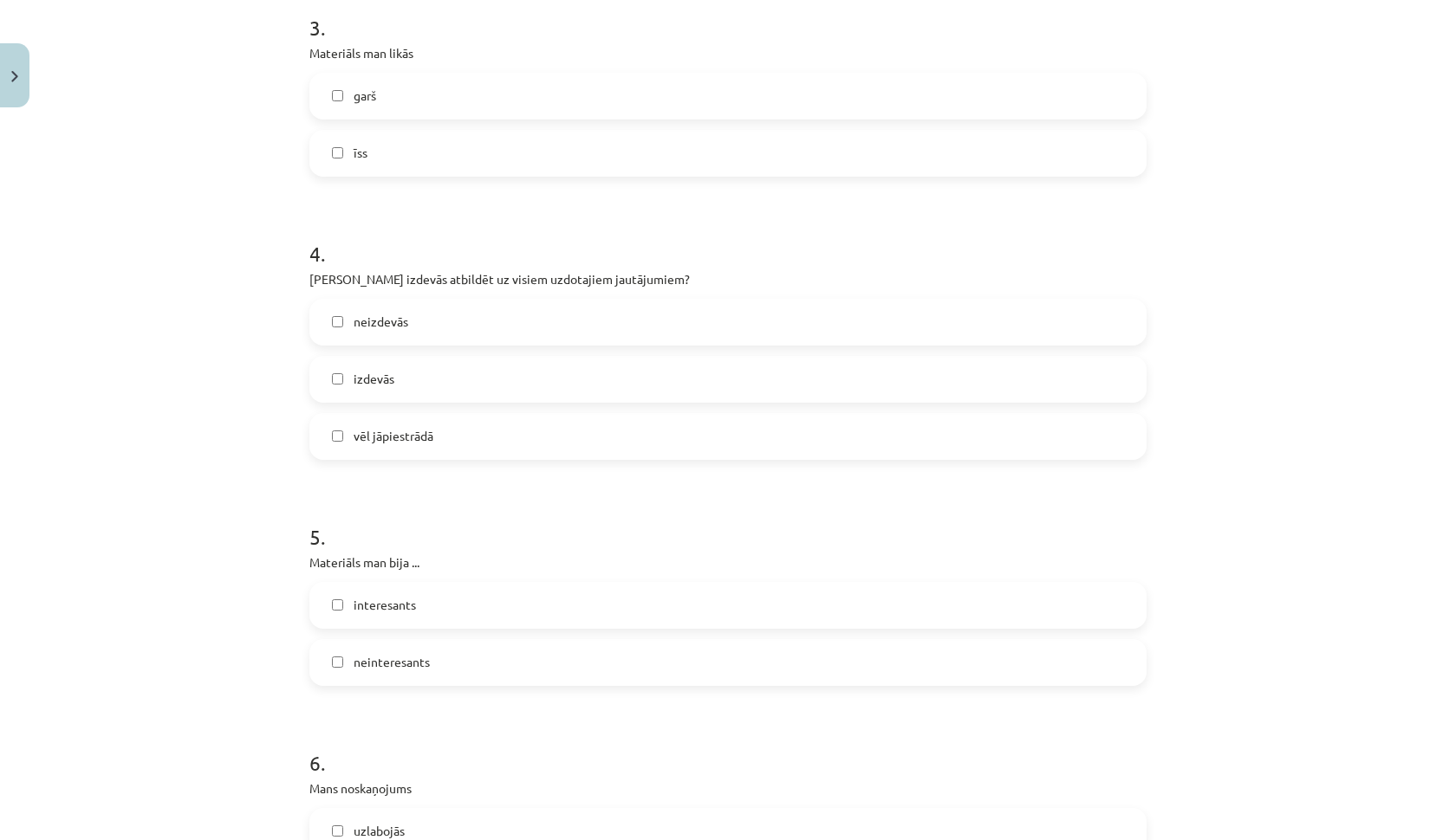
scroll to position [1054, 0]
click at [448, 430] on label "vēl jāpiestrādā" at bounding box center [728, 431] width 833 height 43
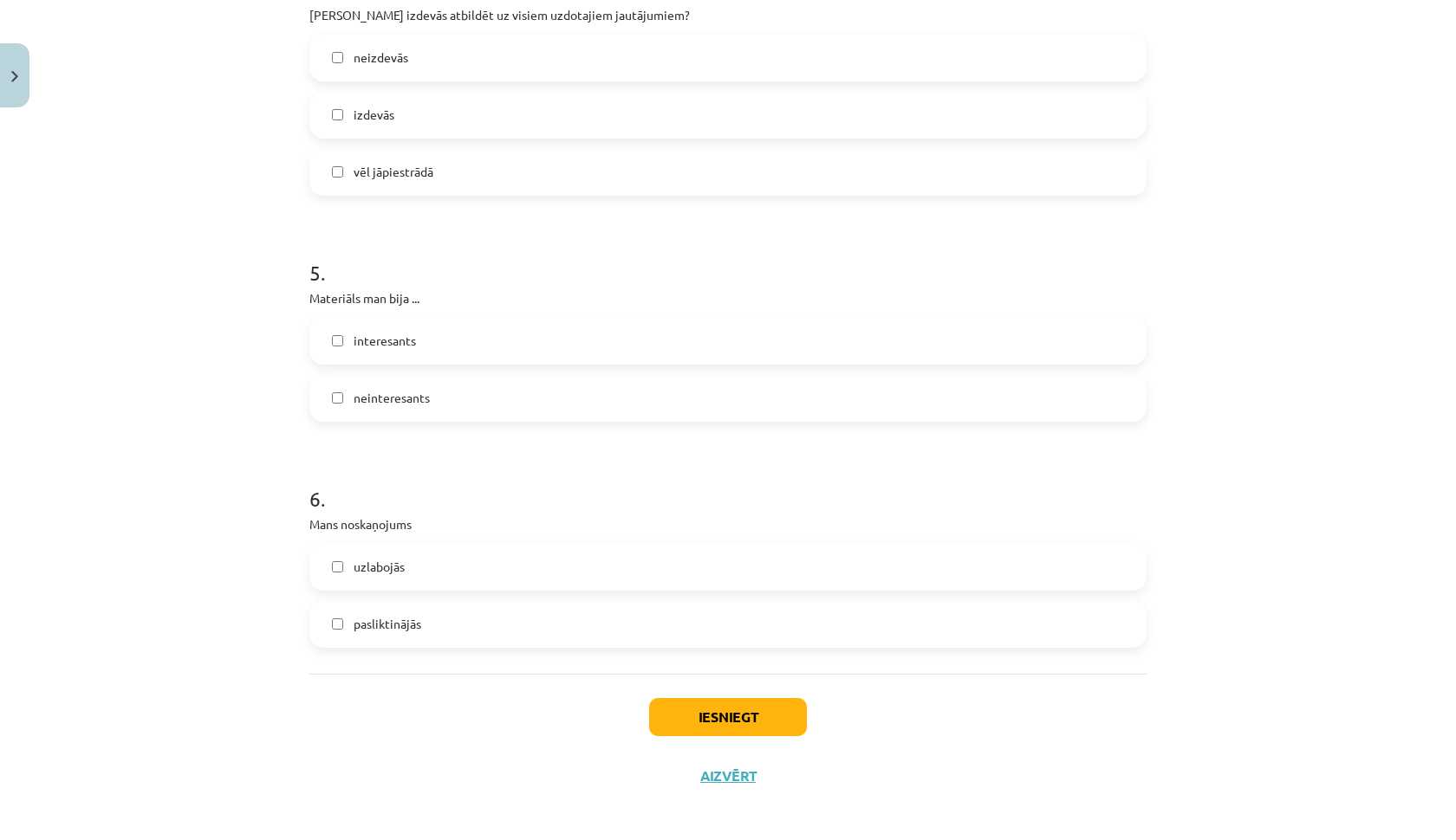
scroll to position [1318, 0]
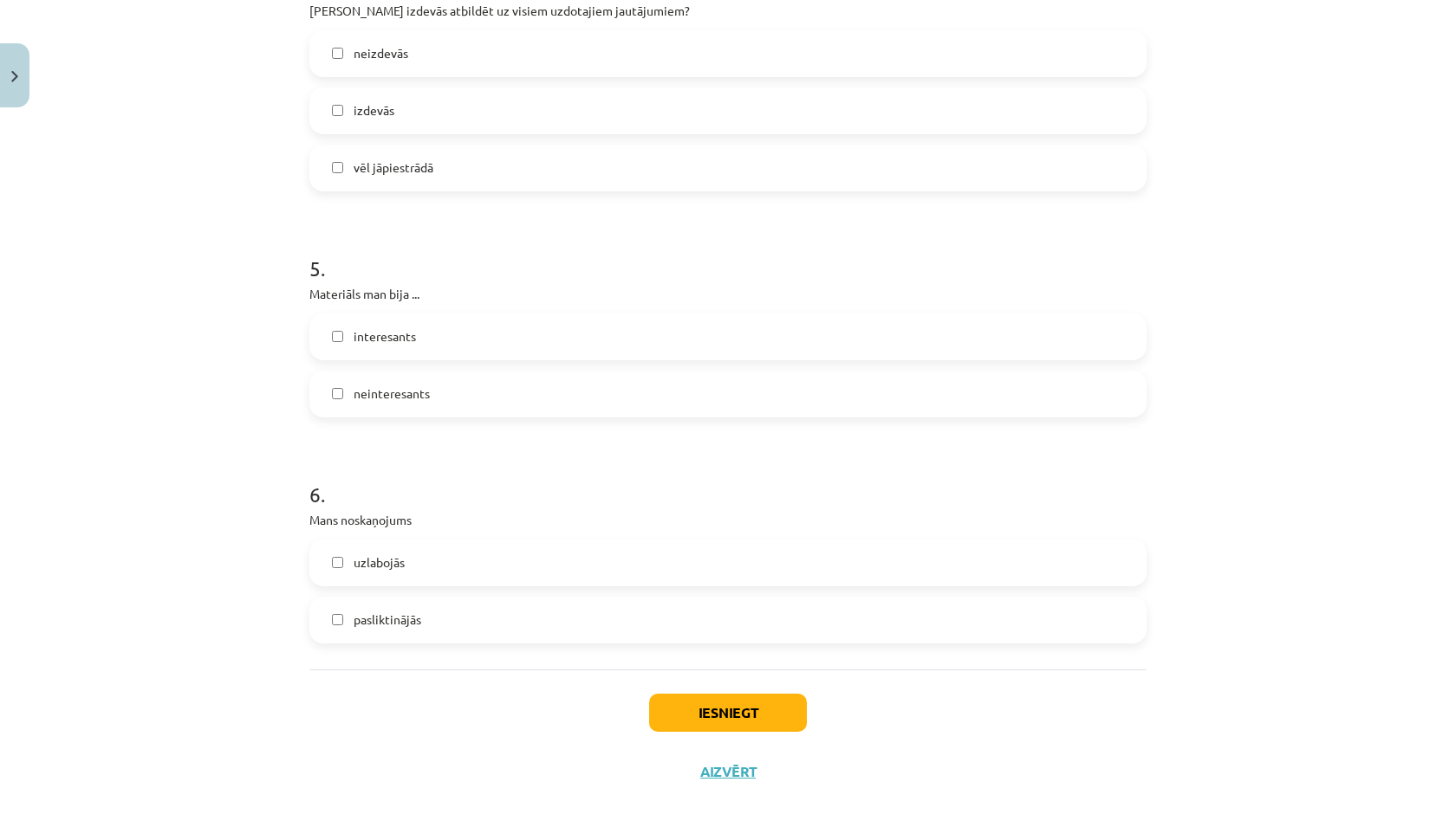
click at [475, 341] on label "interesants" at bounding box center [728, 337] width 833 height 43
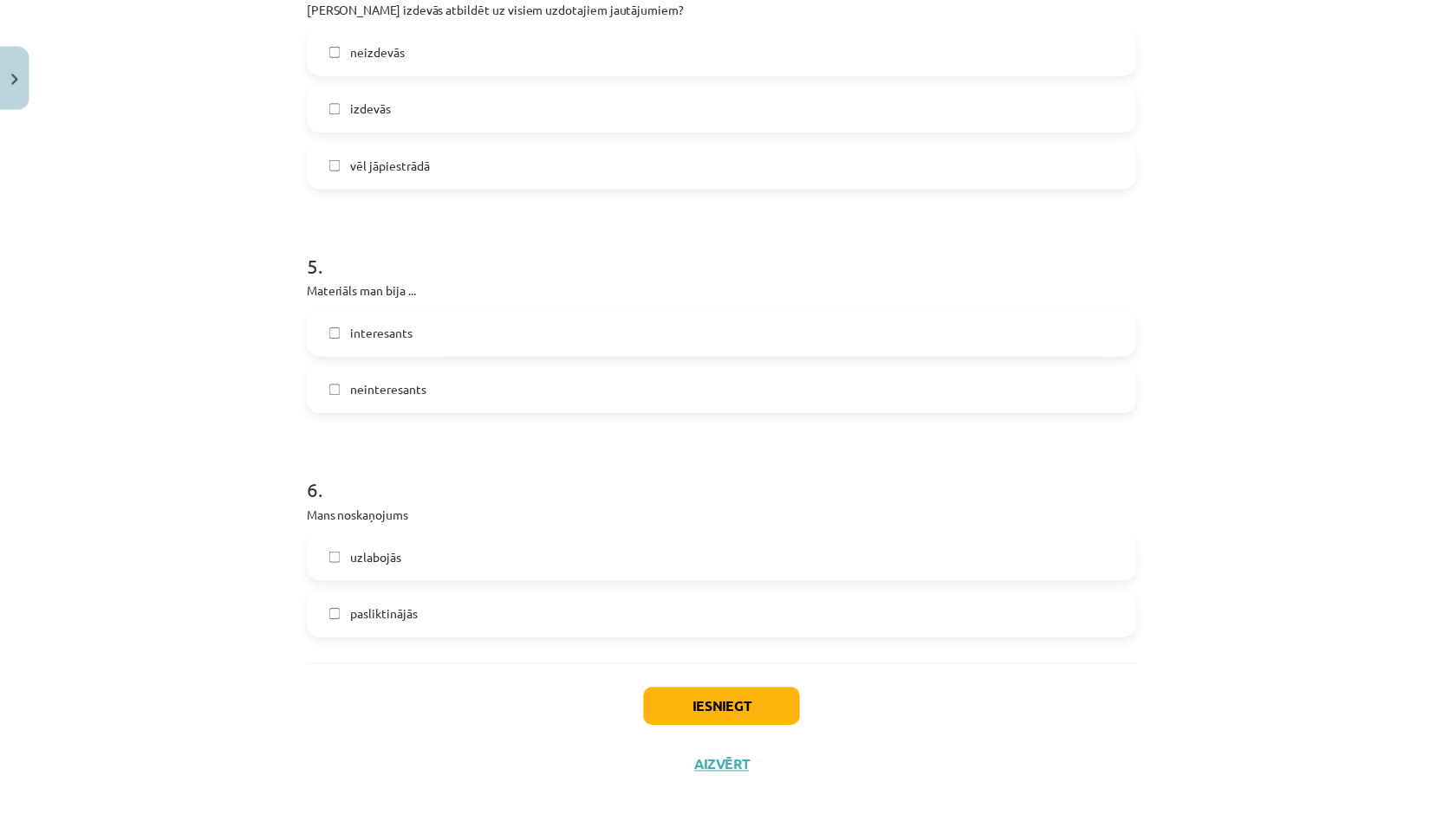
scroll to position [1325, 0]
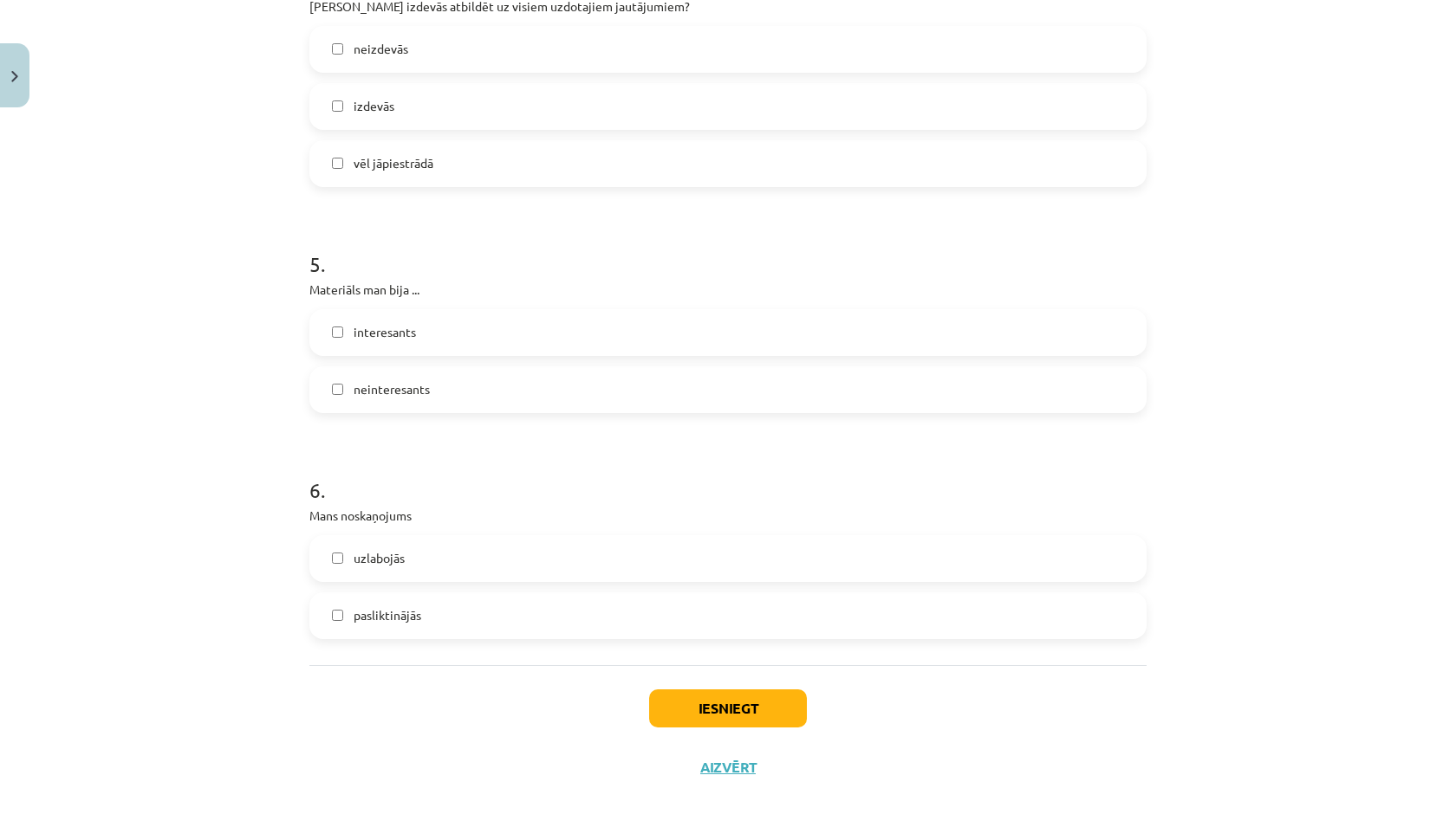
click at [453, 557] on label "uzlabojās" at bounding box center [728, 559] width 833 height 43
click at [781, 699] on button "Iesniegt" at bounding box center [728, 709] width 158 height 38
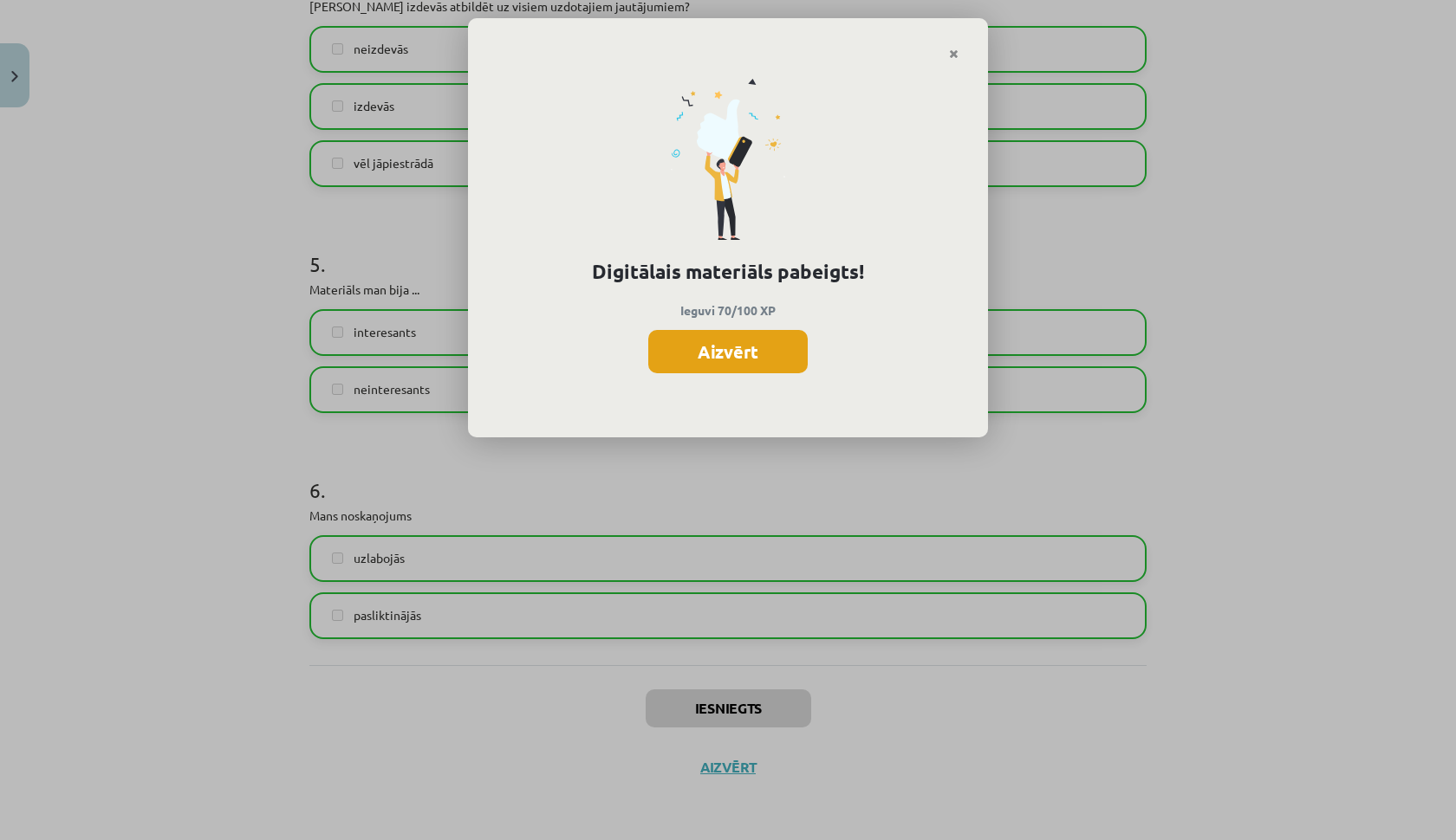
click at [757, 352] on button "Aizvērt" at bounding box center [728, 351] width 160 height 43
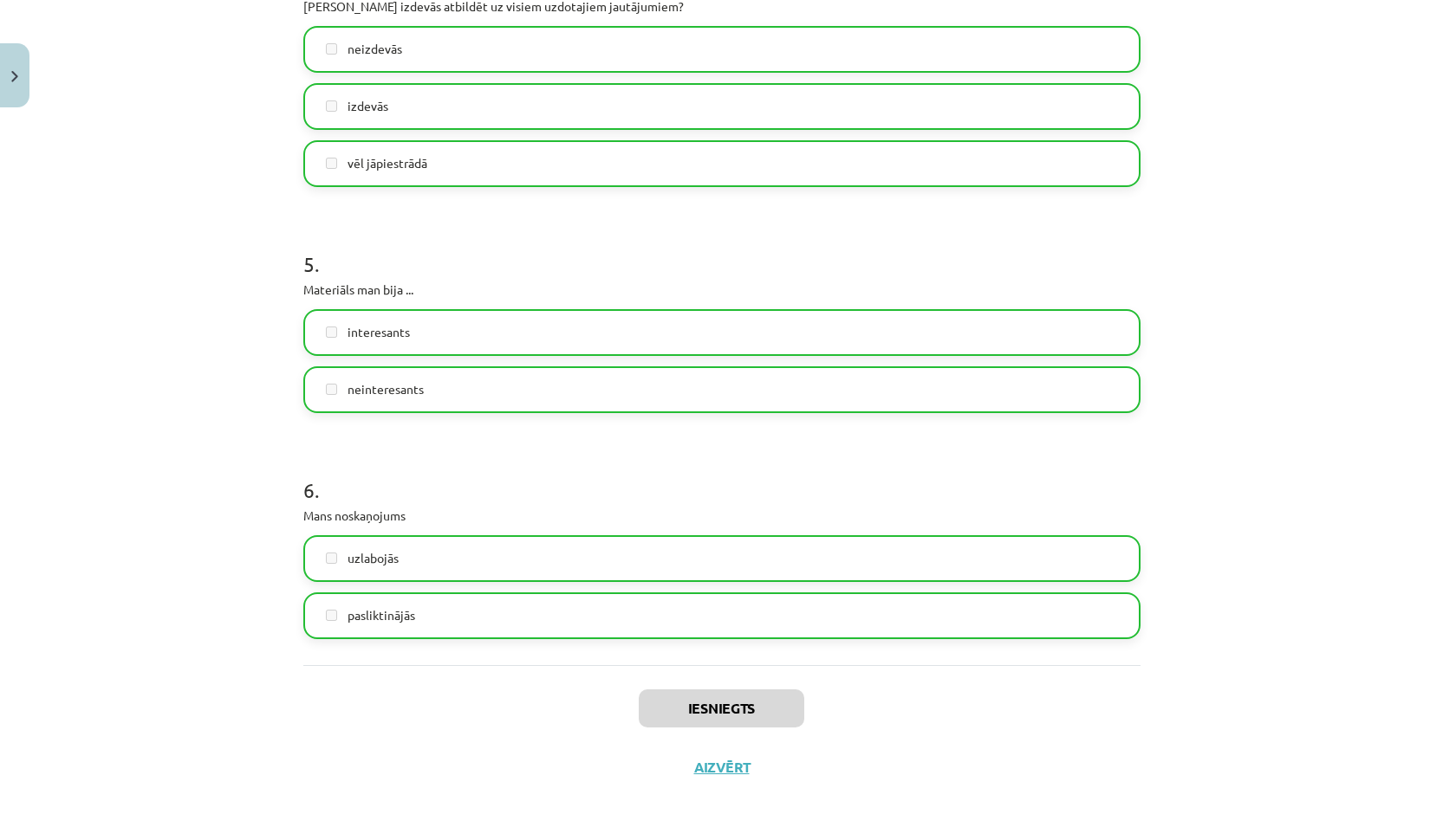
click at [712, 769] on button "Aizvērt" at bounding box center [722, 768] width 66 height 17
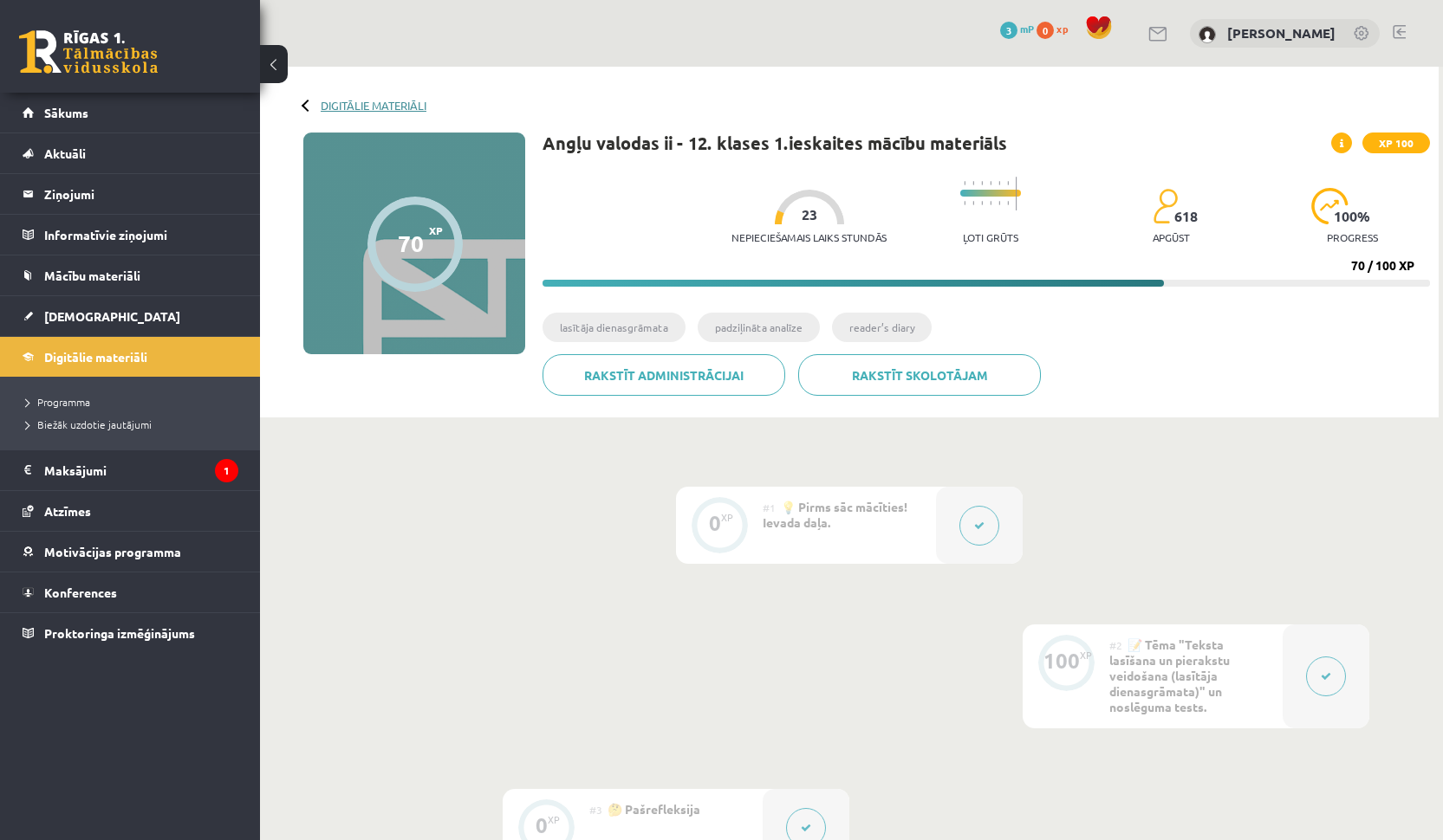
scroll to position [0, 0]
click at [365, 105] on link "Digitālie materiāli" at bounding box center [373, 105] width 106 height 13
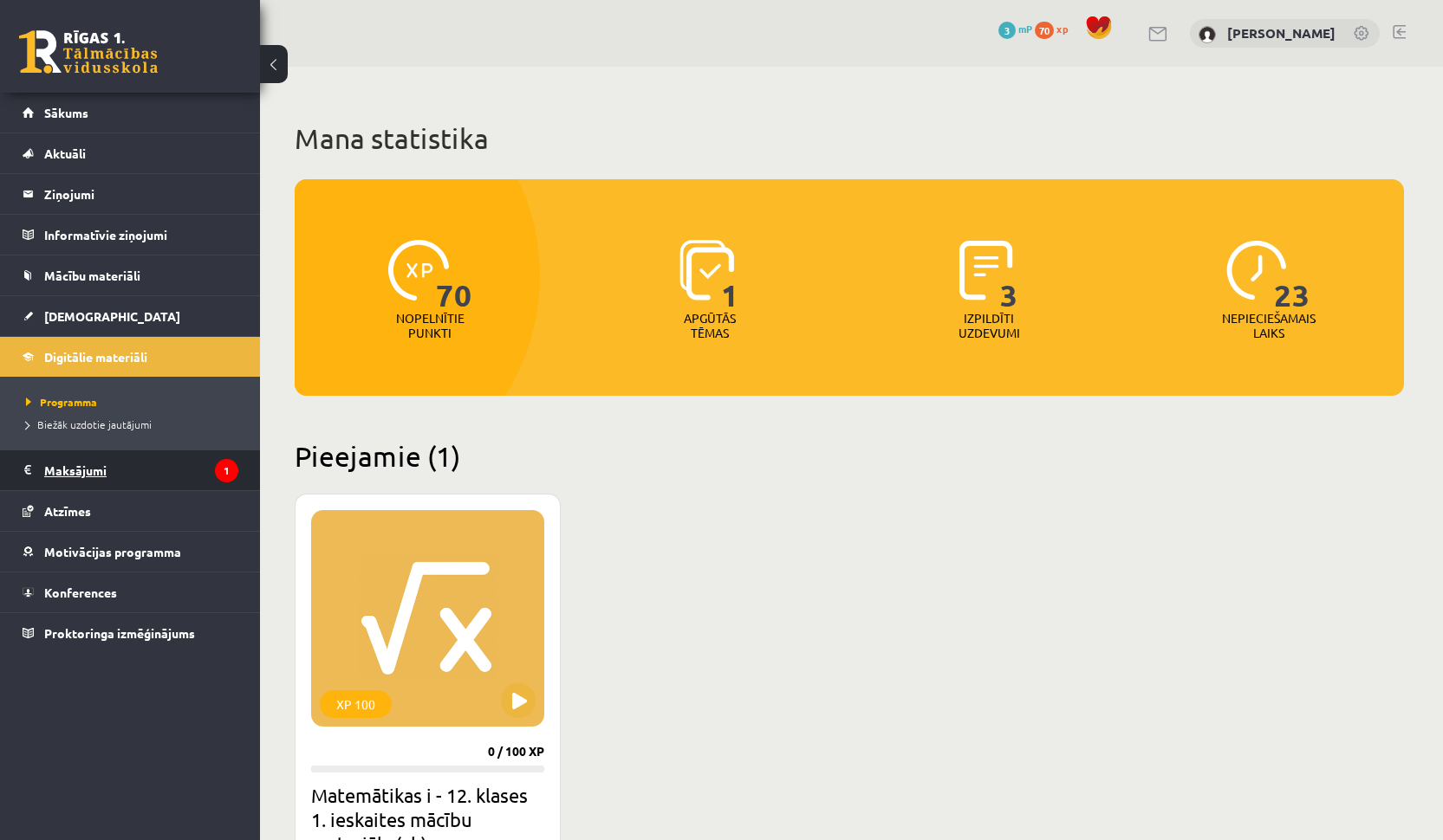
click at [226, 469] on icon "1" at bounding box center [227, 470] width 23 height 23
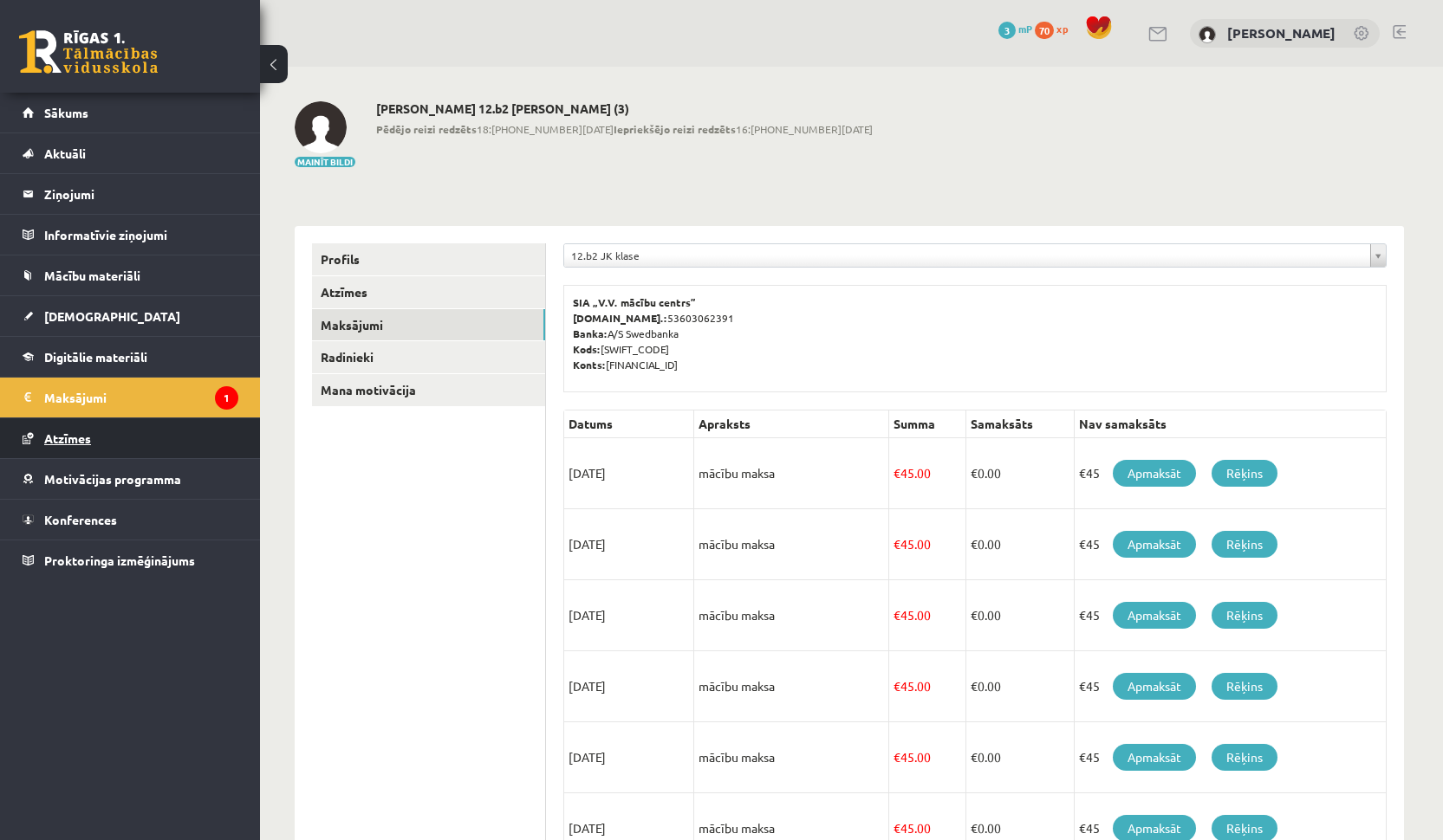
click at [183, 443] on link "Atzīmes" at bounding box center [130, 438] width 216 height 40
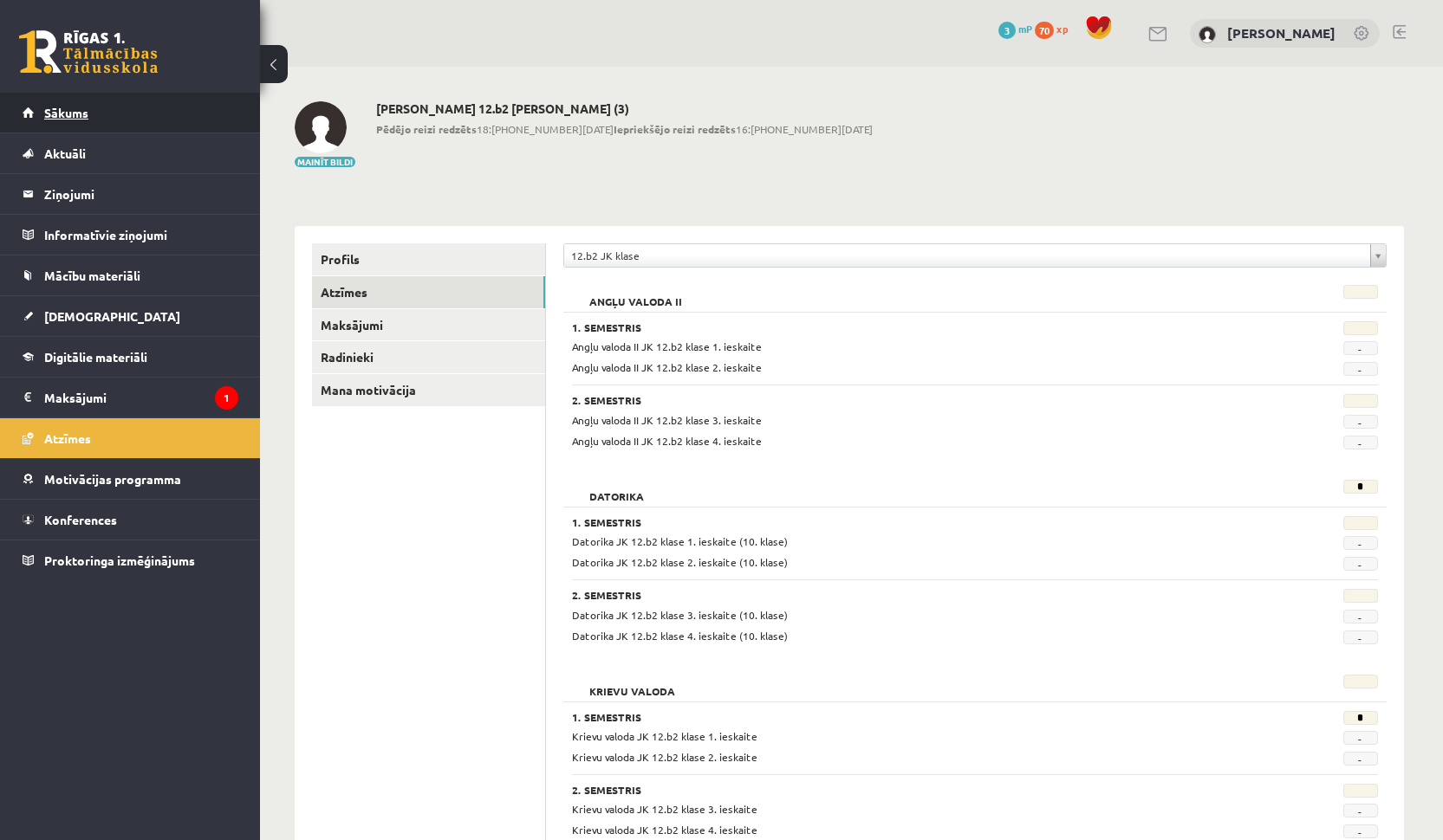
click at [136, 113] on link "Sākums" at bounding box center [130, 113] width 216 height 40
